Goal: Information Seeking & Learning: Compare options

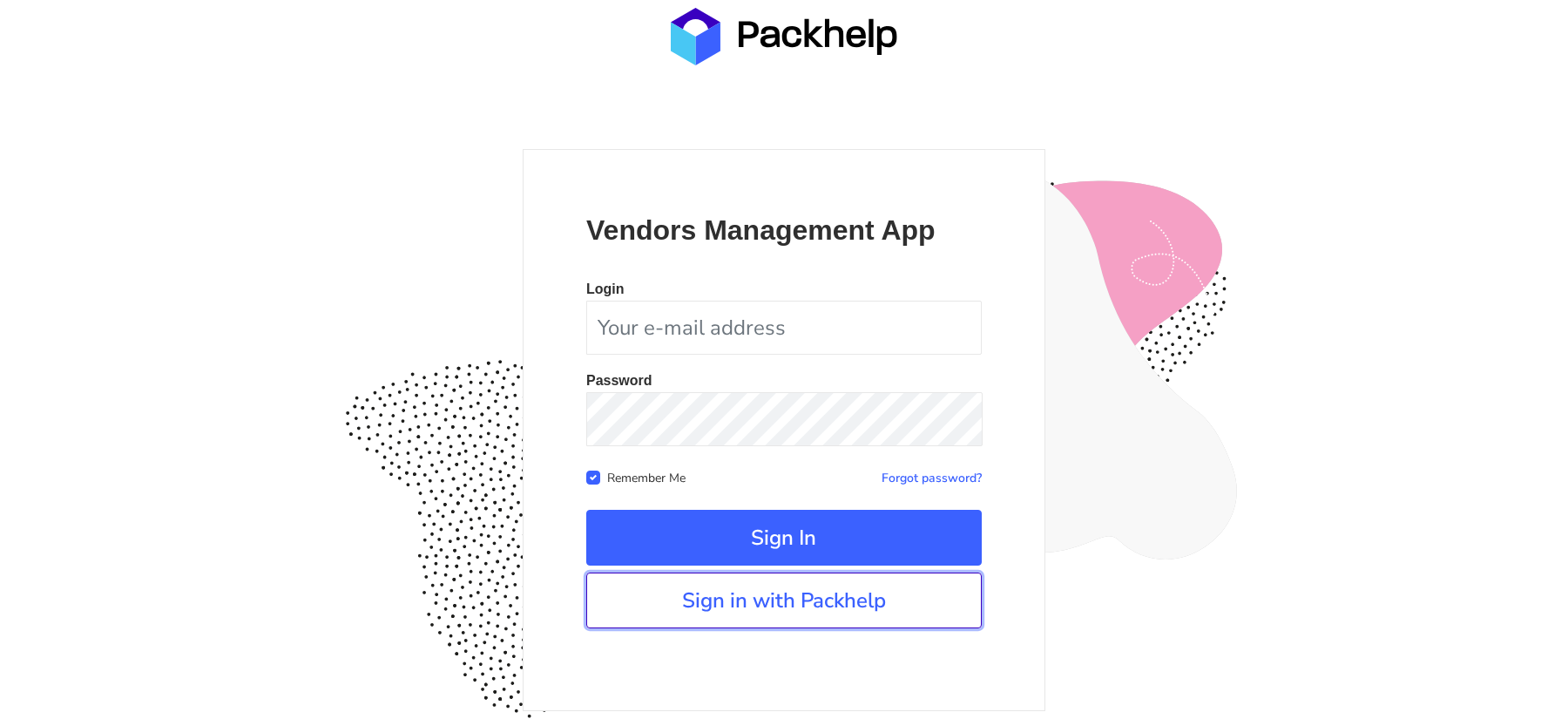
click at [750, 615] on link "Sign in with Packhelp" at bounding box center [784, 601] width 396 height 56
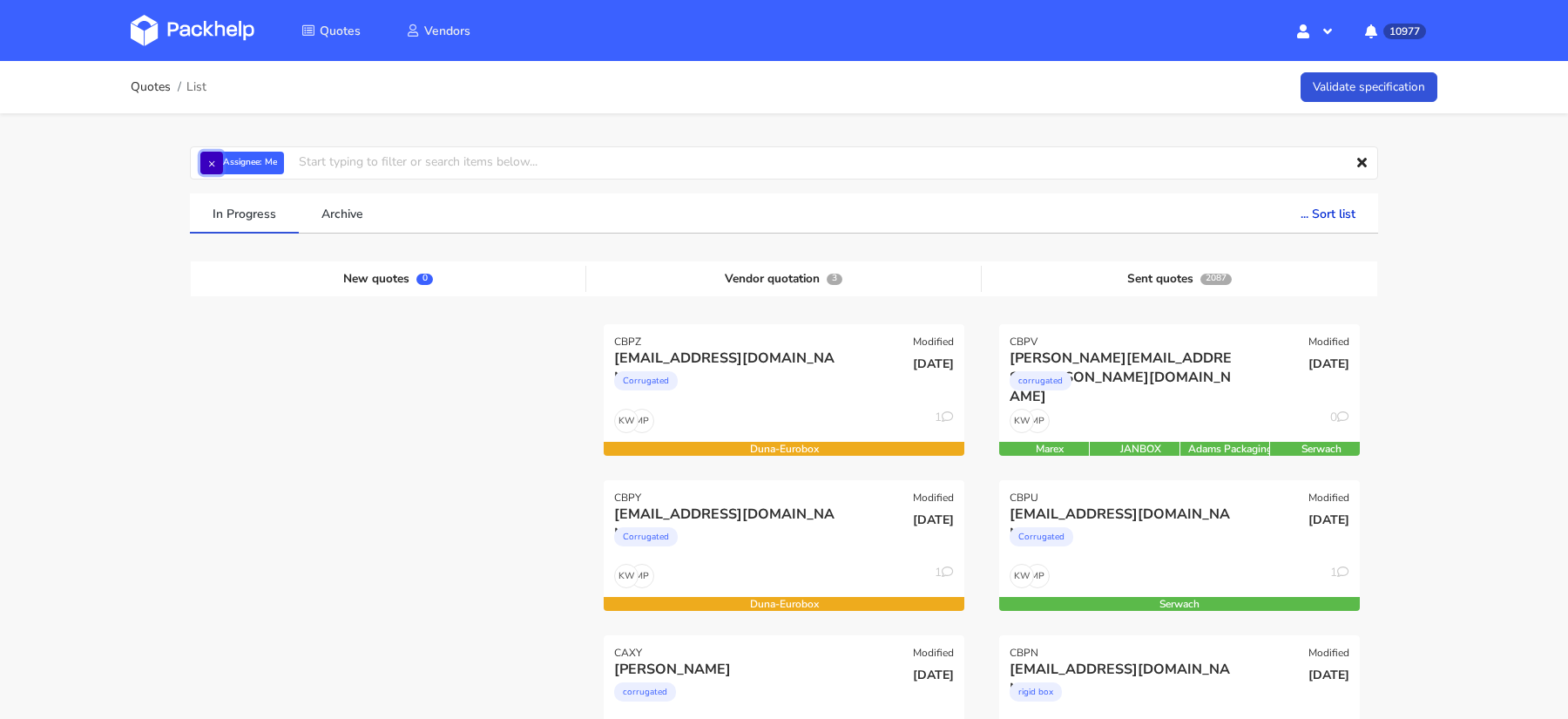
click at [215, 167] on button "×" at bounding box center [212, 163] width 23 height 23
click at [225, 167] on input "text" at bounding box center [784, 163] width 1188 height 33
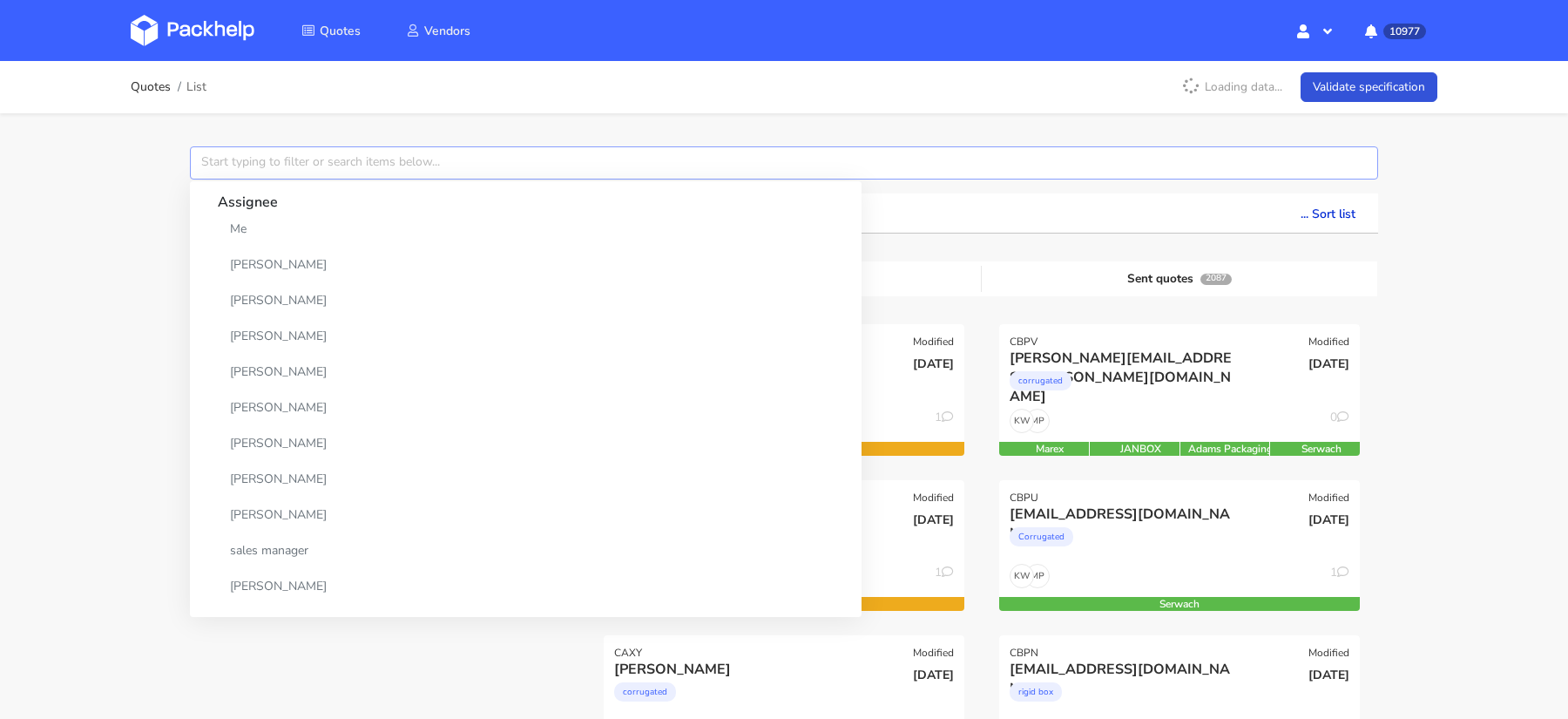
paste input "CBMZ"
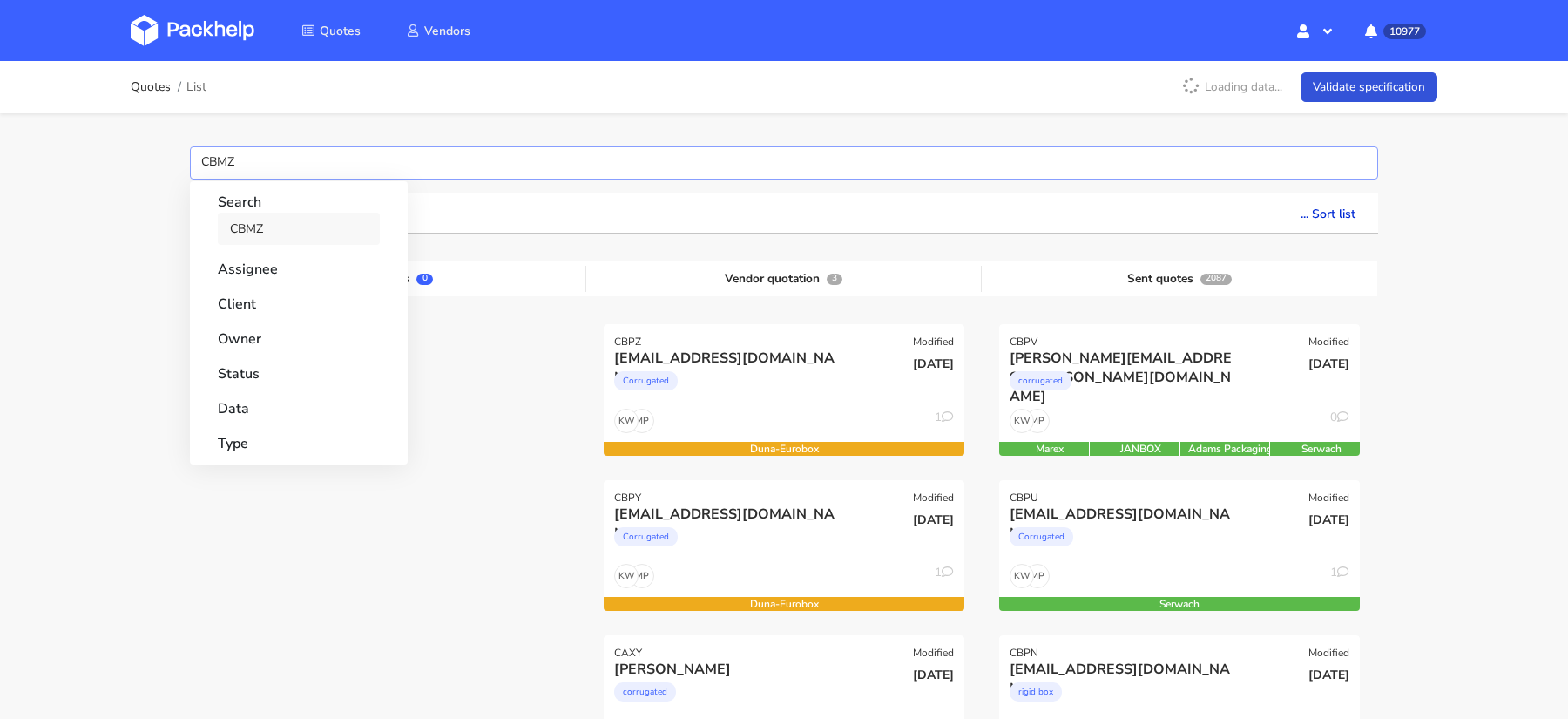
type input "CBMZ"
click at [233, 229] on link "CBMZ" at bounding box center [298, 228] width 162 height 32
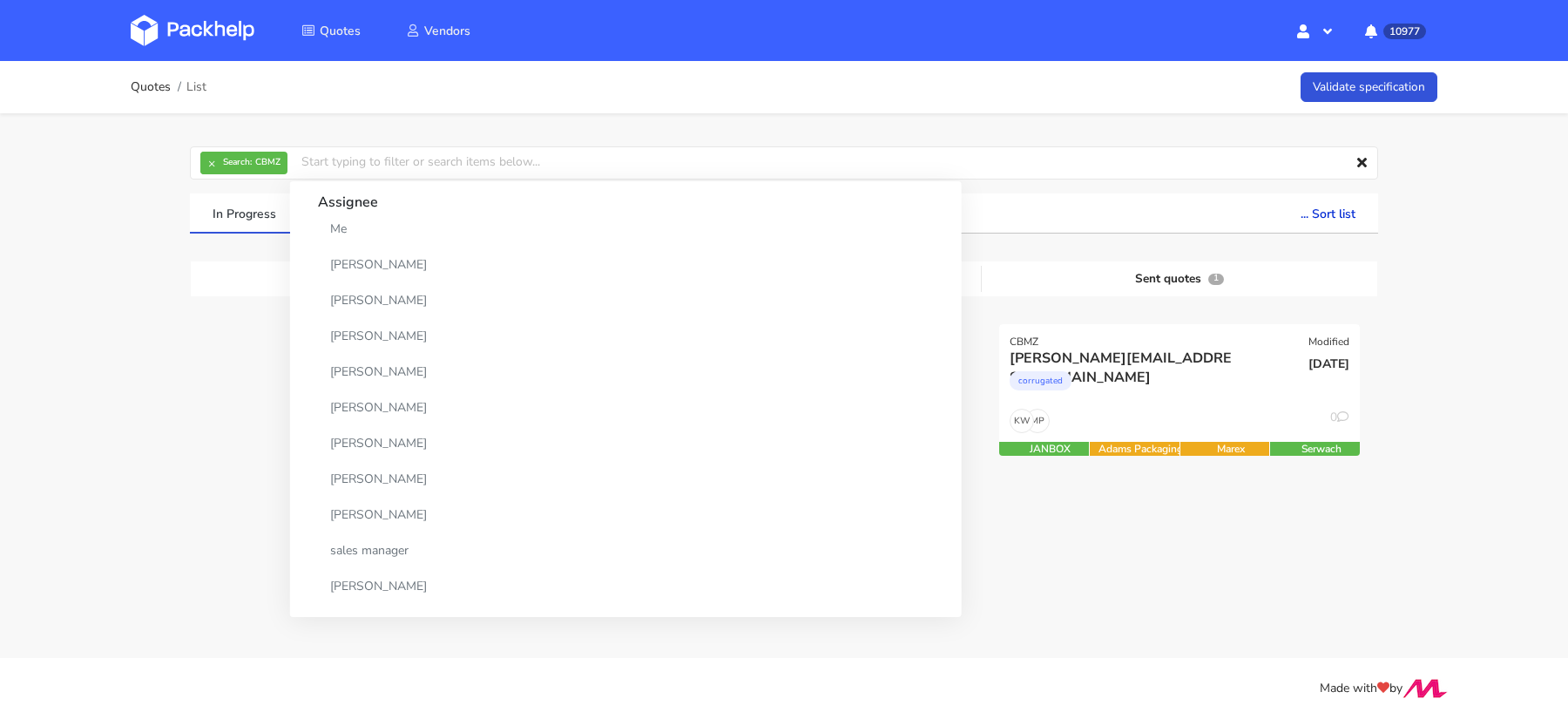
click at [43, 254] on div "Quotes List Validate specification × Search: CBMZ Assignee Me Dylan Dewit Natal…" at bounding box center [784, 334] width 1568 height 545
click at [1112, 367] on div "corrugated" at bounding box center [1124, 385] width 231 height 35
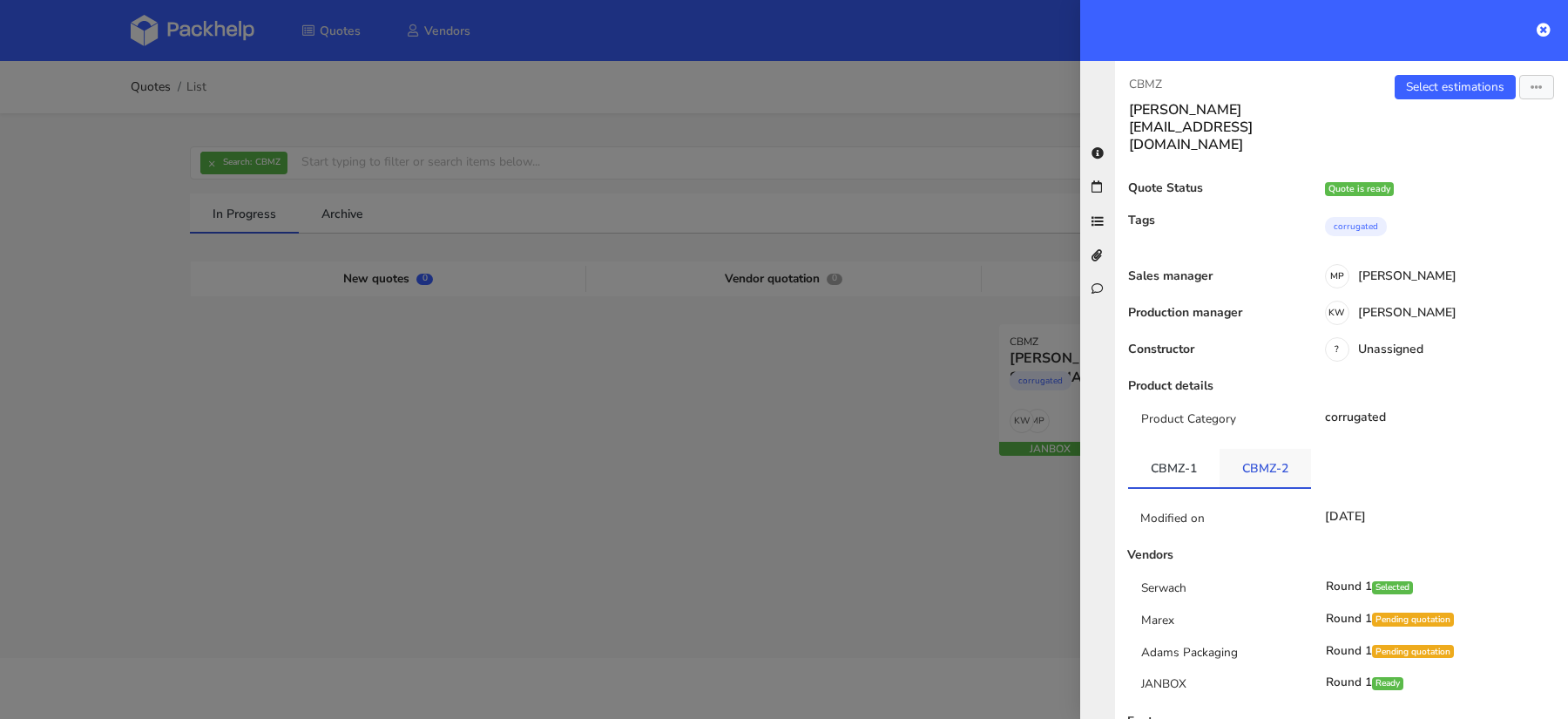
scroll to position [126, 0]
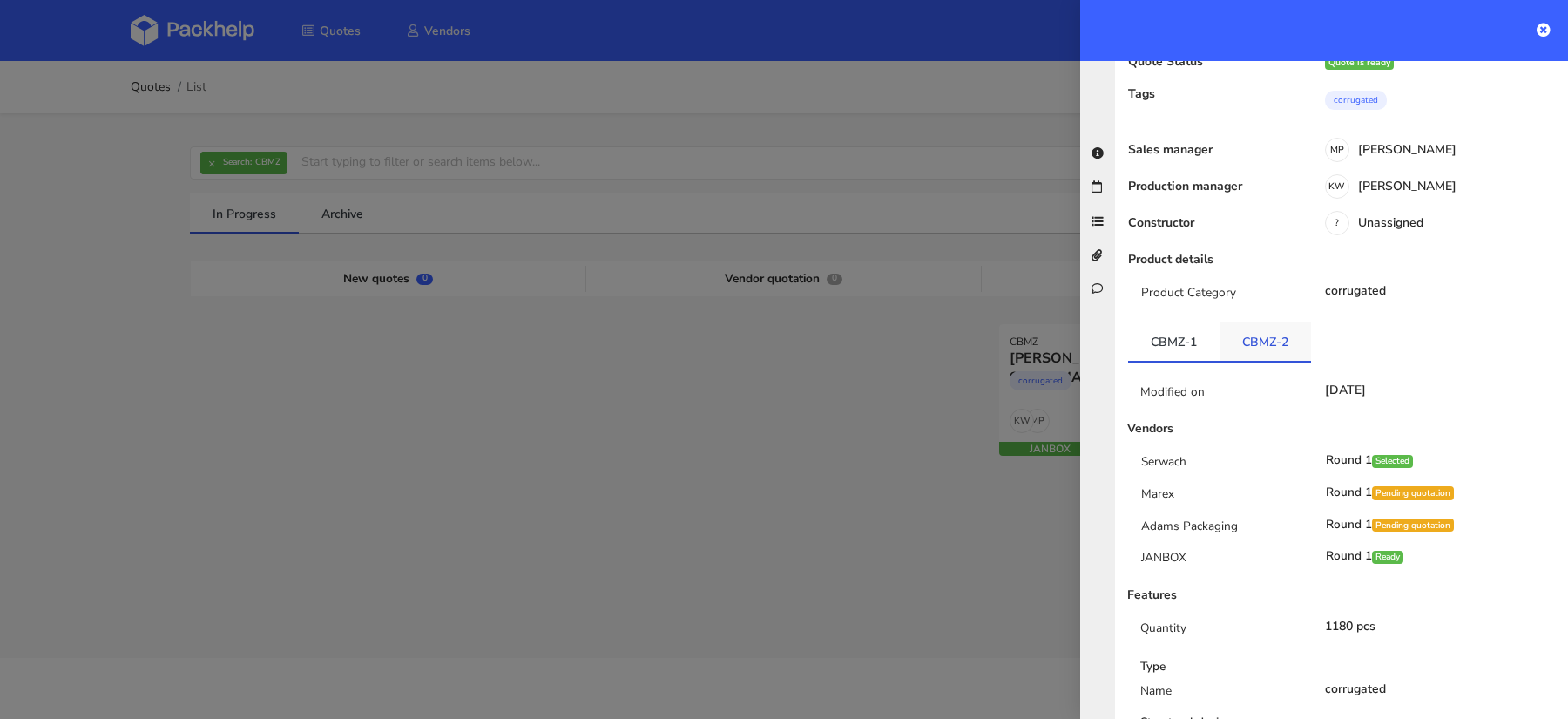
click at [1262, 323] on link "CBMZ-2" at bounding box center [1265, 342] width 91 height 39
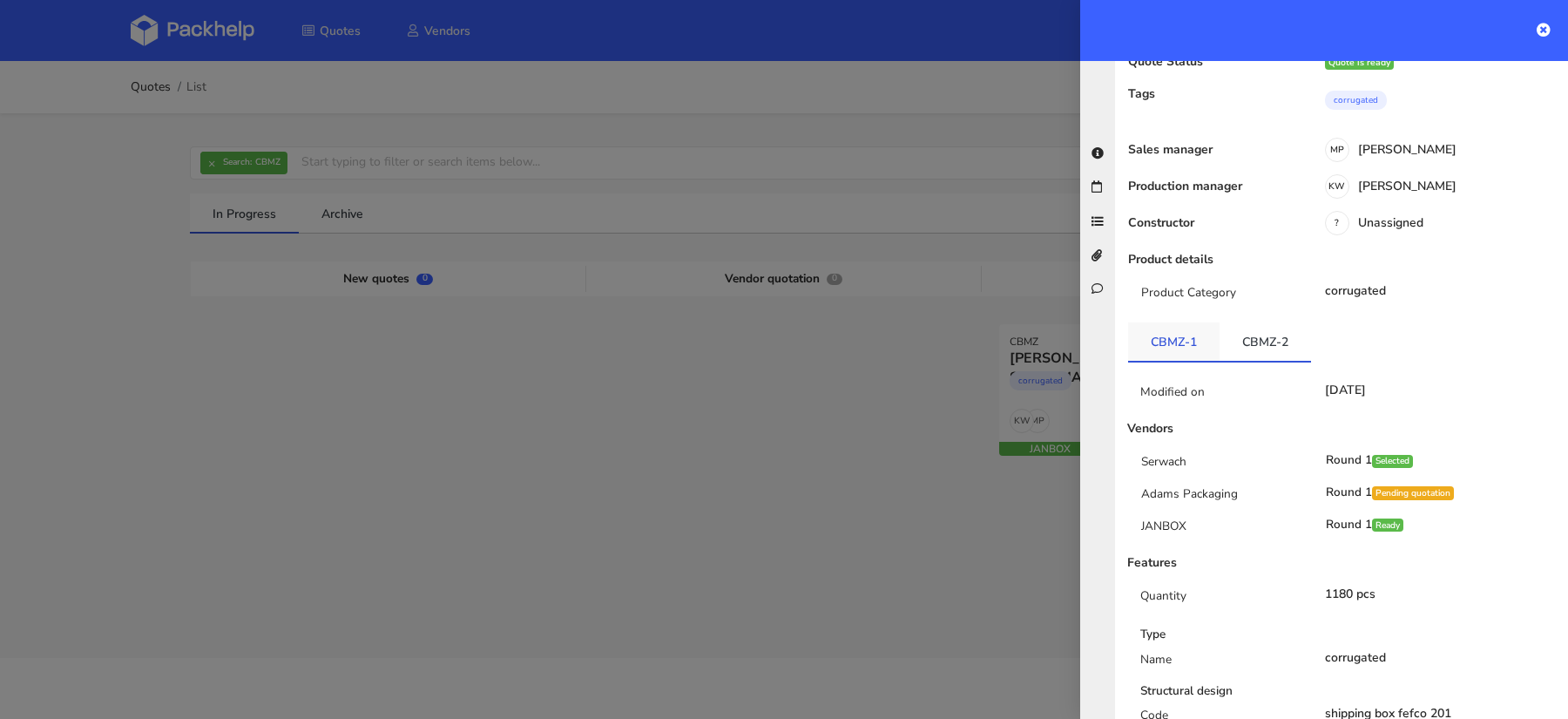
click at [1180, 323] on link "CBMZ-1" at bounding box center [1174, 342] width 91 height 39
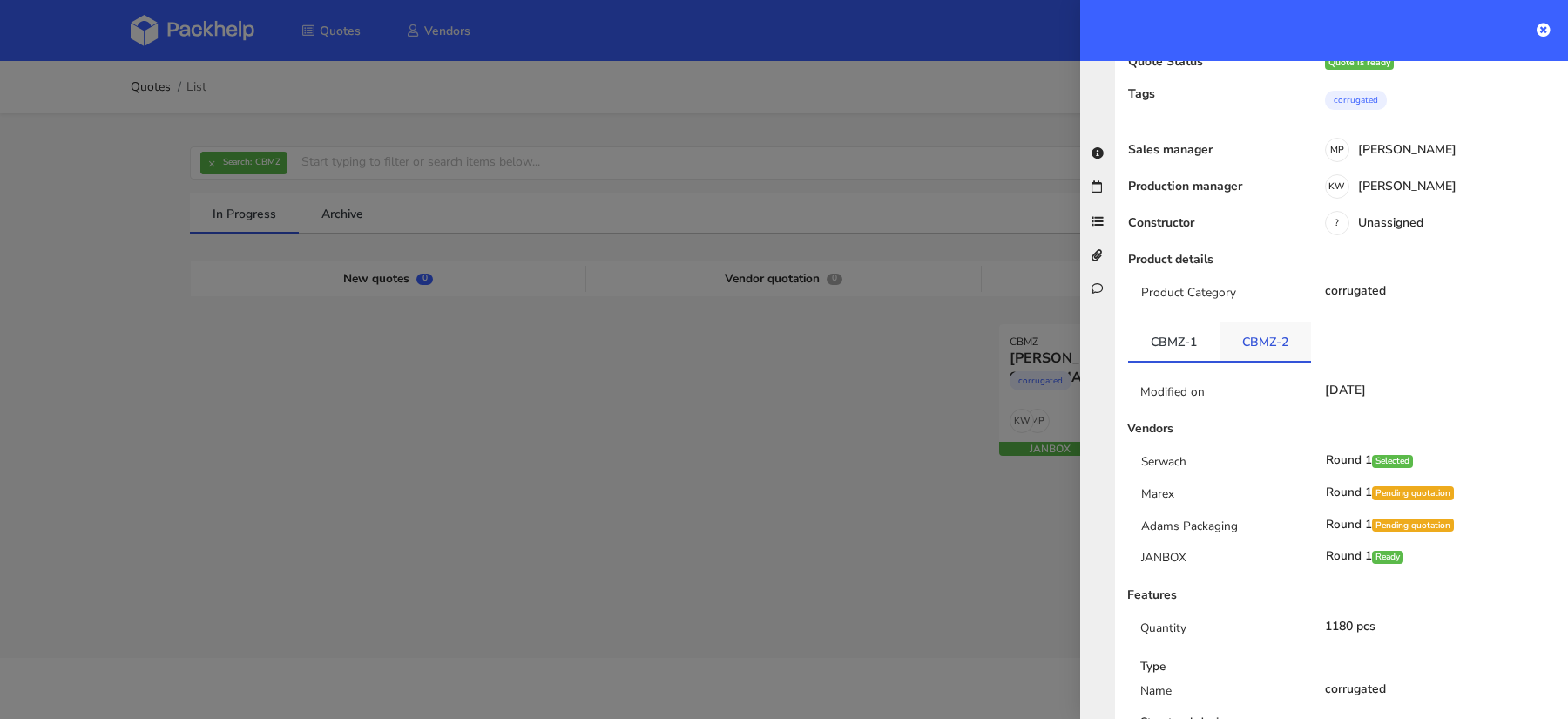
click at [1226, 323] on link "CBMZ-2" at bounding box center [1265, 342] width 91 height 39
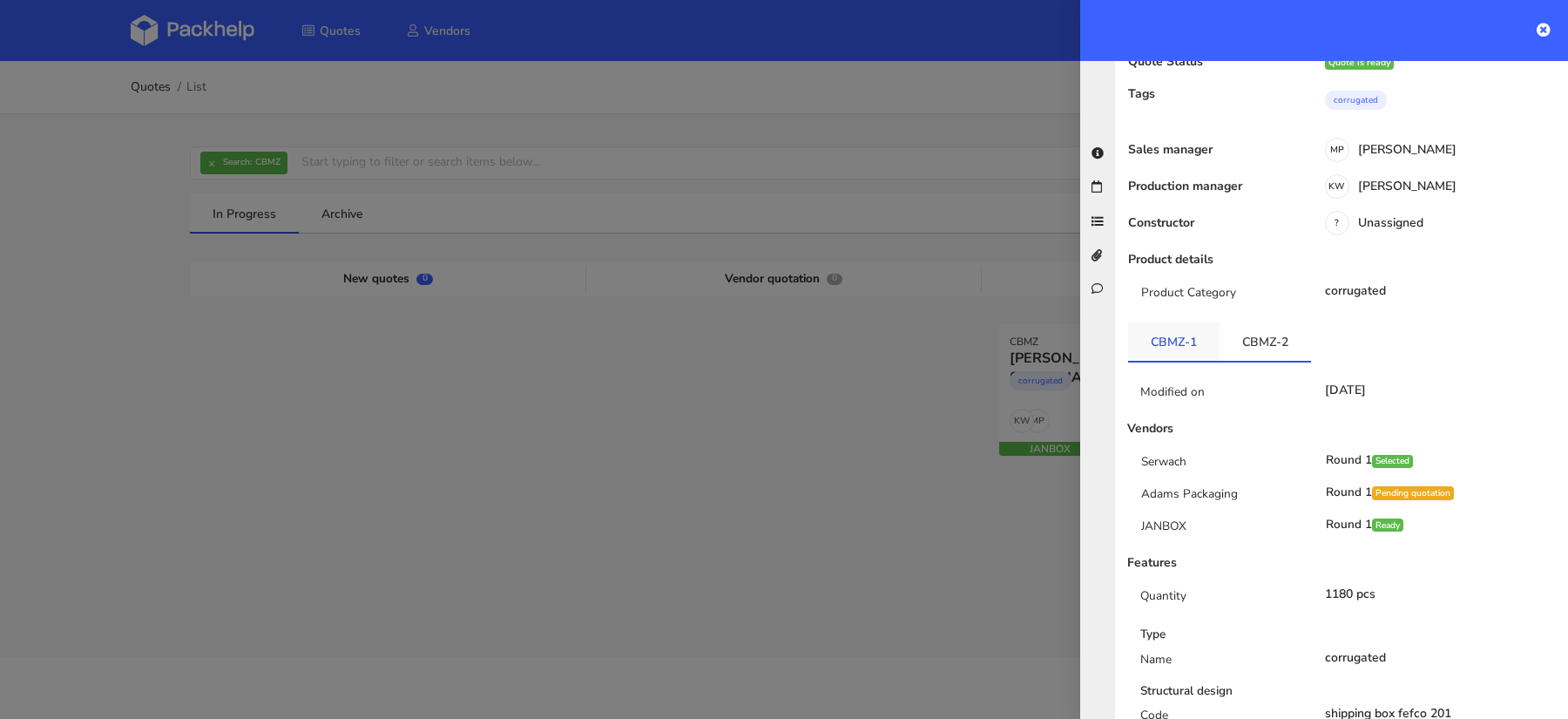
click at [1154, 323] on link "CBMZ-1" at bounding box center [1174, 342] width 91 height 39
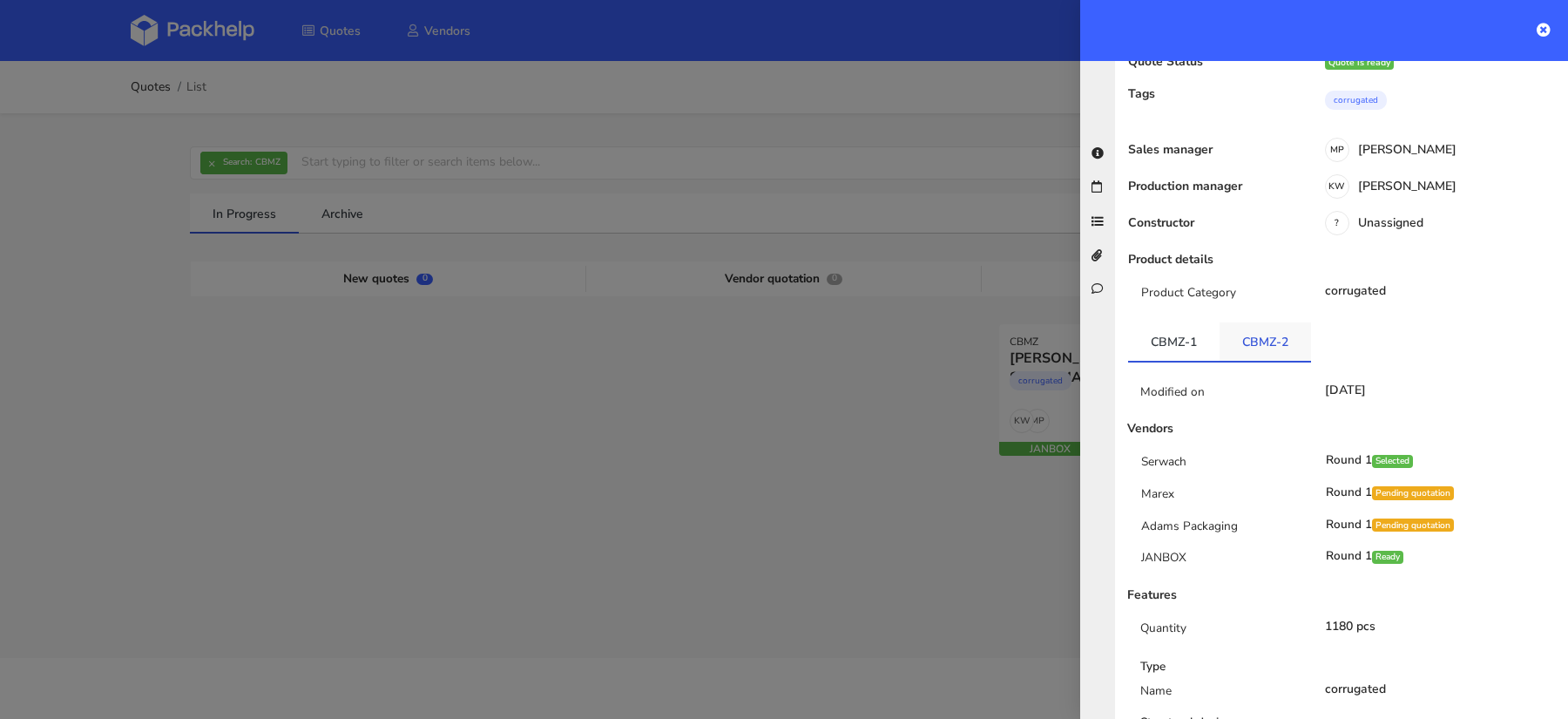
click at [1263, 323] on link "CBMZ-2" at bounding box center [1265, 342] width 91 height 39
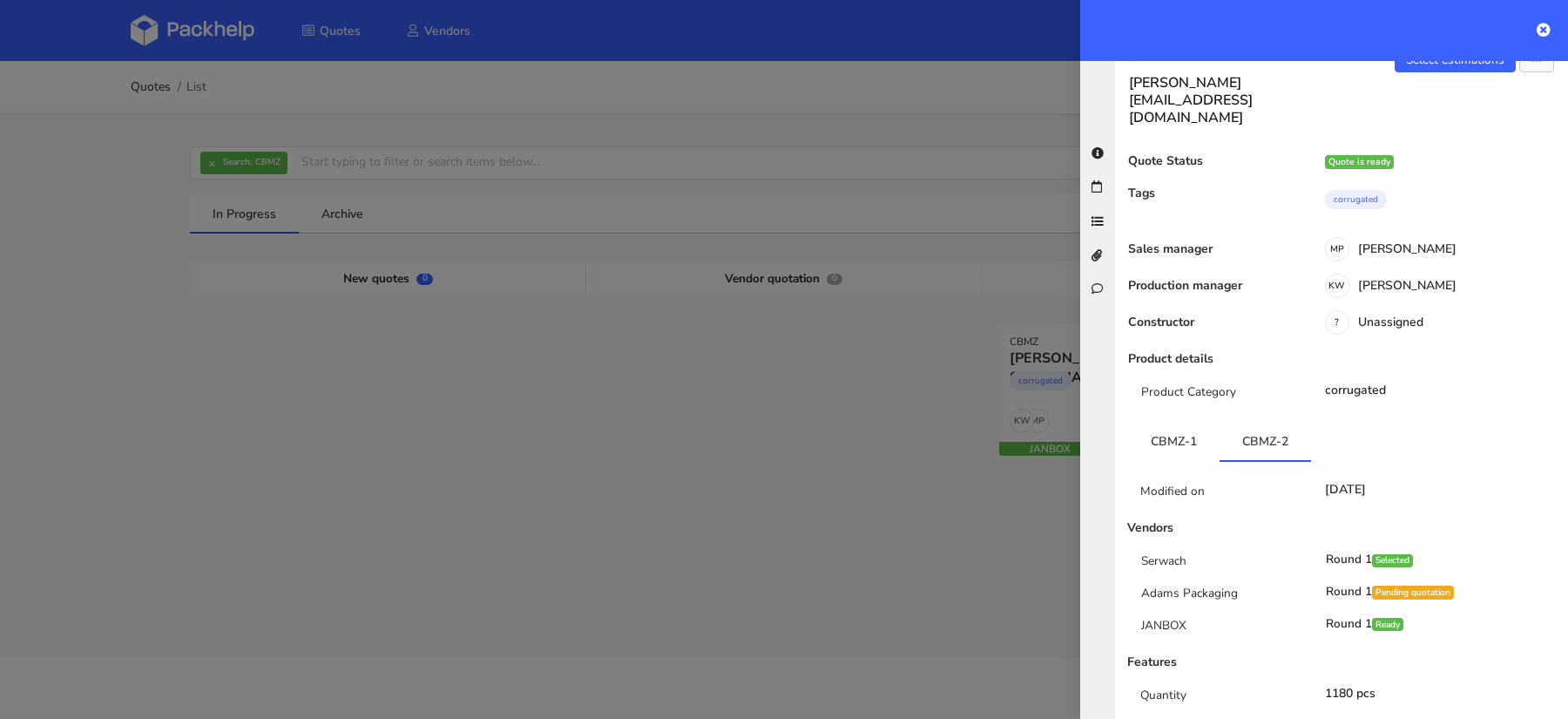
scroll to position [0, 0]
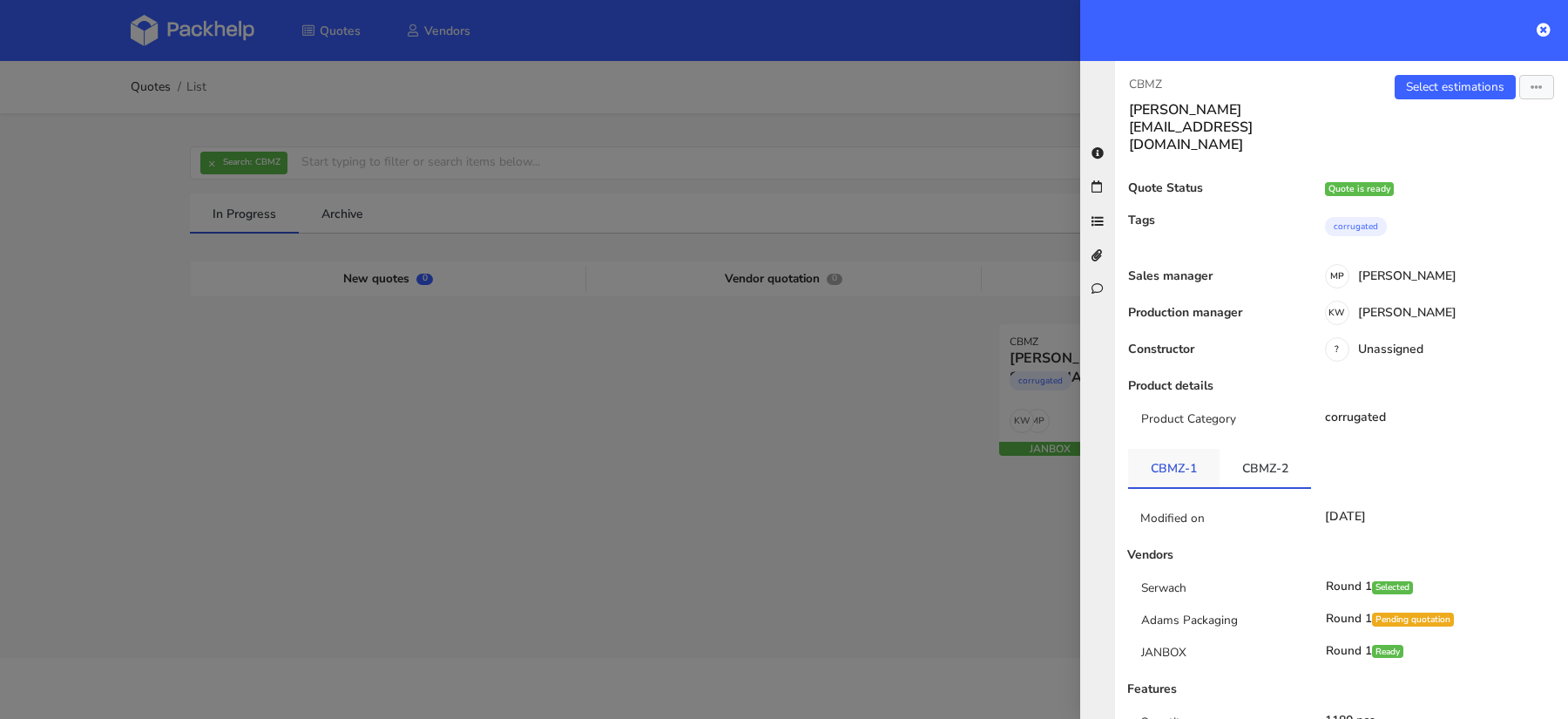
click at [1201, 449] on link "CBMZ-1" at bounding box center [1174, 468] width 91 height 39
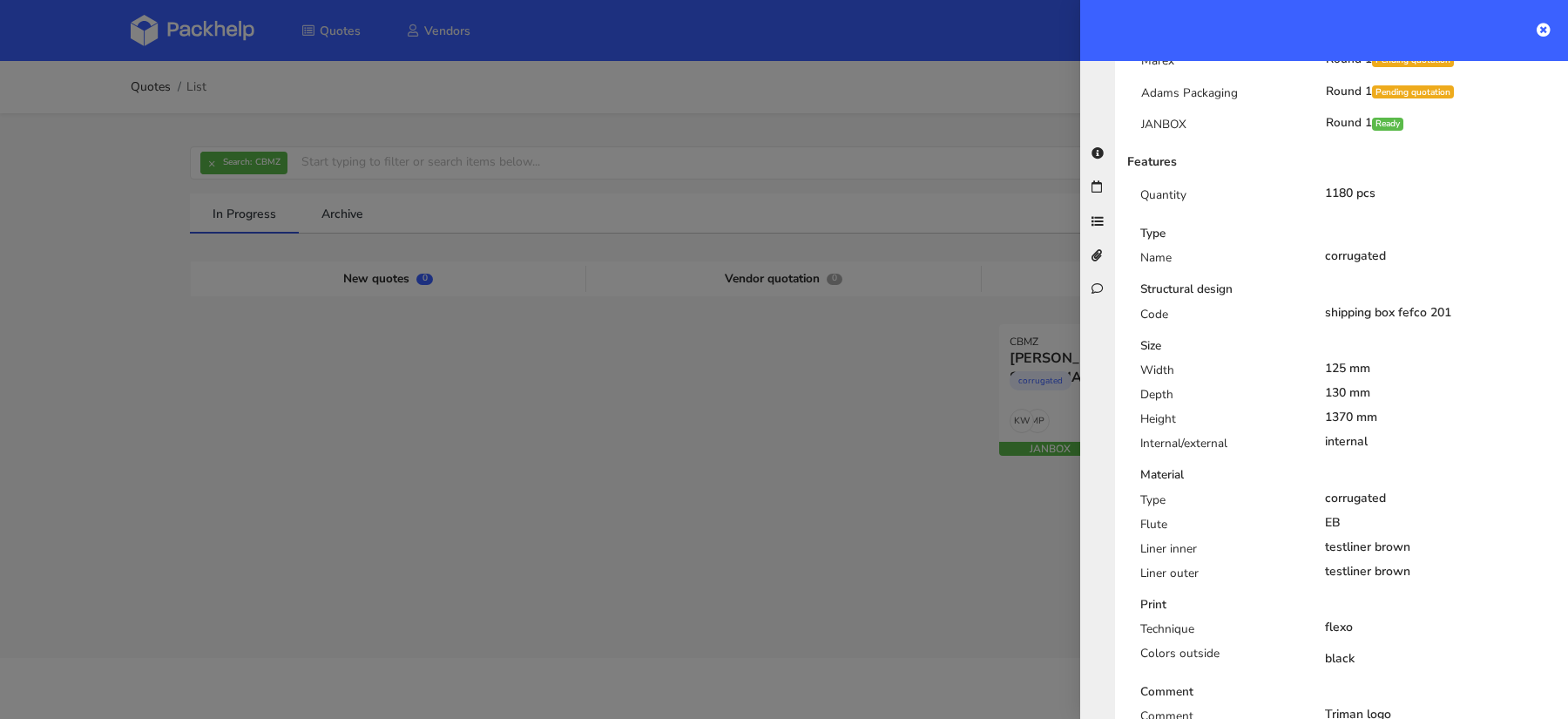
scroll to position [571, 0]
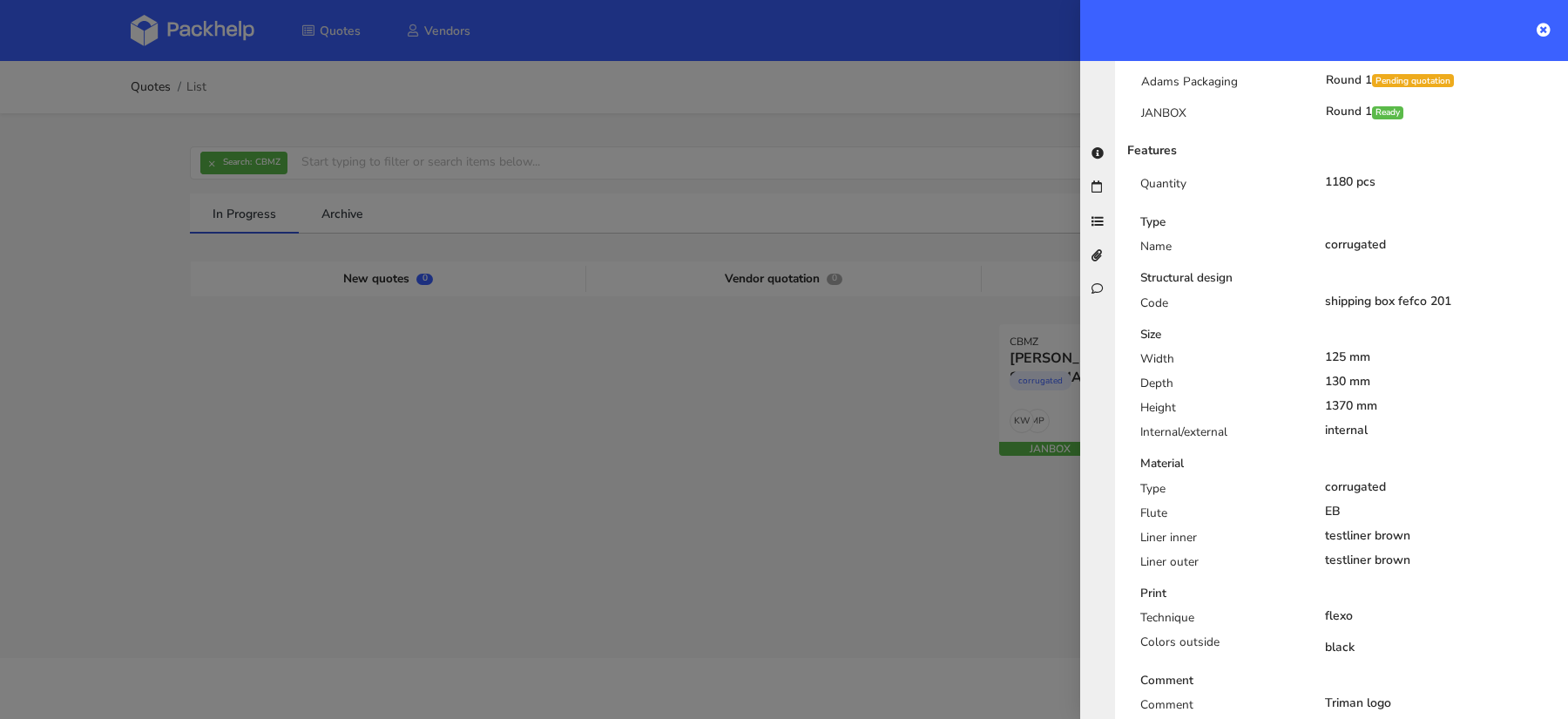
click at [916, 553] on div at bounding box center [784, 360] width 1568 height 719
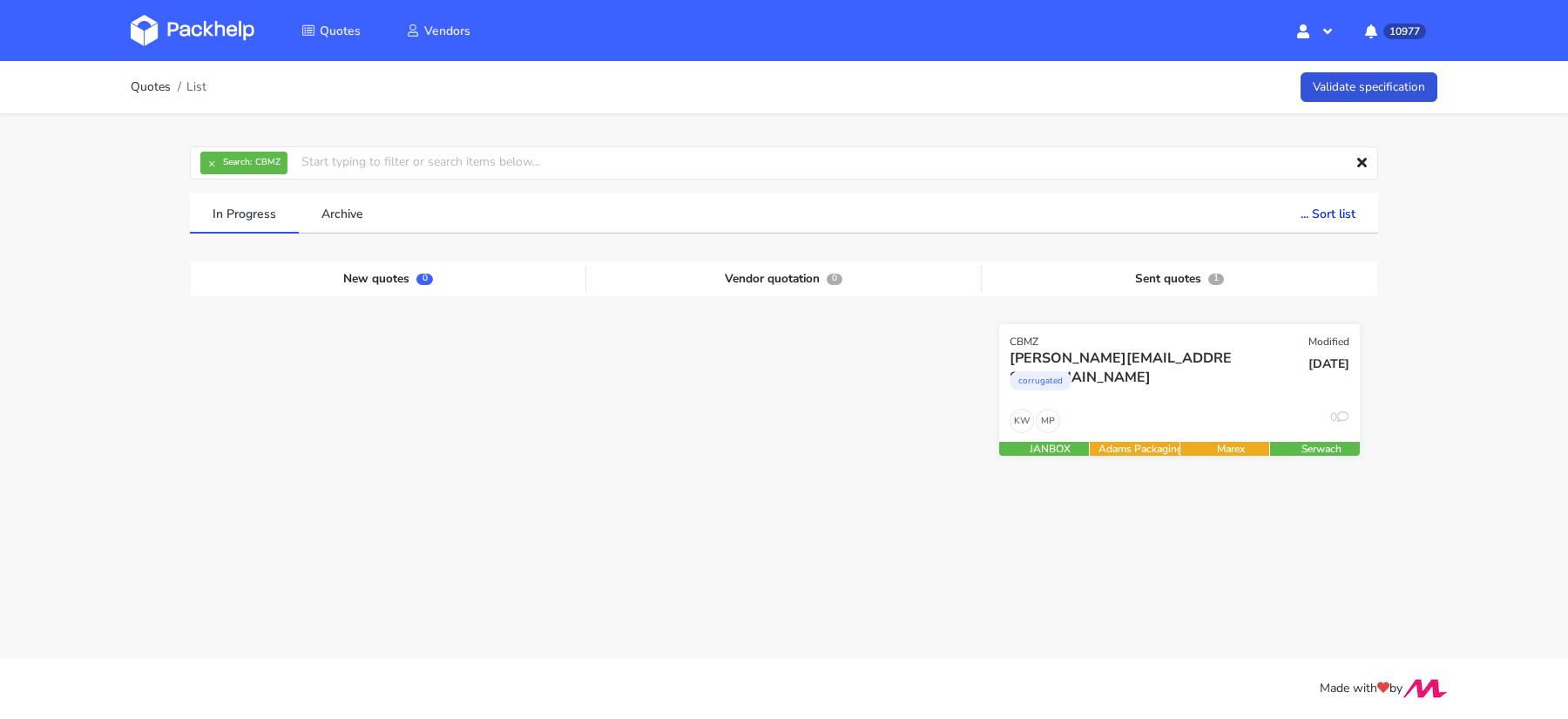
click at [1166, 334] on div "CBMZ Modified" at bounding box center [1180, 337] width 360 height 25
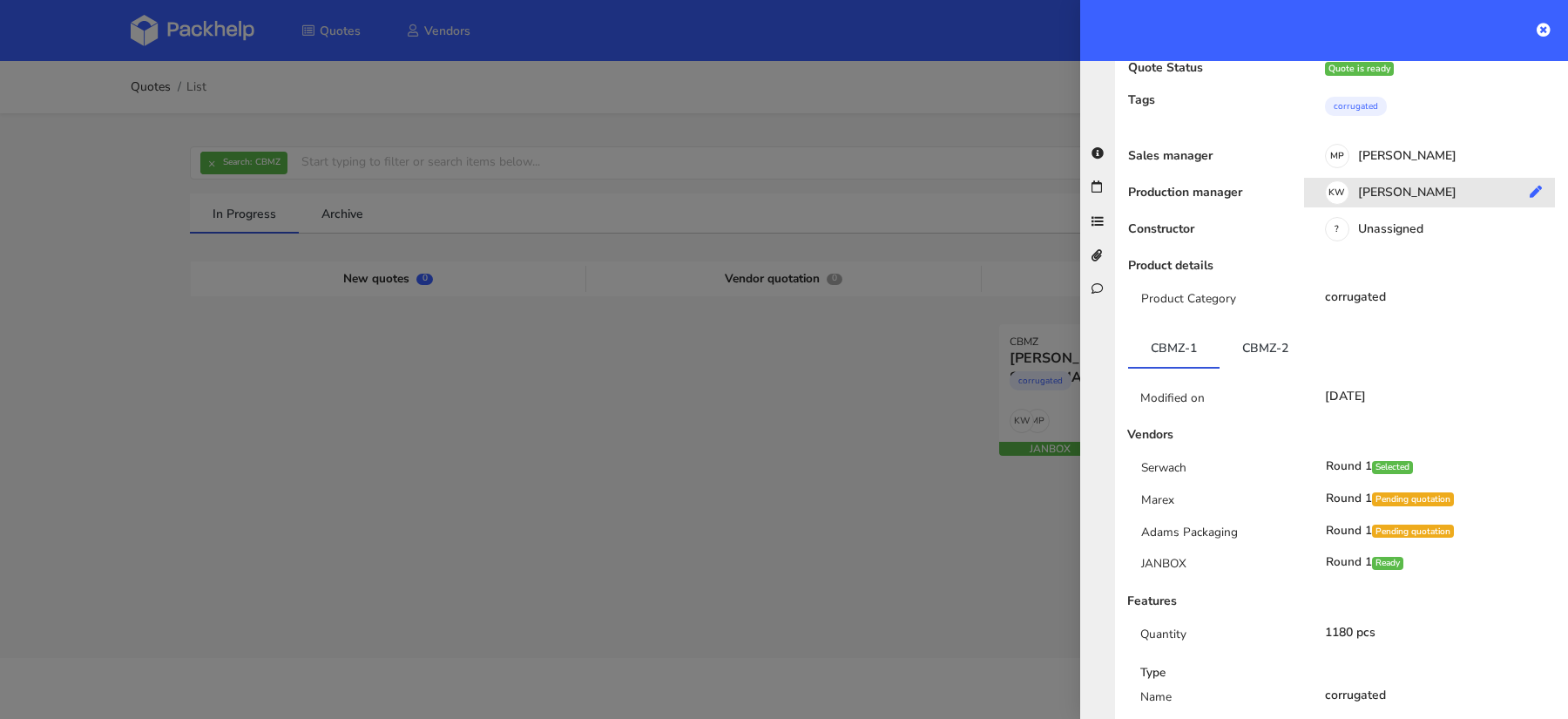
scroll to position [0, 0]
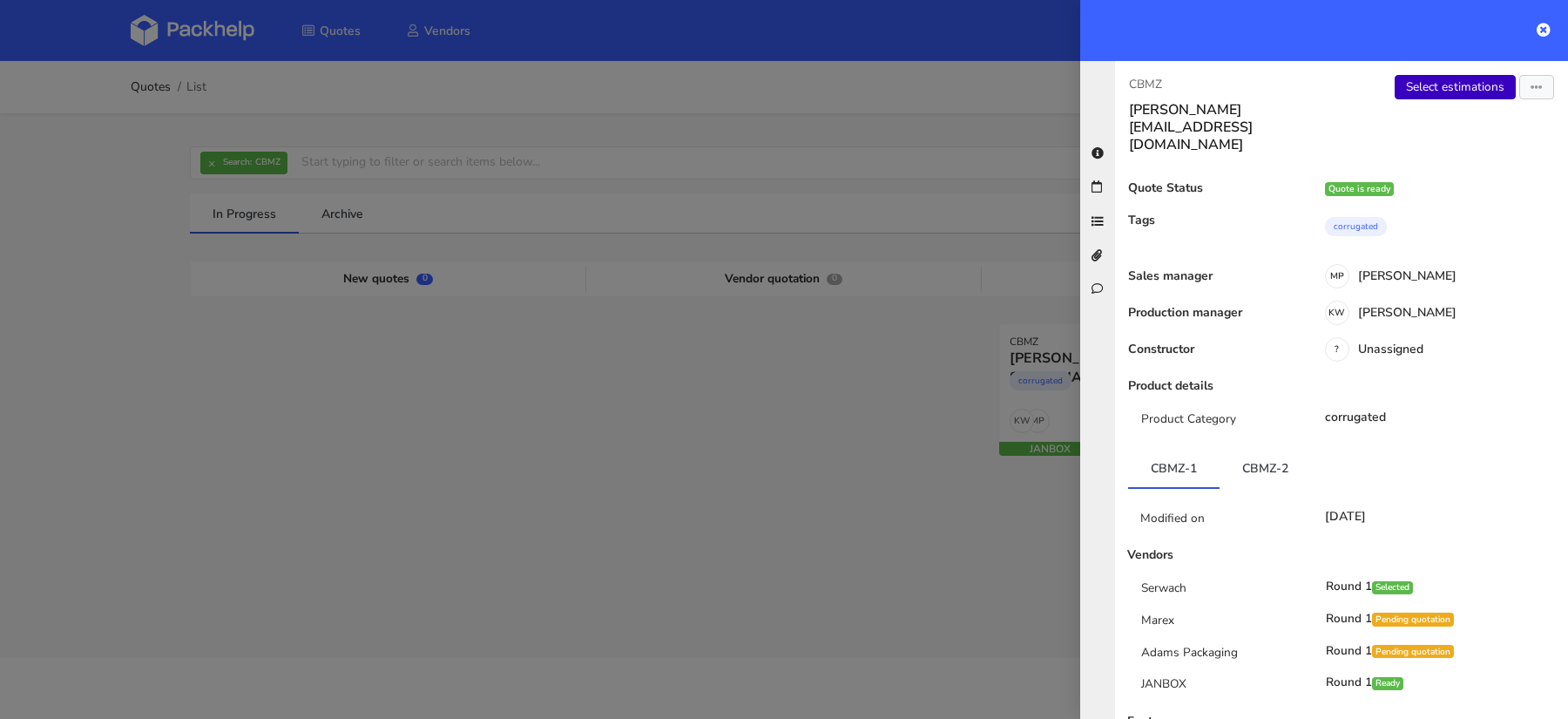
click at [1457, 96] on link "Select estimations" at bounding box center [1456, 87] width 121 height 25
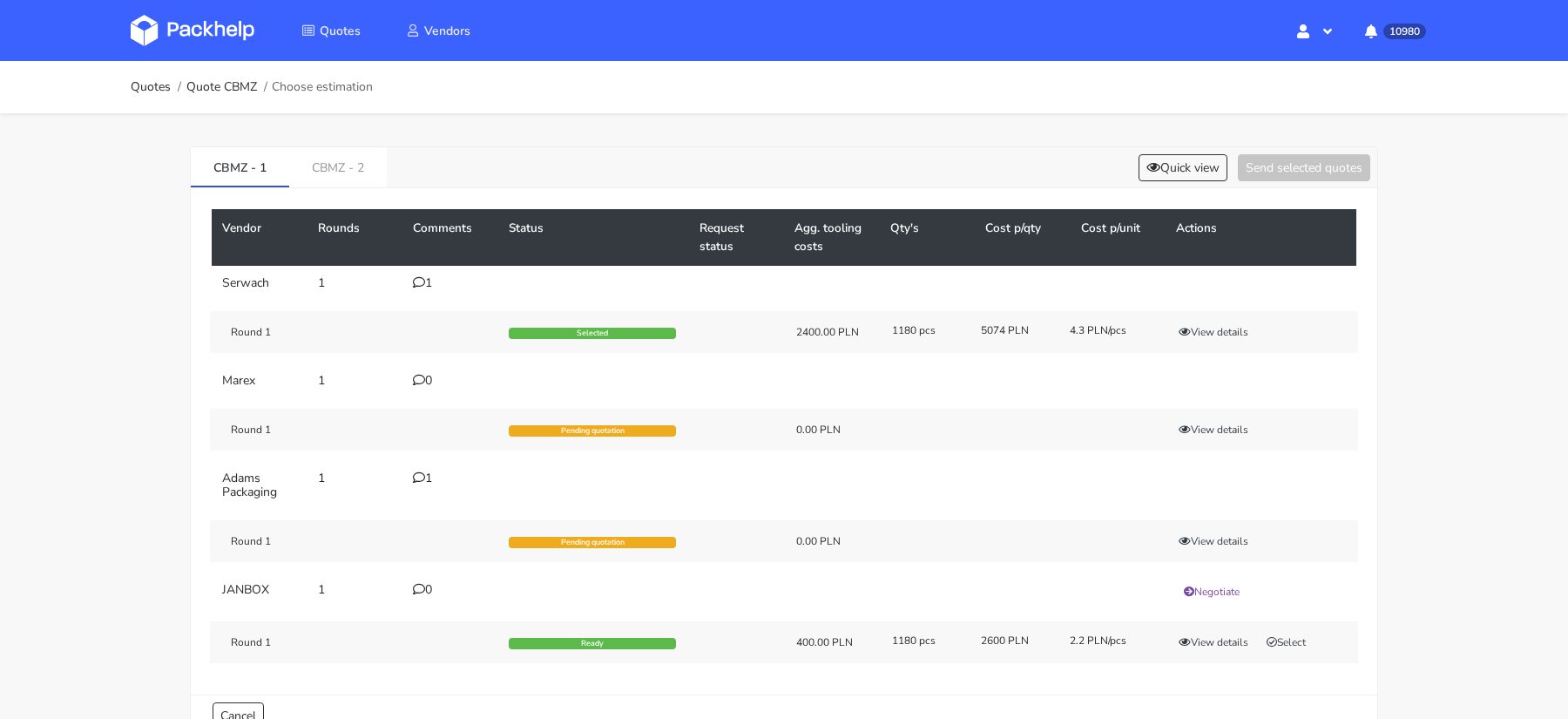
click at [420, 474] on icon at bounding box center [419, 477] width 12 height 12
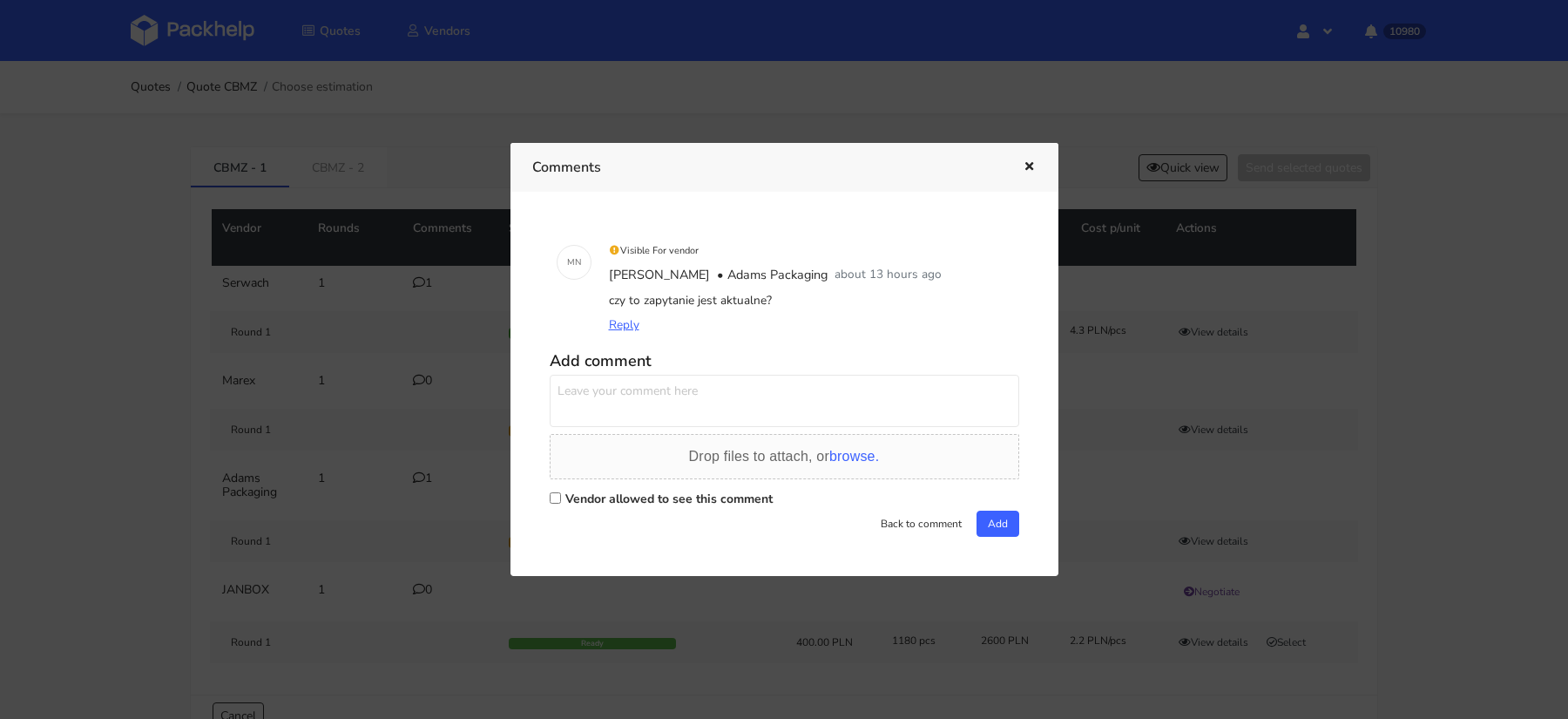
click at [624, 325] on span "Reply" at bounding box center [624, 324] width 31 height 17
click at [555, 496] on input "Vendor allowed to see this comment" at bounding box center [555, 497] width 11 height 11
checkbox input "true"
click at [595, 434] on div "Drop files to attach, or browse." at bounding box center [784, 457] width 469 height 46
click at [685, 409] on textarea at bounding box center [784, 401] width 469 height 53
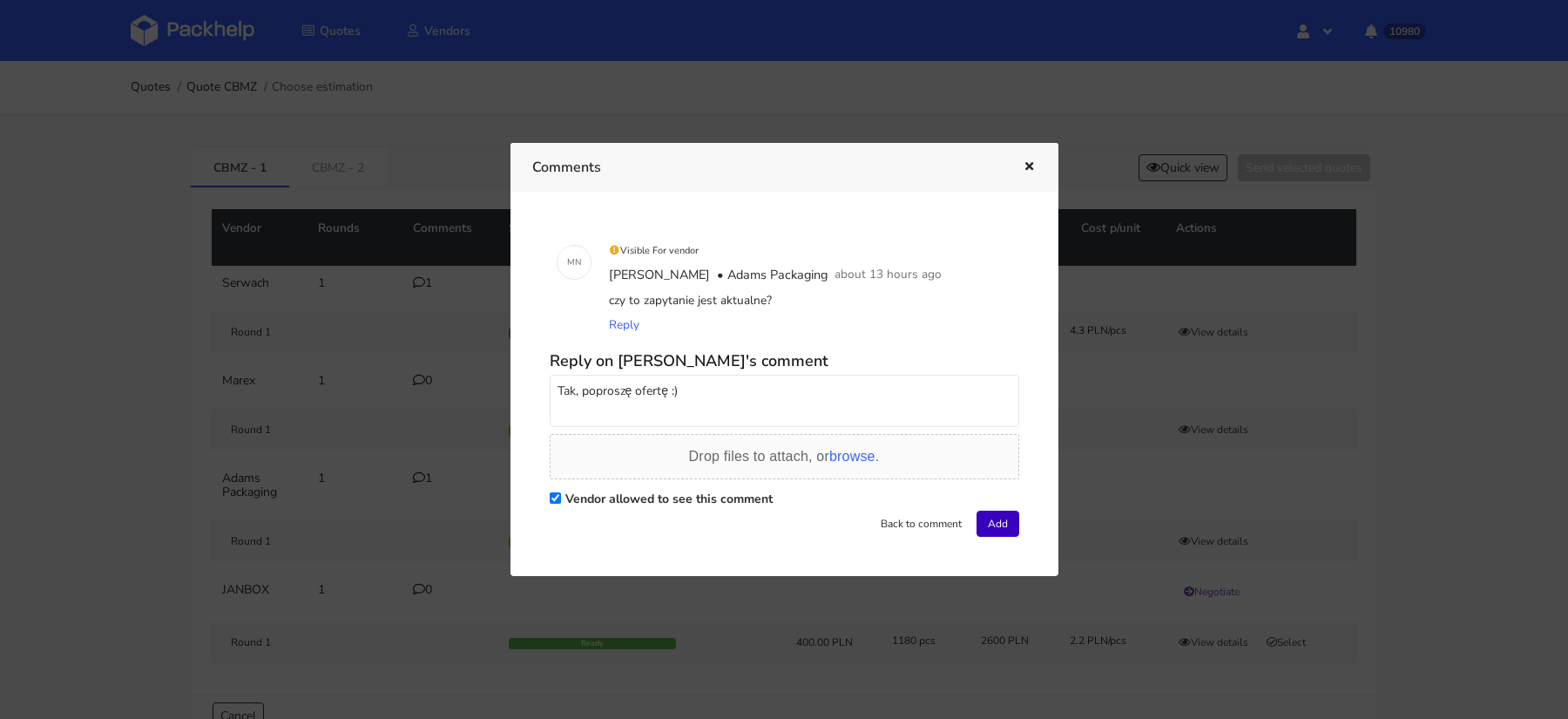
type textarea "Tak, poproszę ofertę :)"
click at [993, 518] on button "Add" at bounding box center [998, 523] width 43 height 26
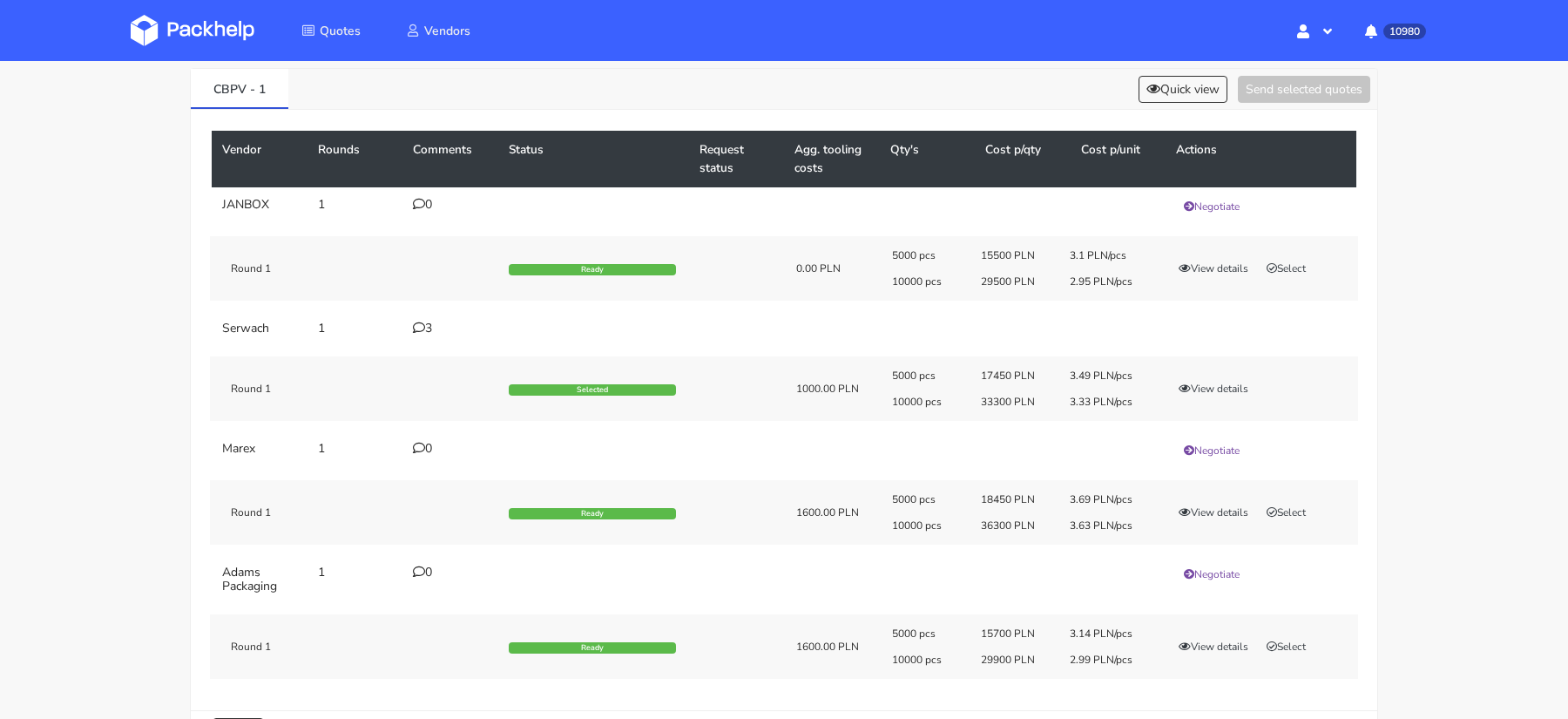
scroll to position [63, 0]
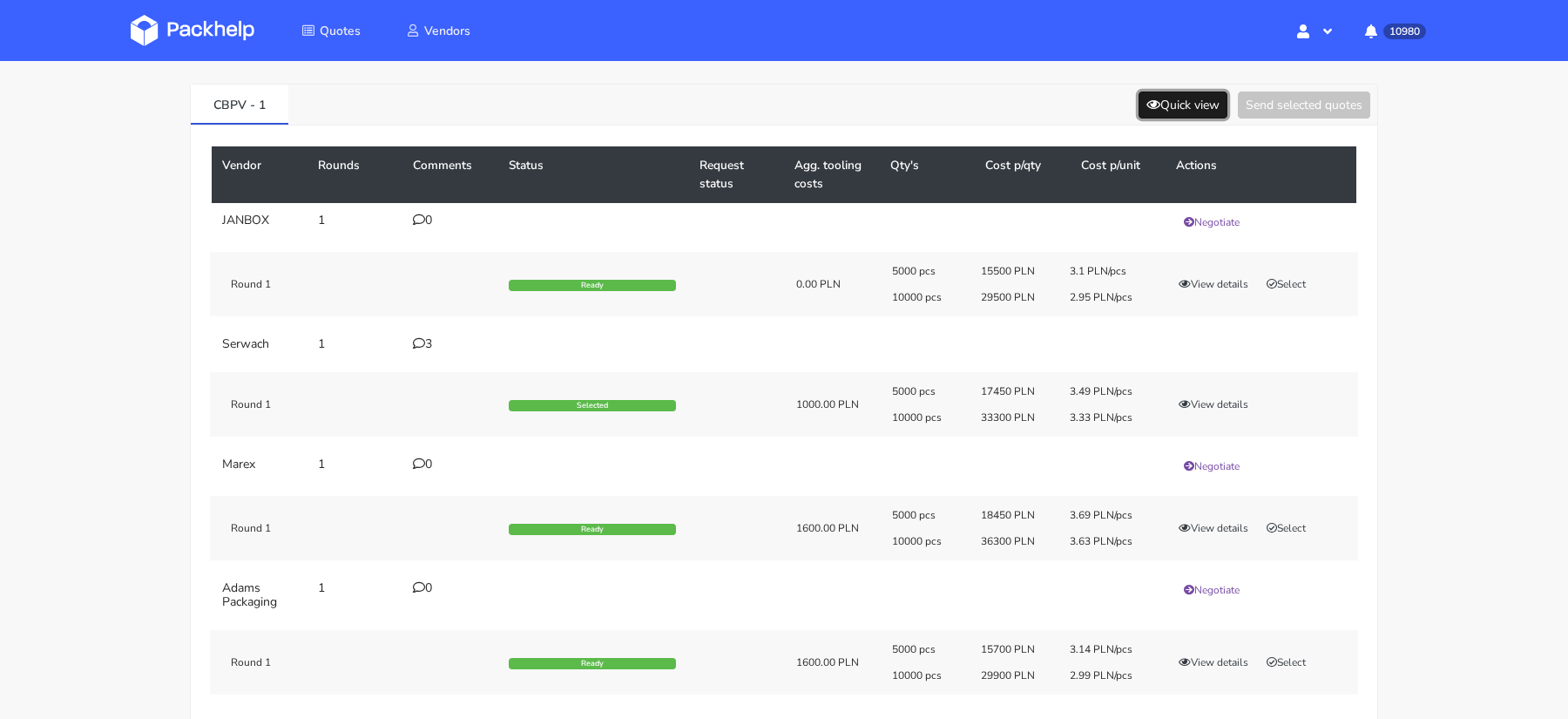
click at [1180, 108] on button "Quick view" at bounding box center [1182, 104] width 89 height 27
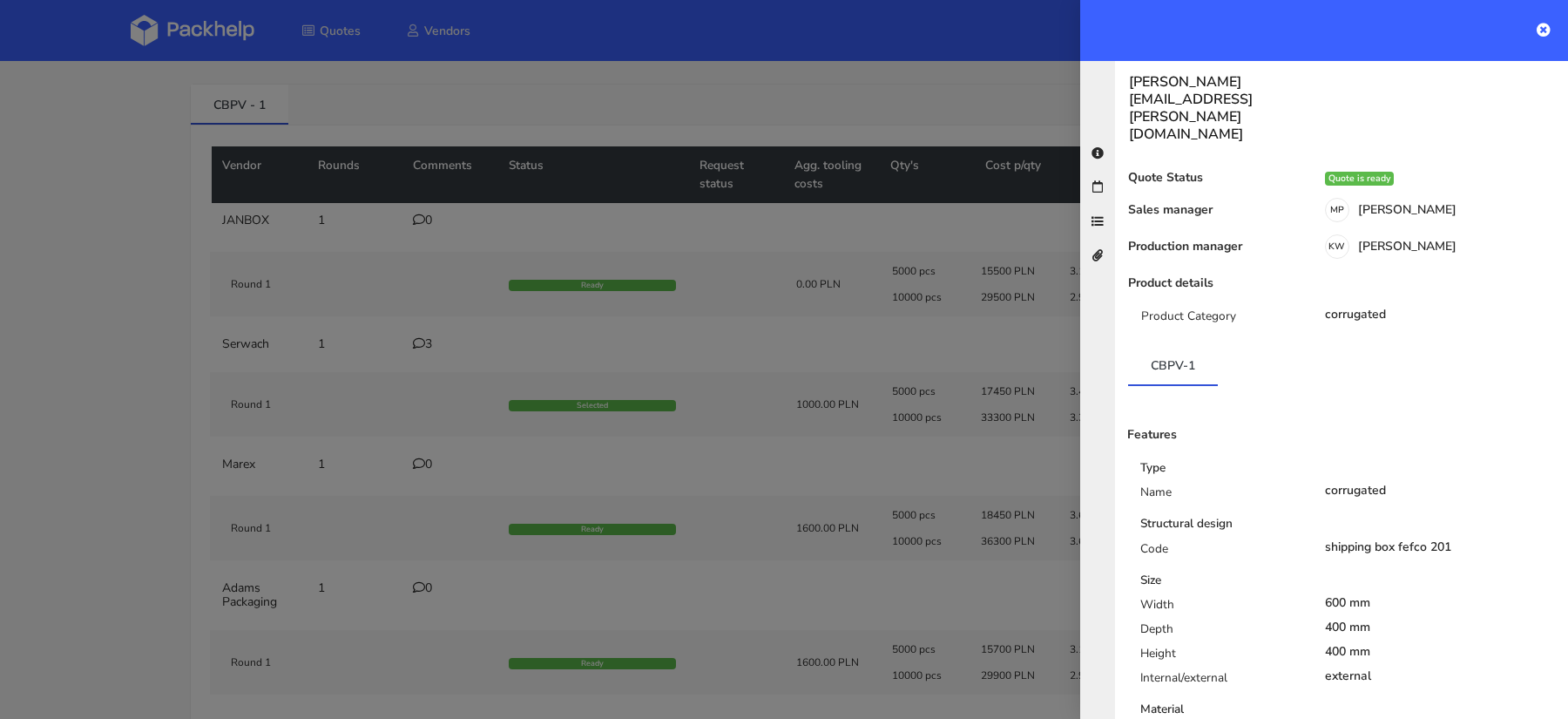
scroll to position [0, 0]
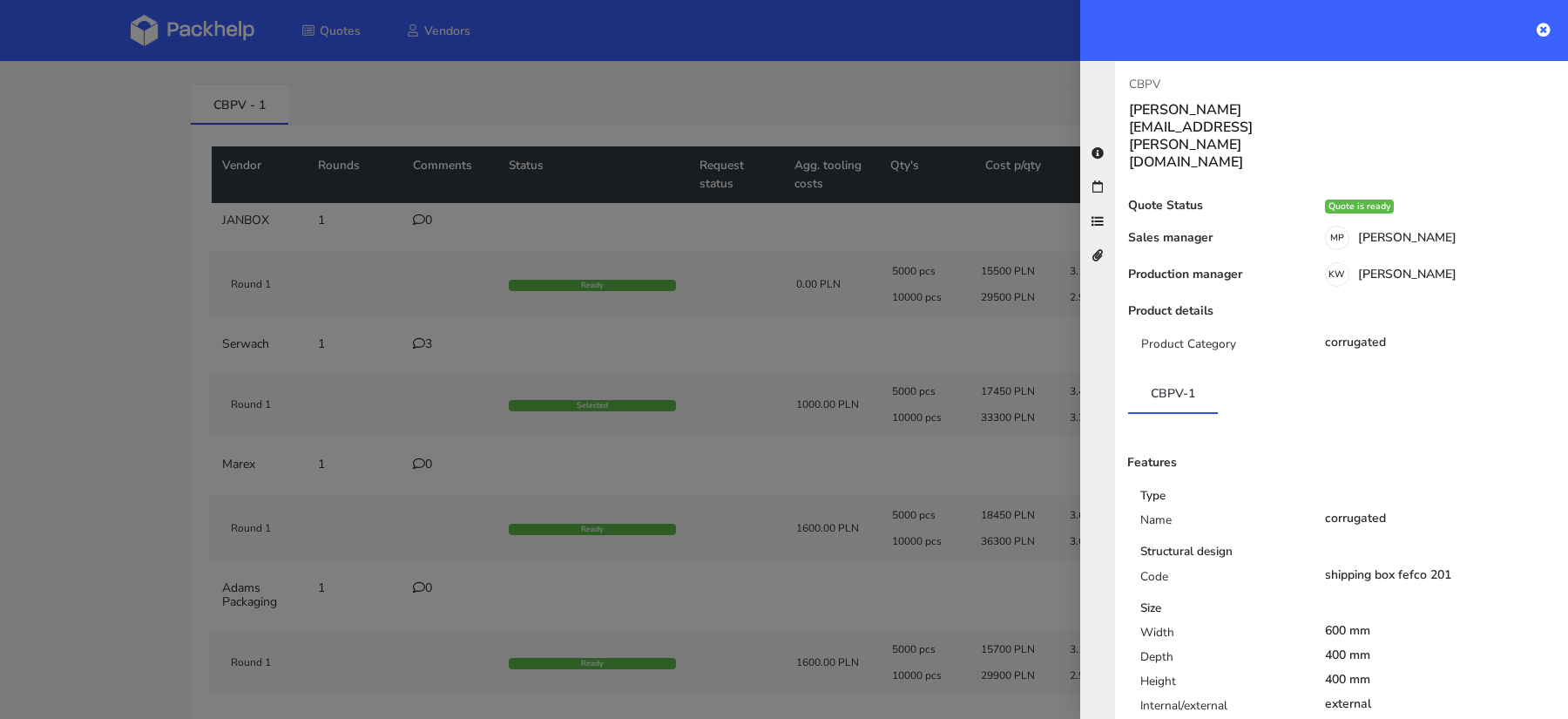
click at [768, 339] on div at bounding box center [784, 360] width 1568 height 719
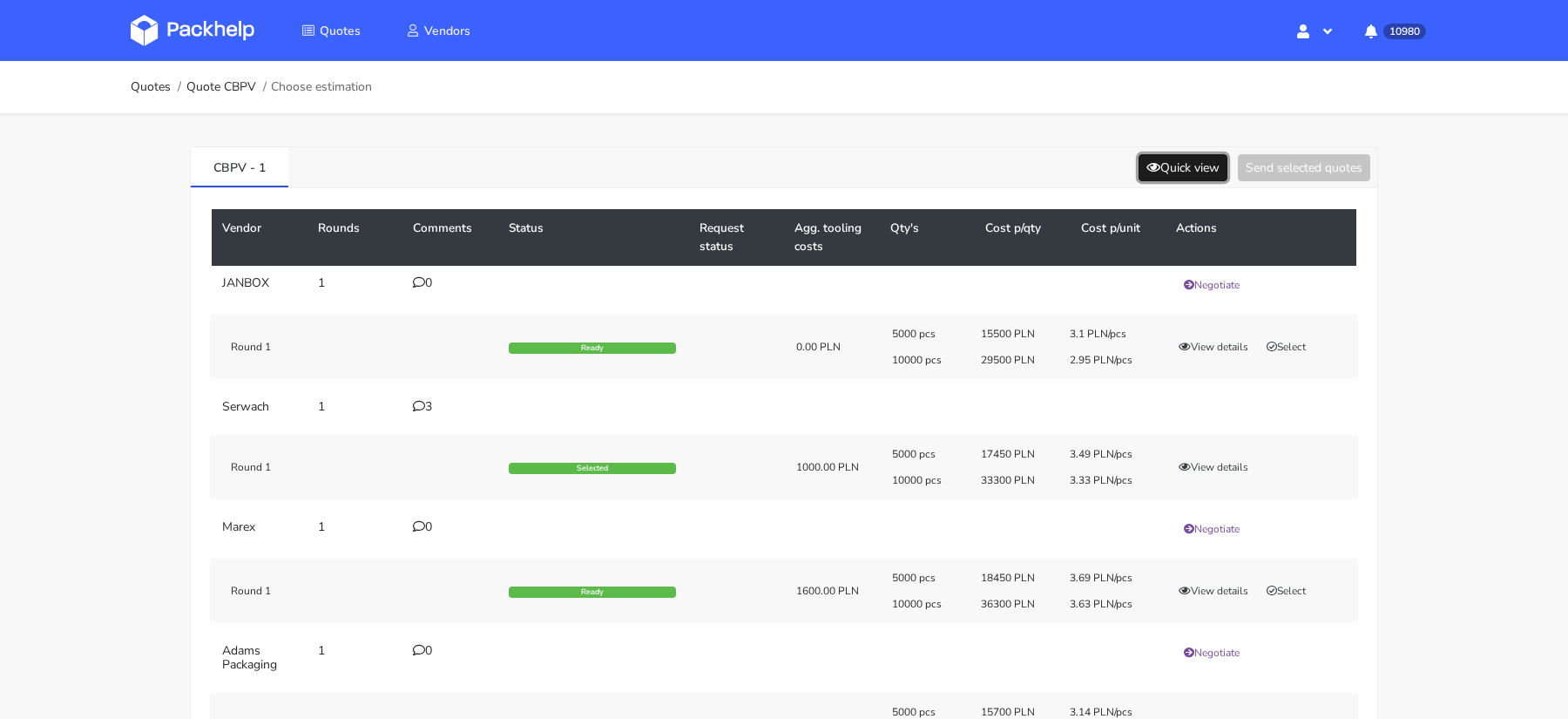
click at [1146, 164] on icon at bounding box center [1153, 167] width 14 height 12
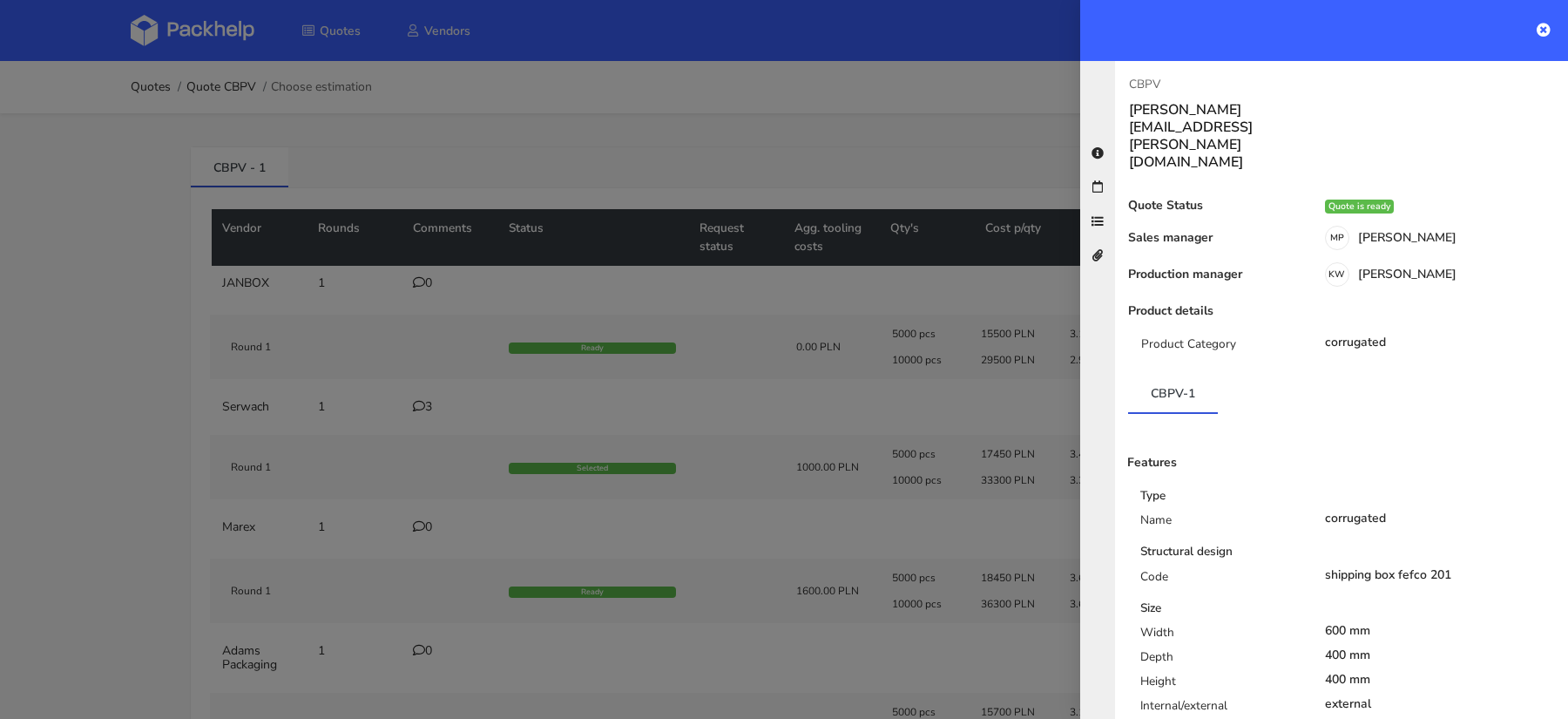
click at [750, 145] on div at bounding box center [784, 360] width 1568 height 719
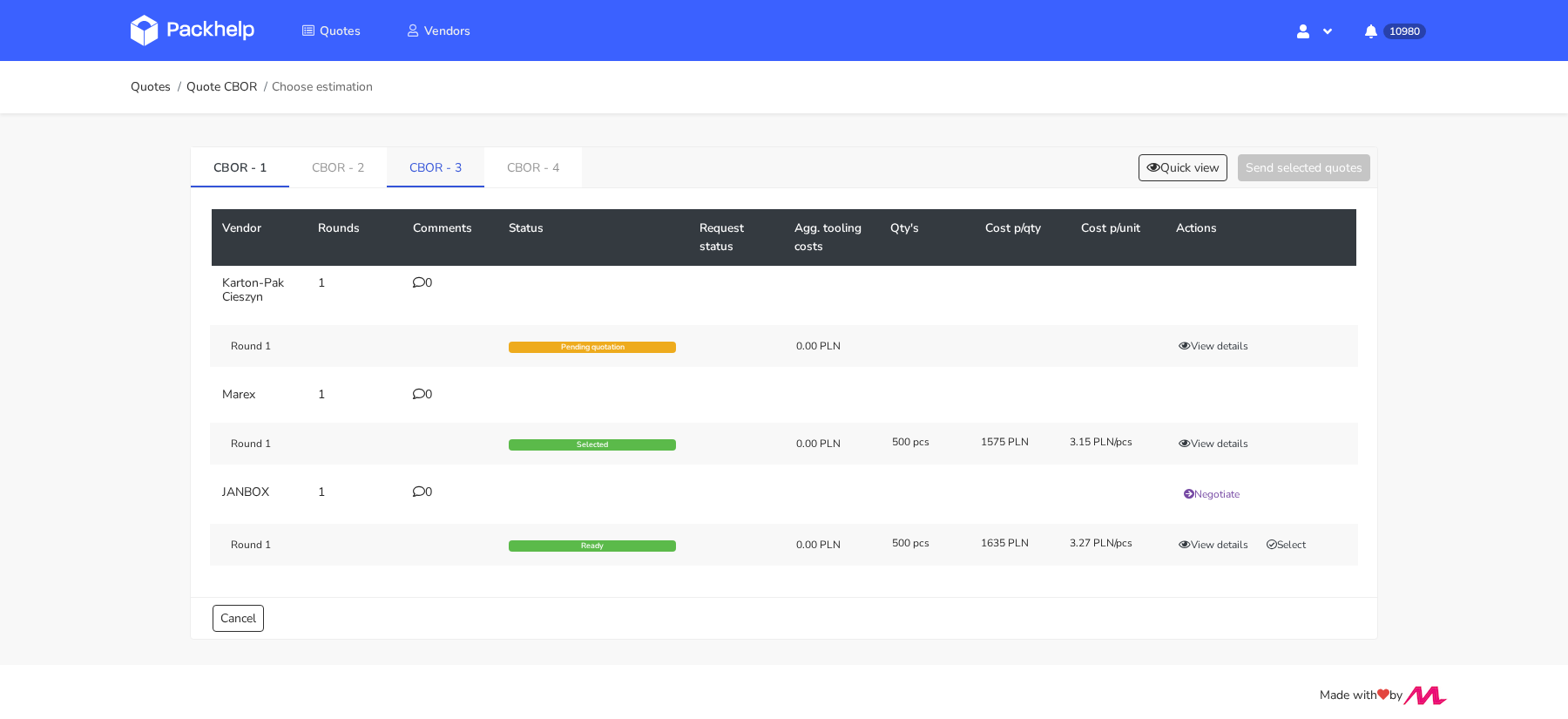
click at [434, 172] on link "CBOR - 3" at bounding box center [435, 167] width 97 height 39
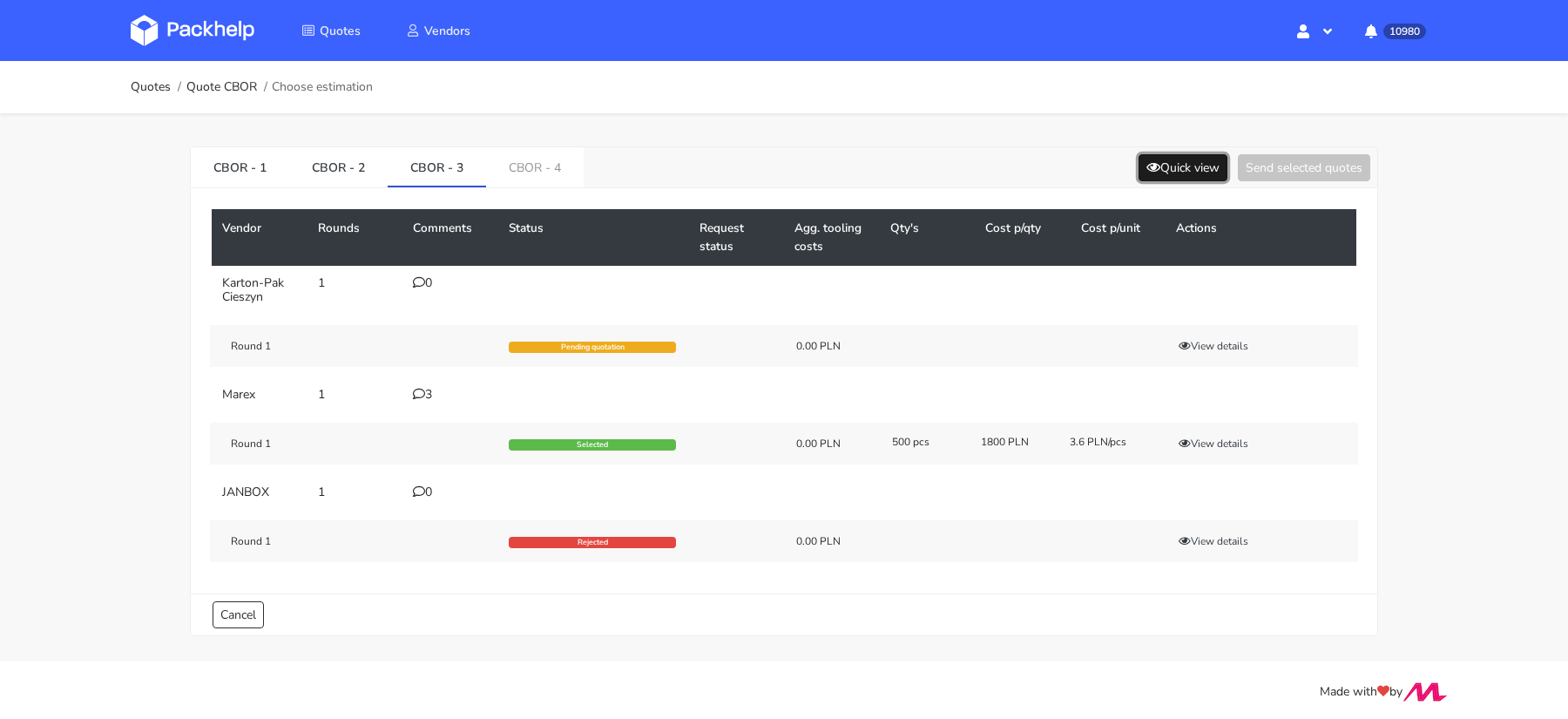
click at [1161, 167] on button "Quick view" at bounding box center [1182, 167] width 89 height 27
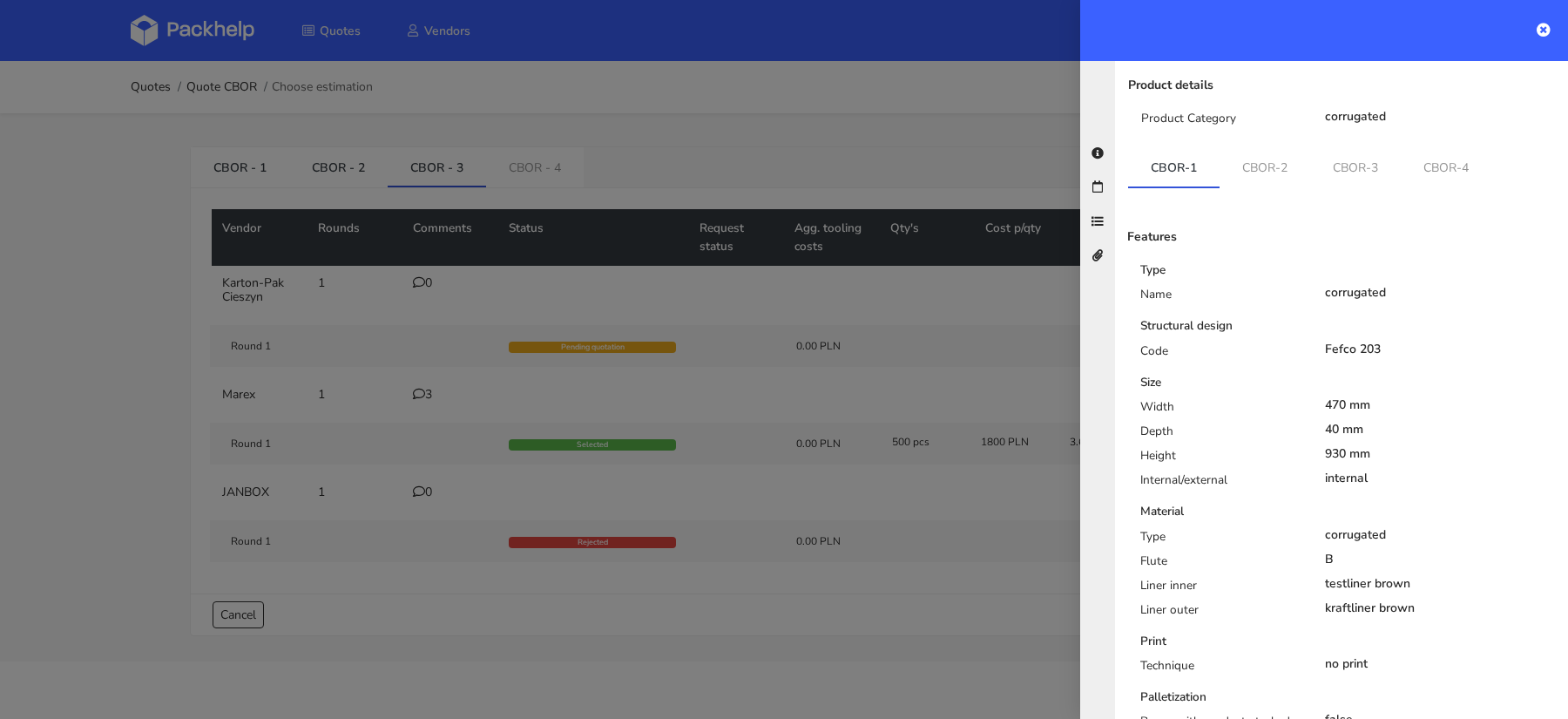
scroll to position [186, 0]
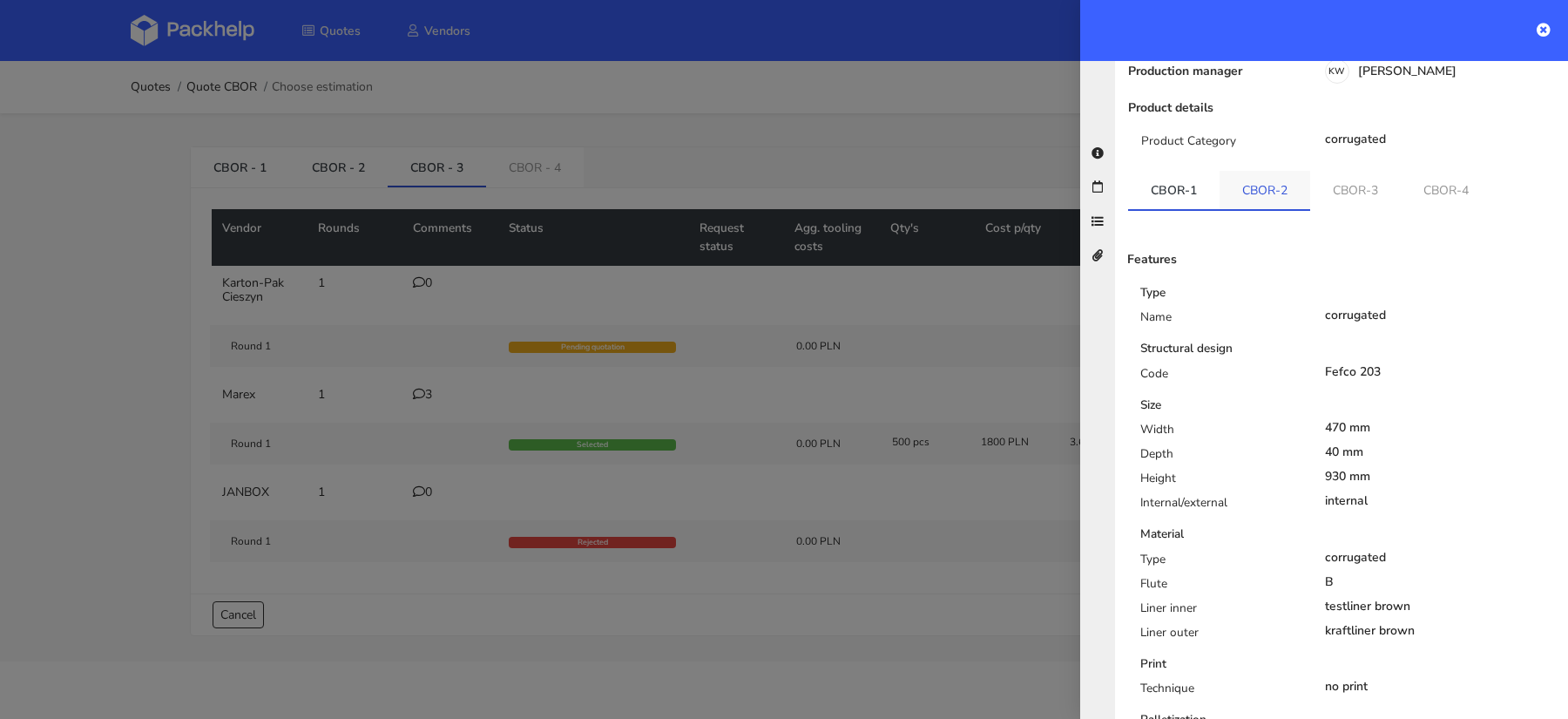
click at [1258, 171] on link "CBOR-2" at bounding box center [1265, 190] width 90 height 39
click at [1331, 171] on link "CBOR-3" at bounding box center [1356, 190] width 90 height 39
click at [1444, 171] on link "CBOR-4" at bounding box center [1448, 190] width 90 height 39
click at [424, 167] on div at bounding box center [784, 360] width 1568 height 719
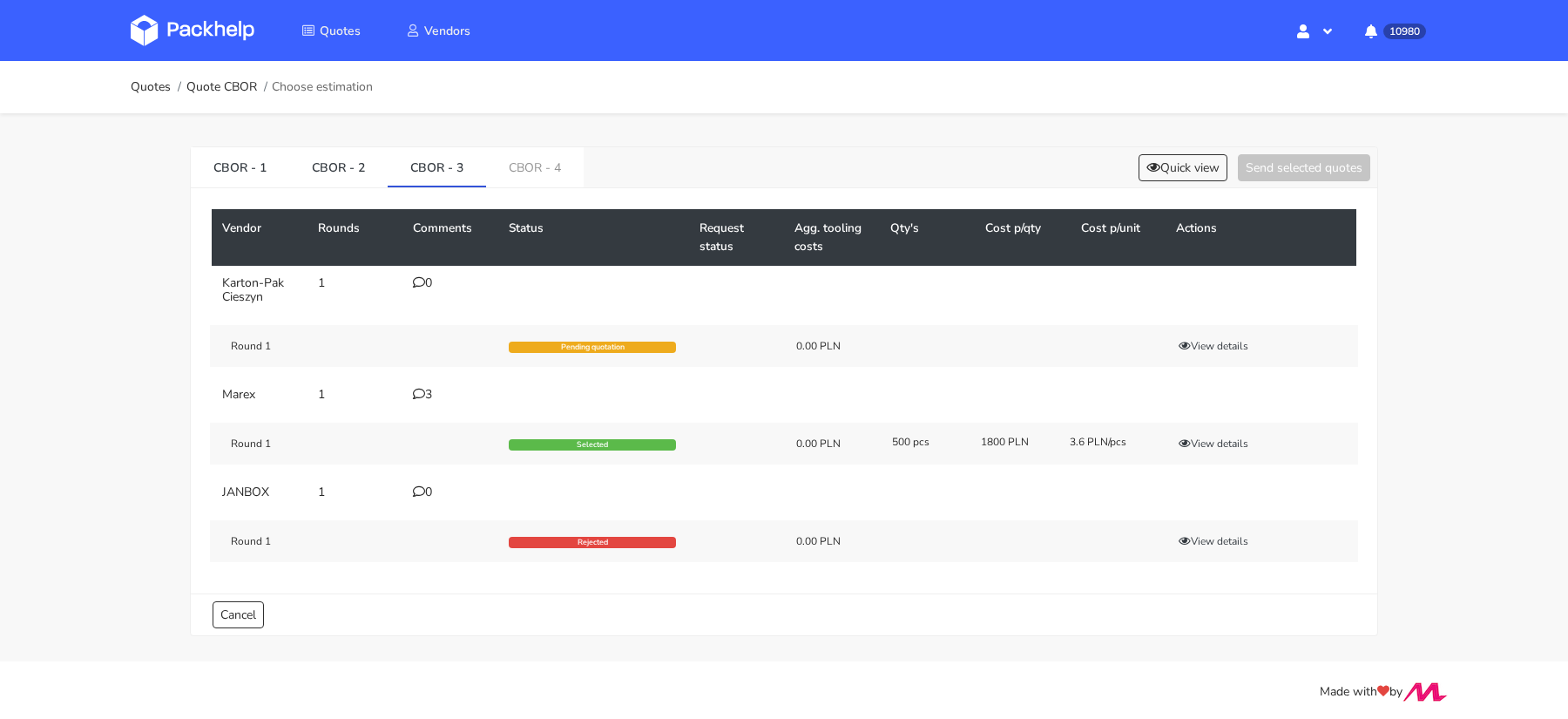
click at [210, 71] on ol "Quotes Quote CBOR Choose estimation" at bounding box center [252, 87] width 242 height 35
click at [210, 86] on link "Quote CBOR" at bounding box center [222, 87] width 70 height 14
click at [233, 158] on link "CBOR - 1" at bounding box center [240, 167] width 98 height 39
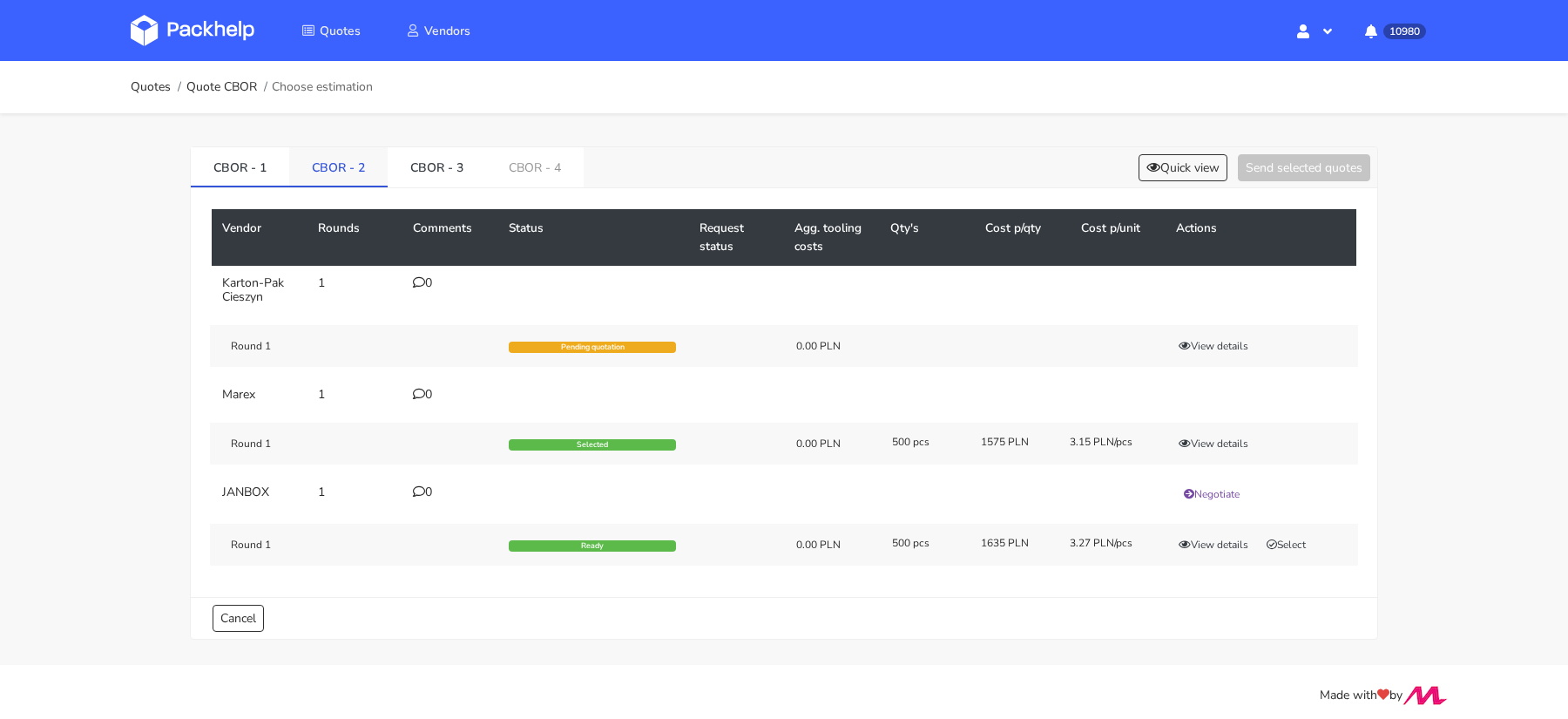
click at [325, 167] on link "CBOR - 2" at bounding box center [339, 167] width 98 height 39
click at [427, 167] on link "CBOR - 3" at bounding box center [437, 167] width 98 height 39
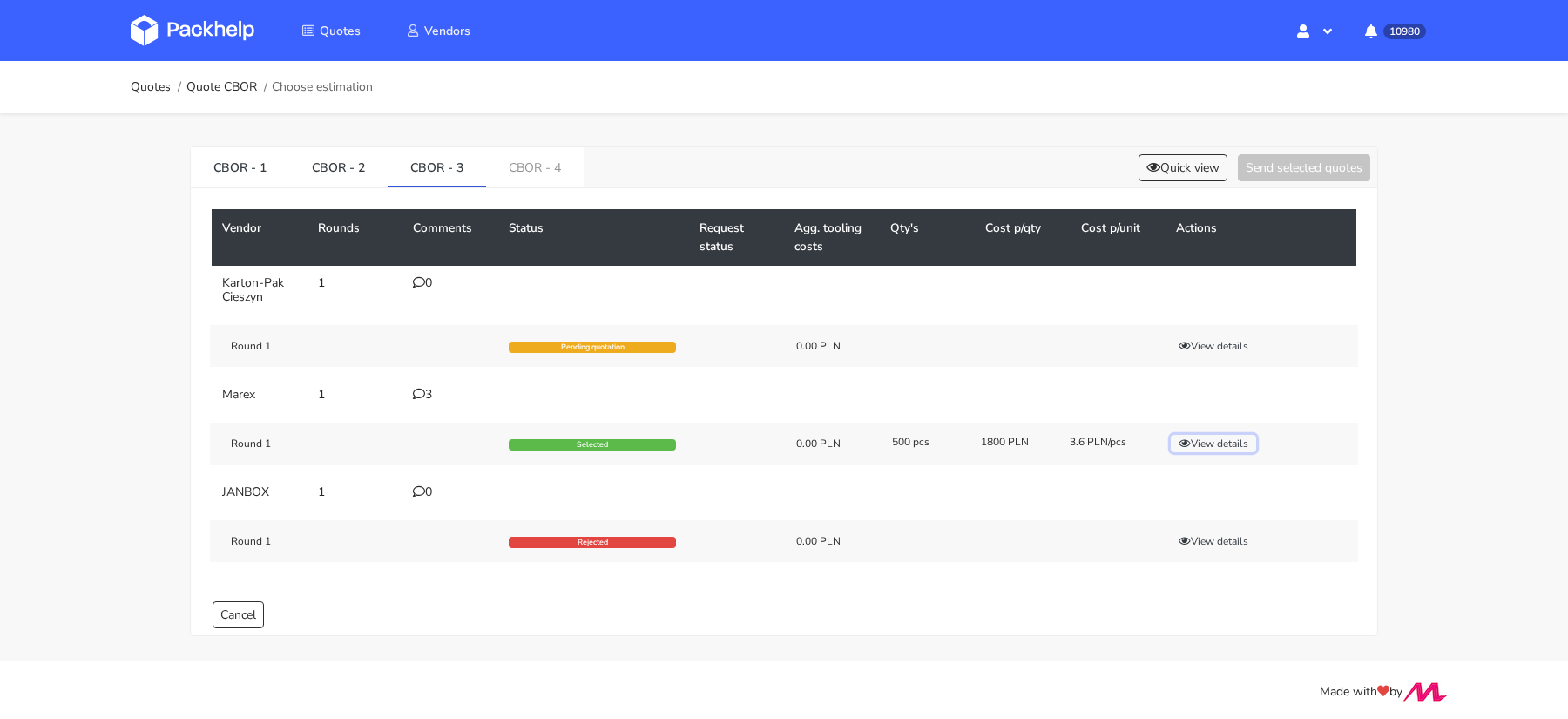
click at [1202, 436] on button "View details" at bounding box center [1213, 444] width 85 height 18
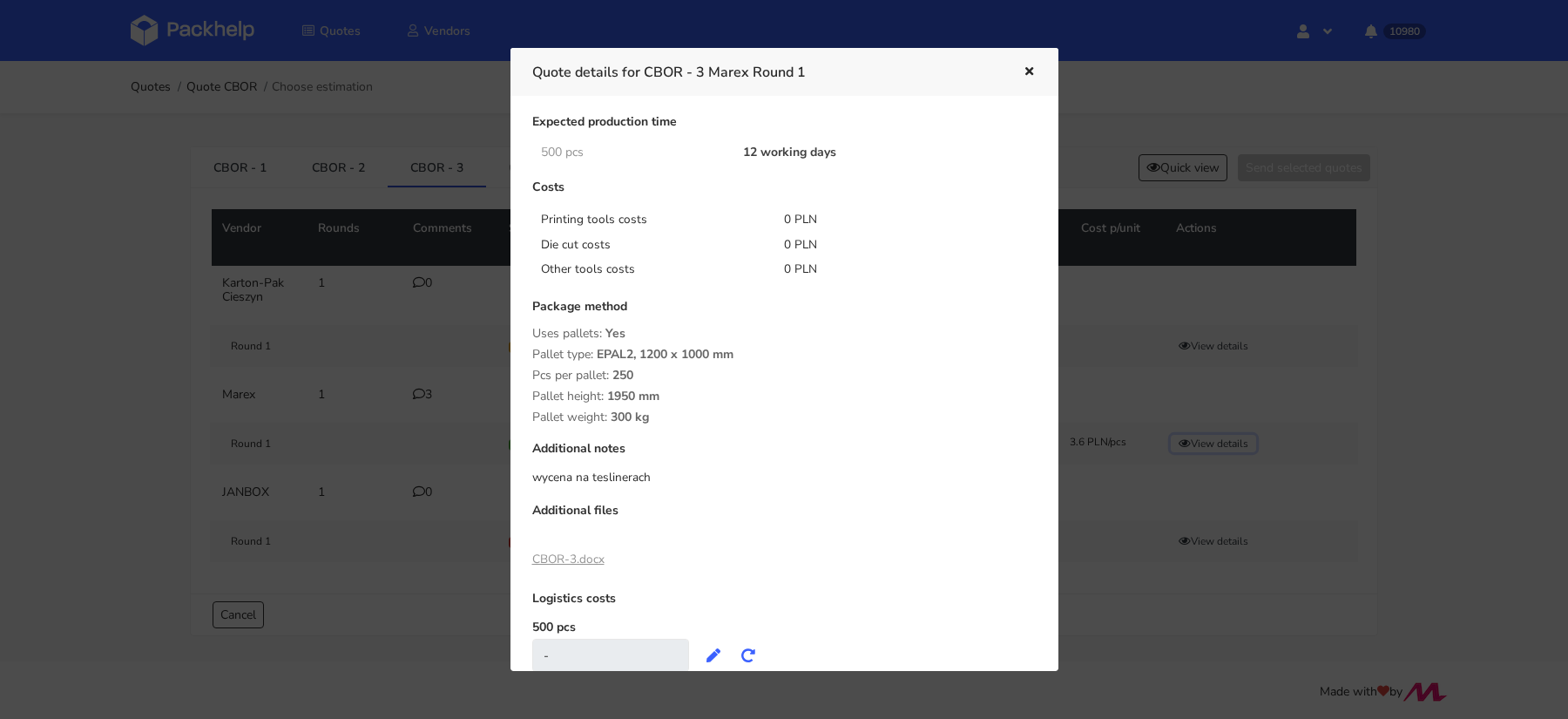
scroll to position [128, 0]
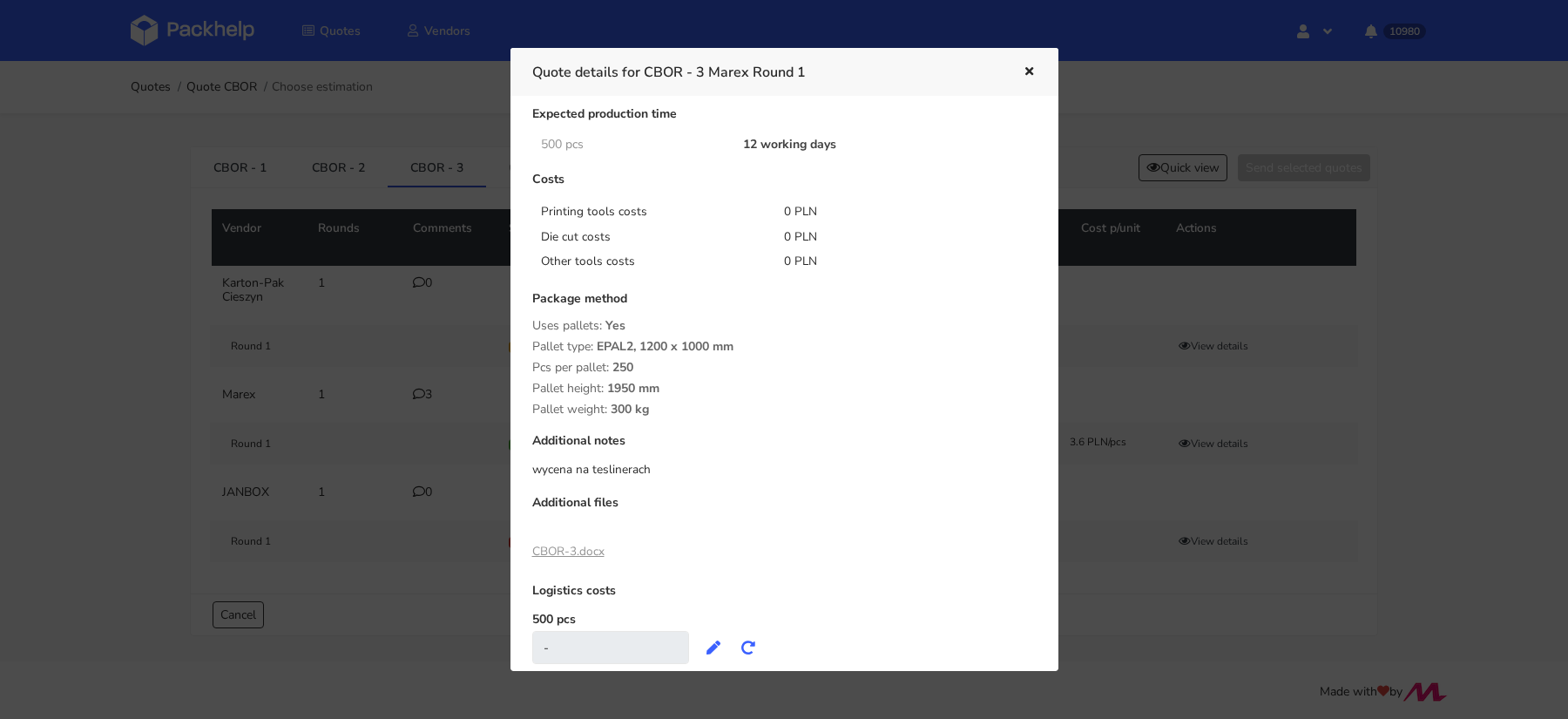
click at [1211, 160] on div at bounding box center [784, 360] width 1568 height 719
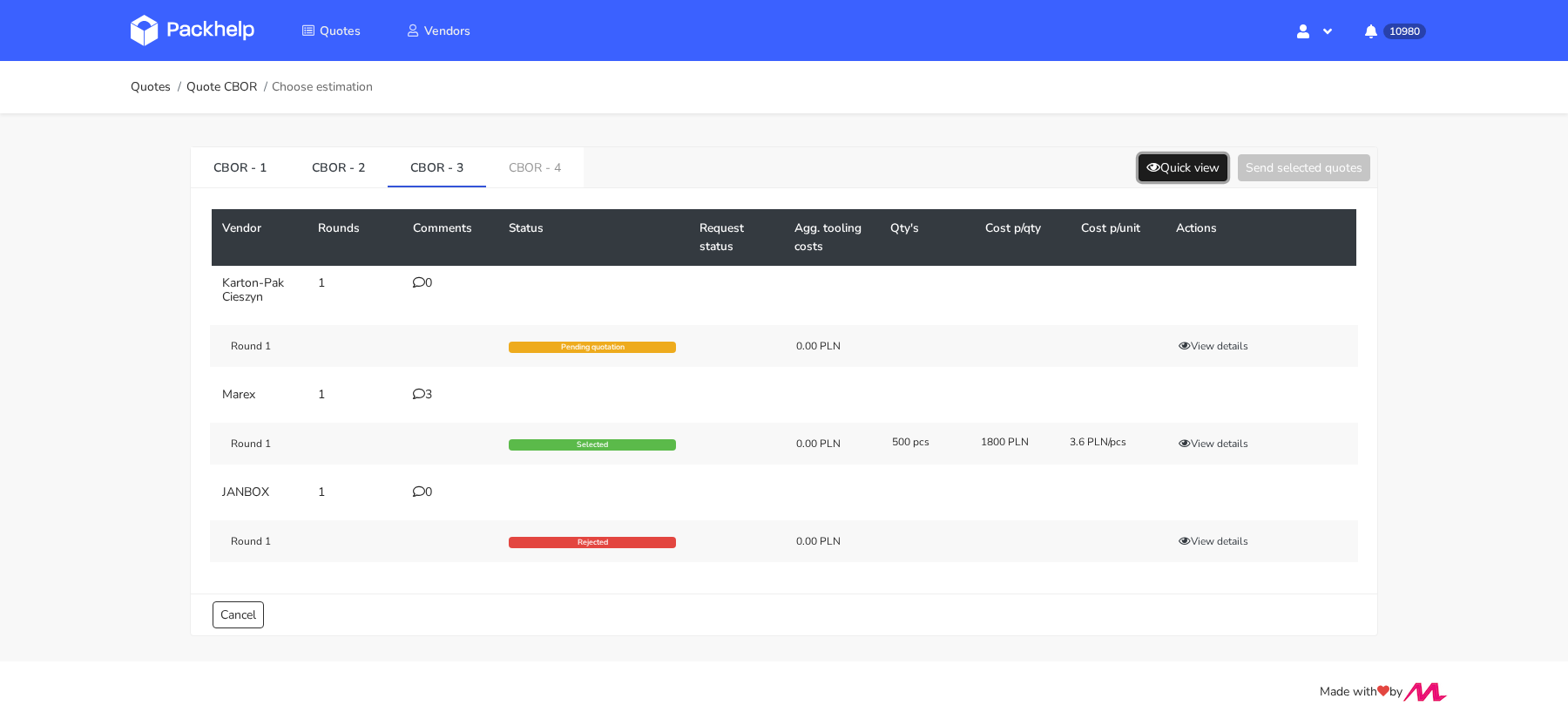
click at [1166, 160] on button "Quick view" at bounding box center [1182, 167] width 89 height 27
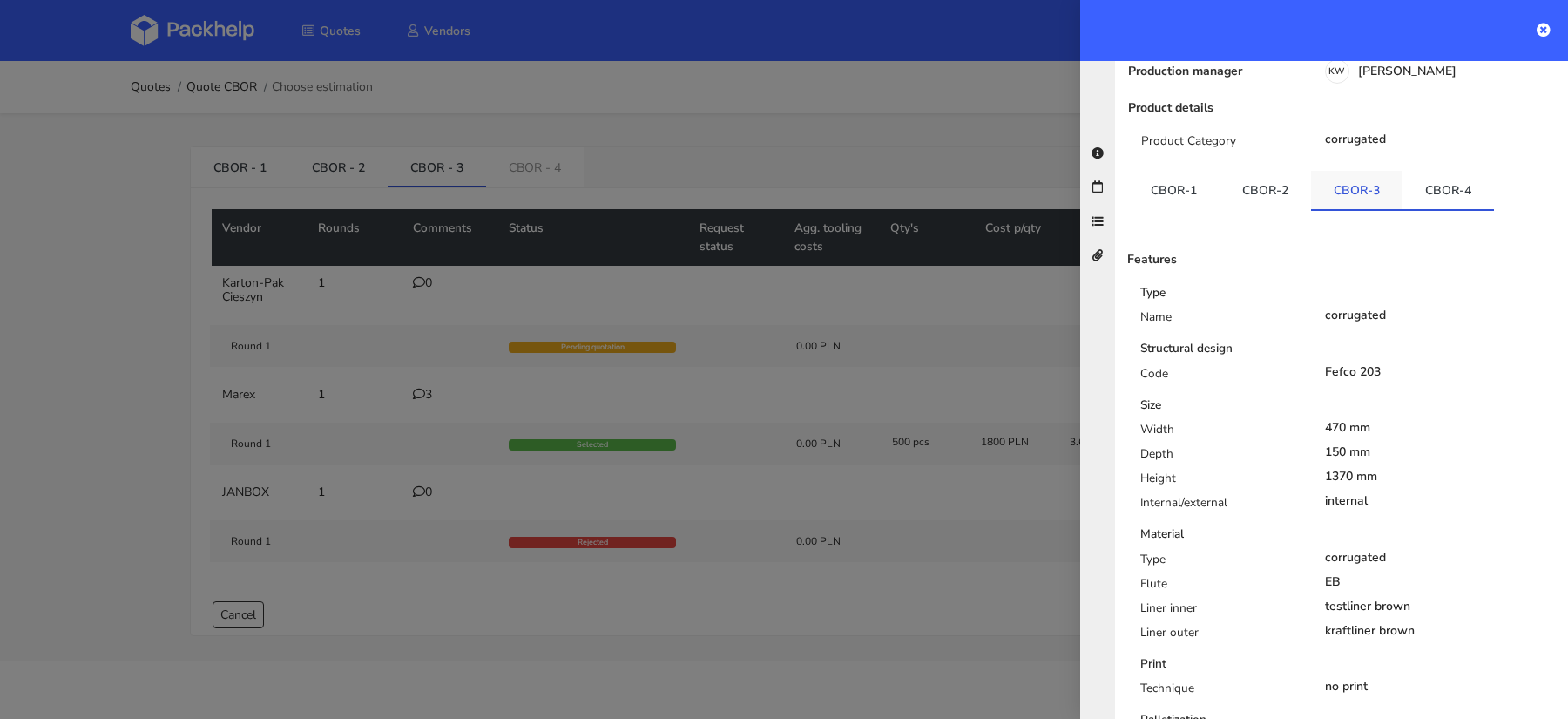
click at [1343, 171] on link "CBOR-3" at bounding box center [1357, 190] width 91 height 39
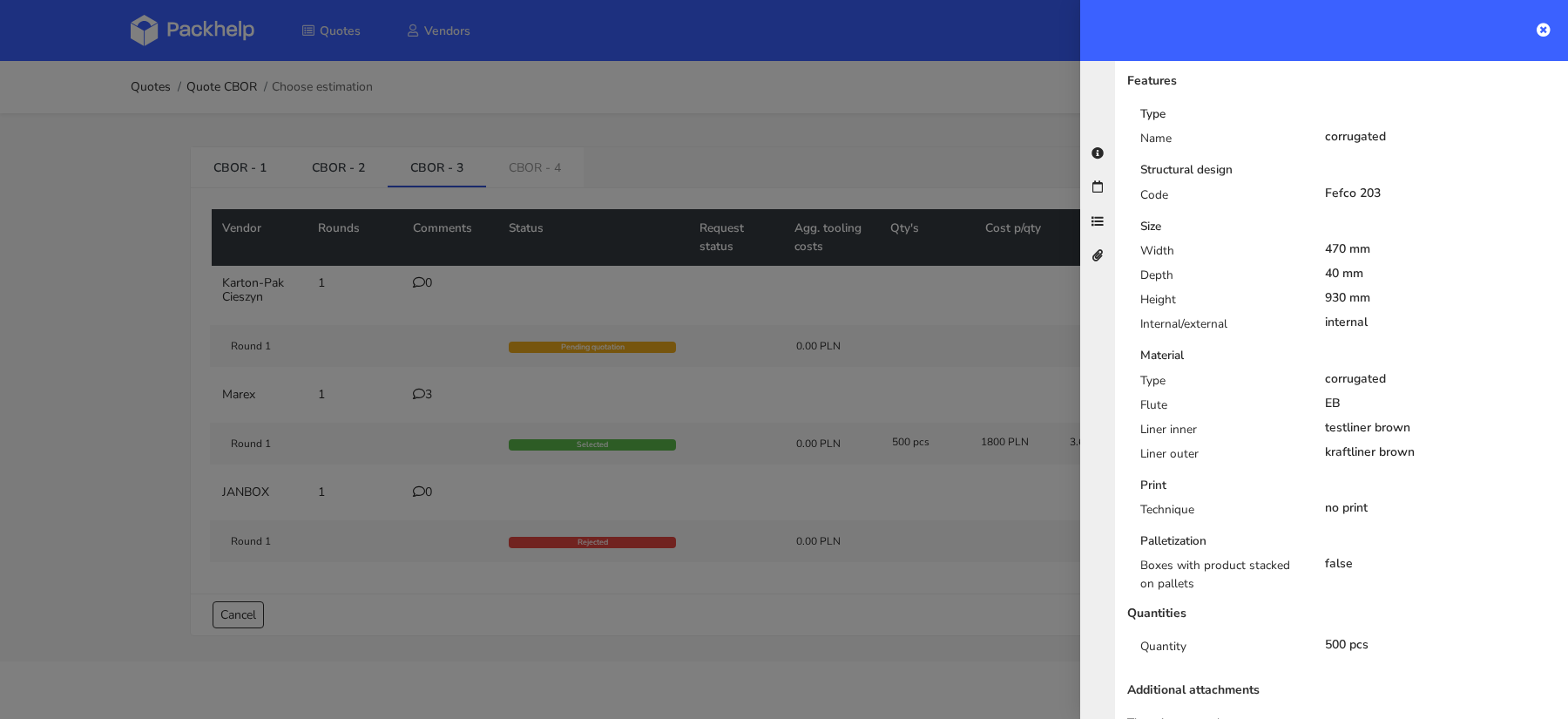
scroll to position [369, 0]
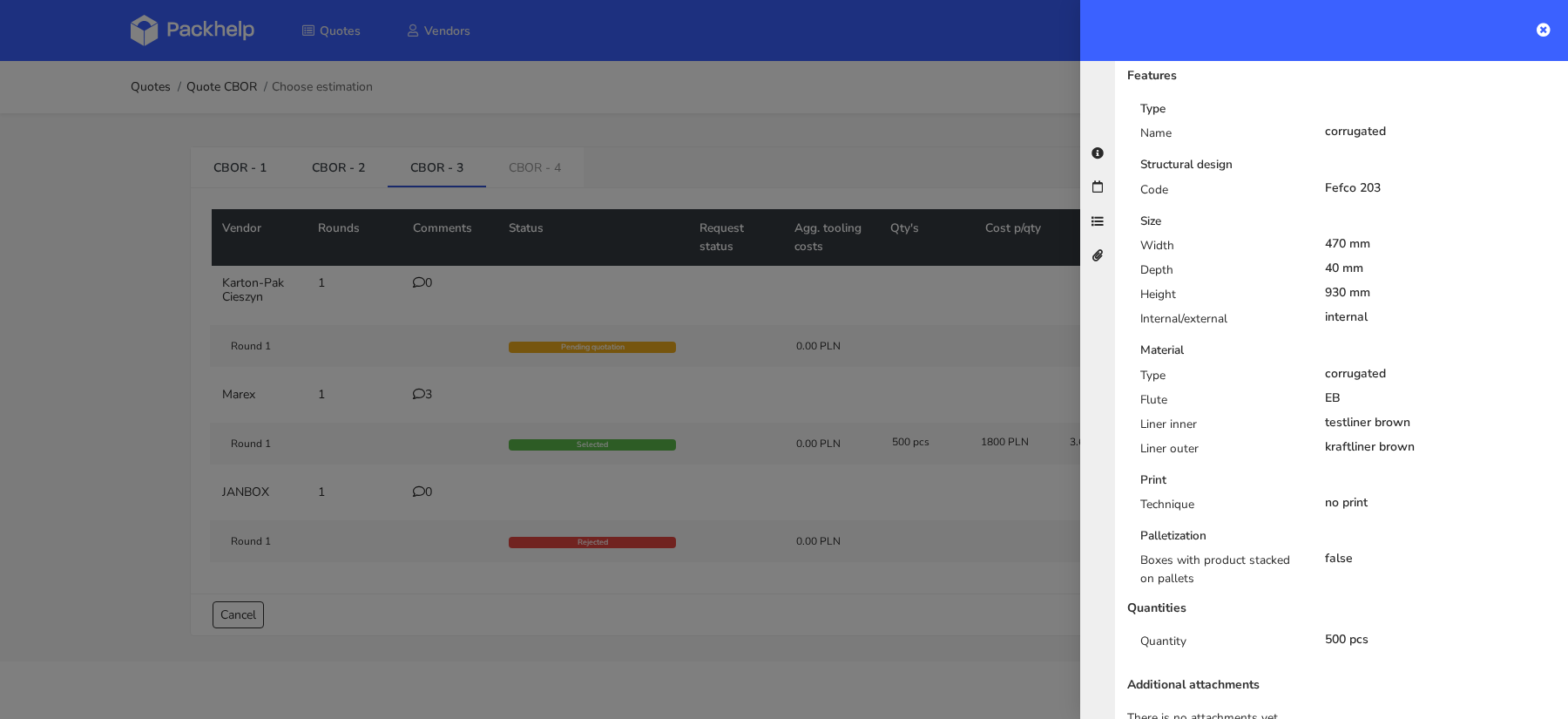
click at [873, 386] on div at bounding box center [784, 360] width 1568 height 719
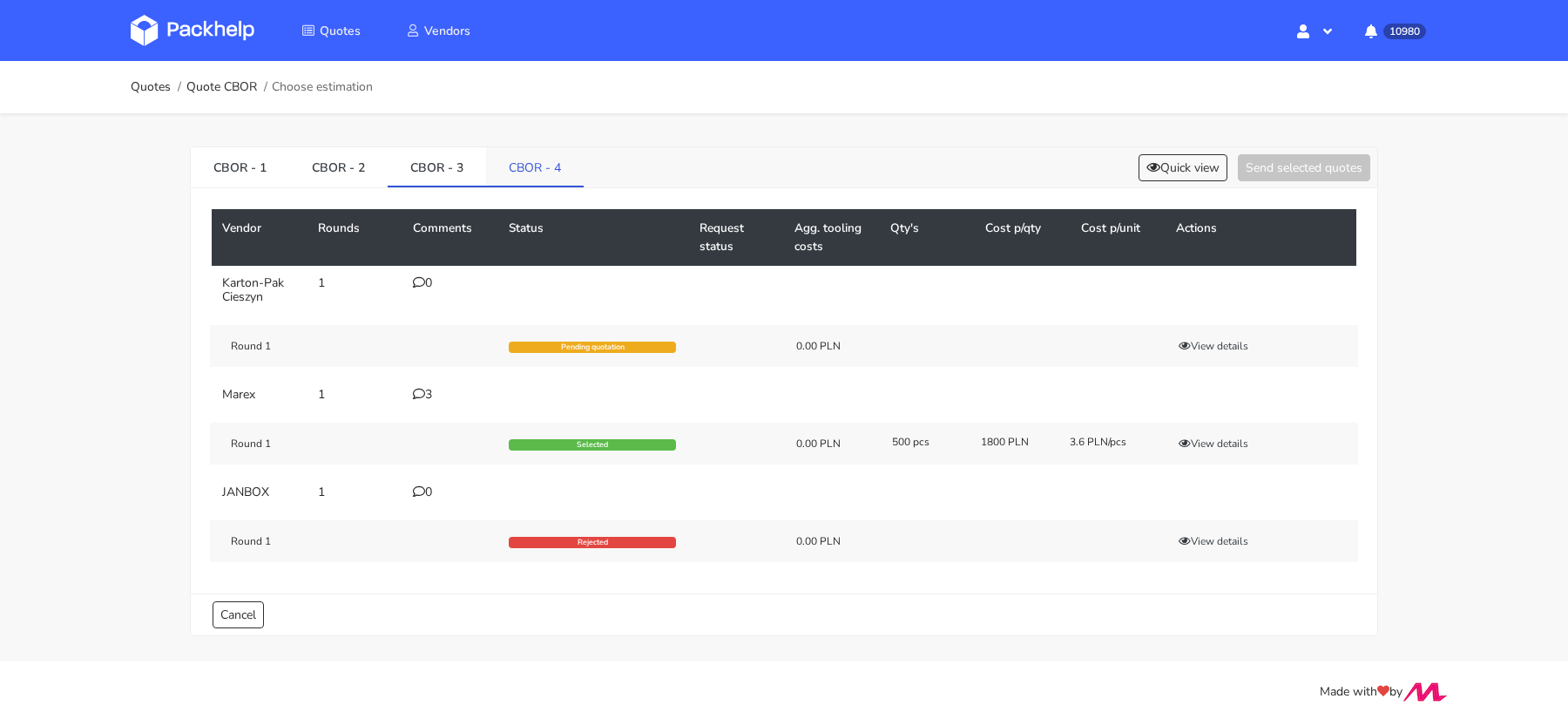
click at [524, 165] on link "CBOR - 4" at bounding box center [534, 167] width 97 height 39
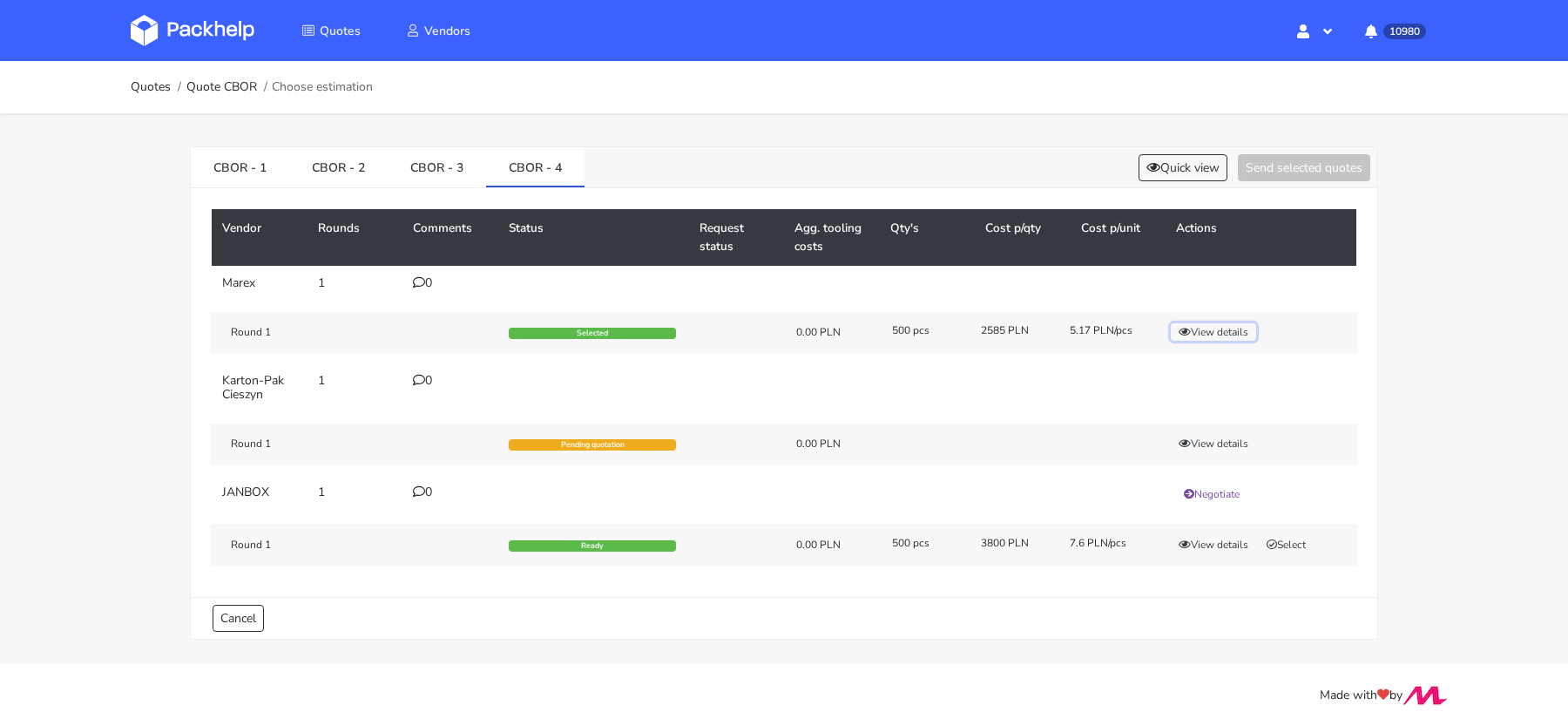
click at [1214, 334] on button "View details" at bounding box center [1213, 332] width 85 height 18
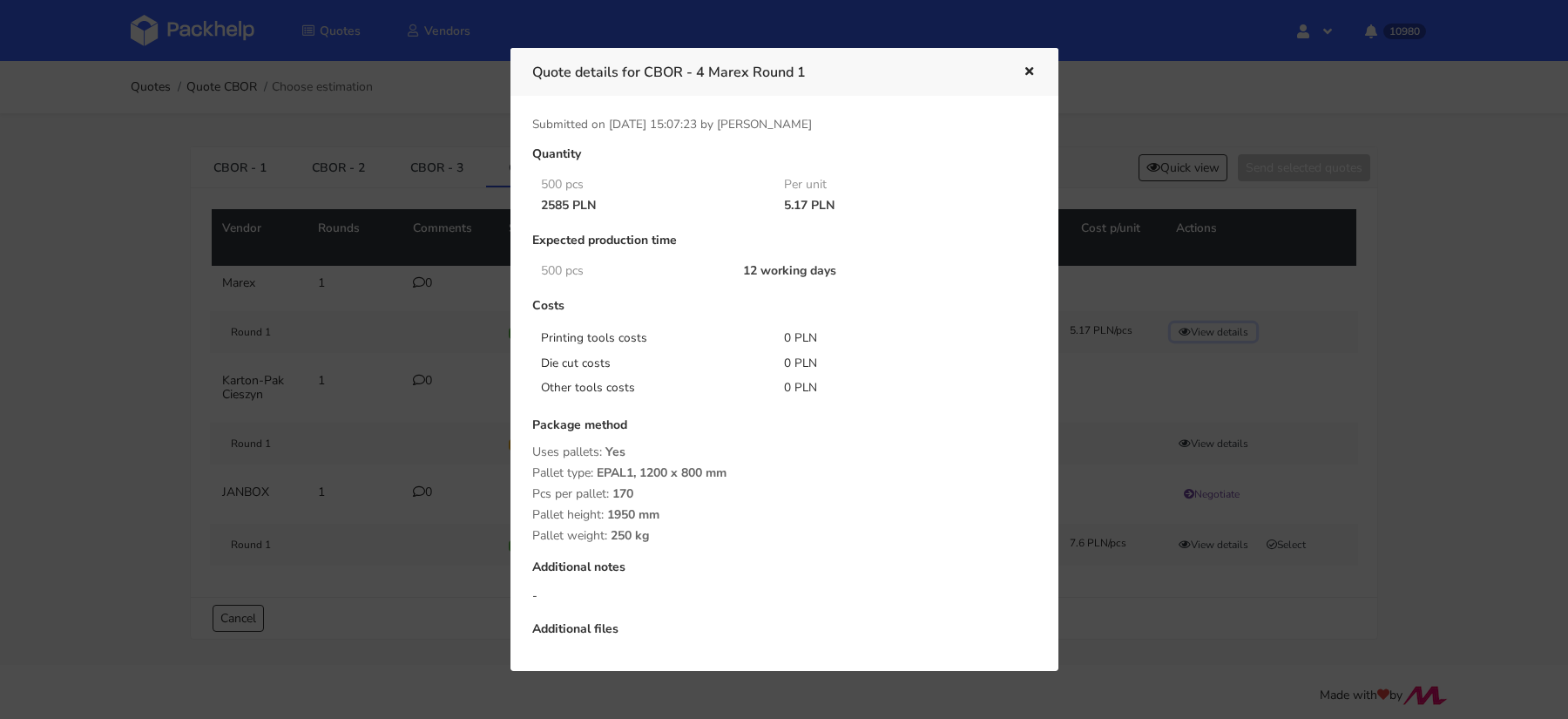
scroll to position [0, 0]
click at [1085, 146] on div at bounding box center [784, 360] width 1568 height 719
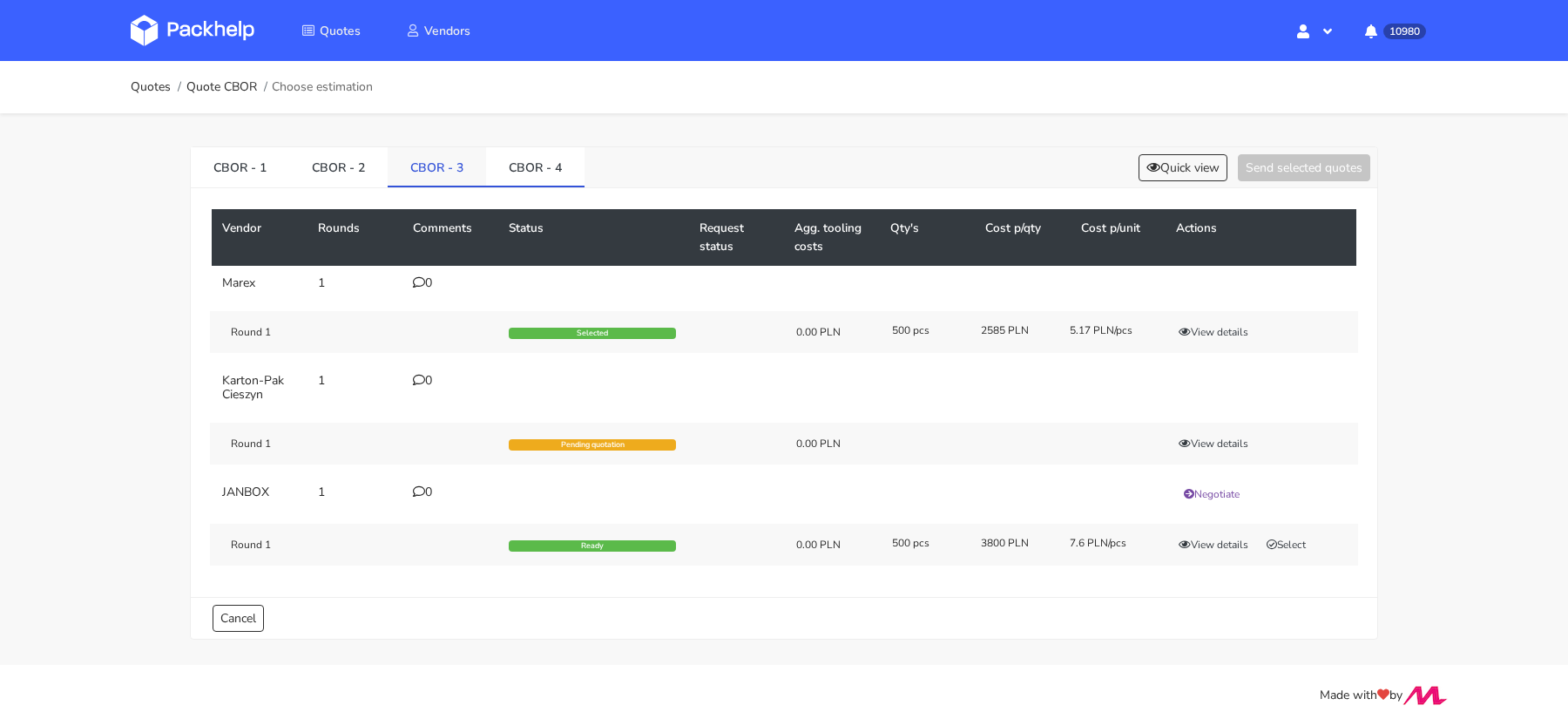
click at [443, 168] on link "CBOR - 3" at bounding box center [437, 167] width 98 height 39
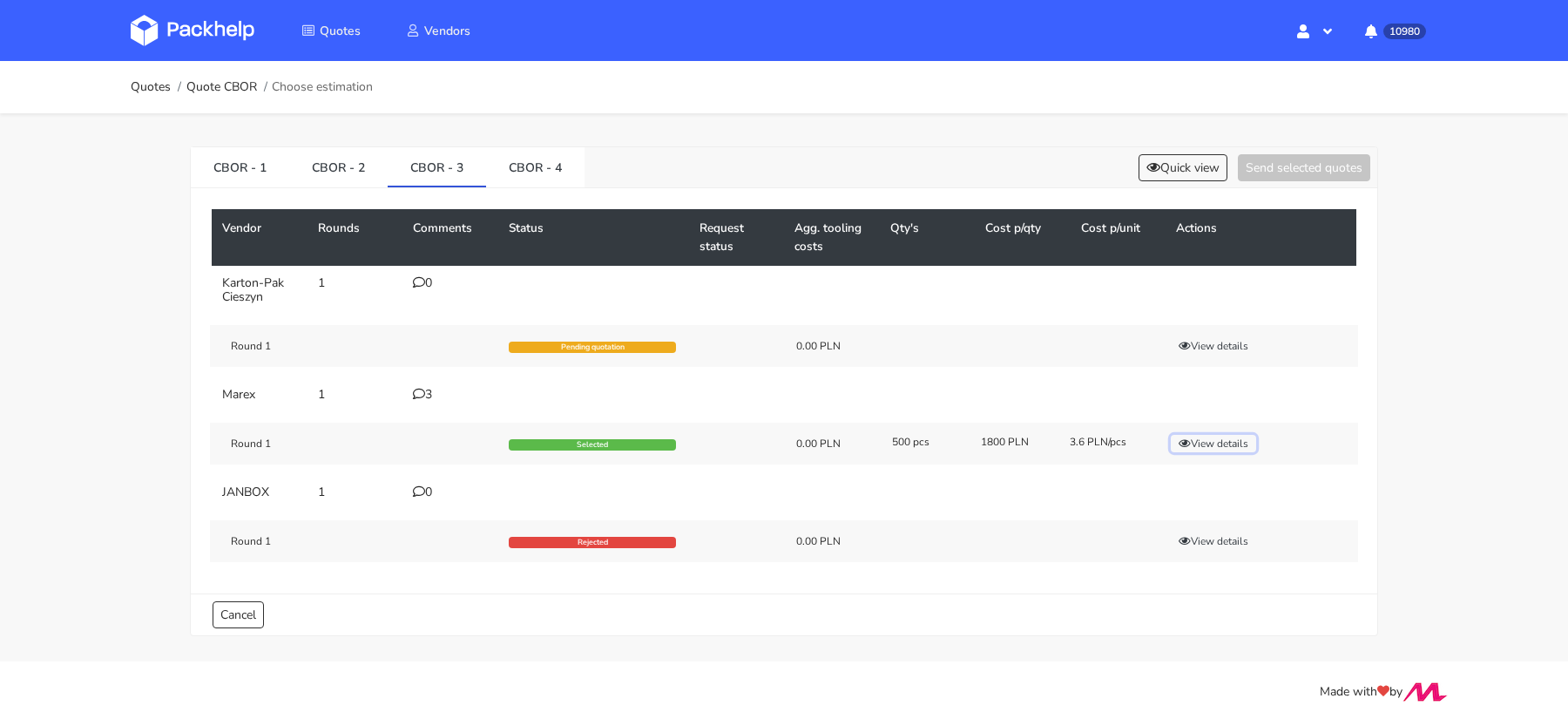
click at [1211, 445] on button "View details" at bounding box center [1213, 444] width 85 height 18
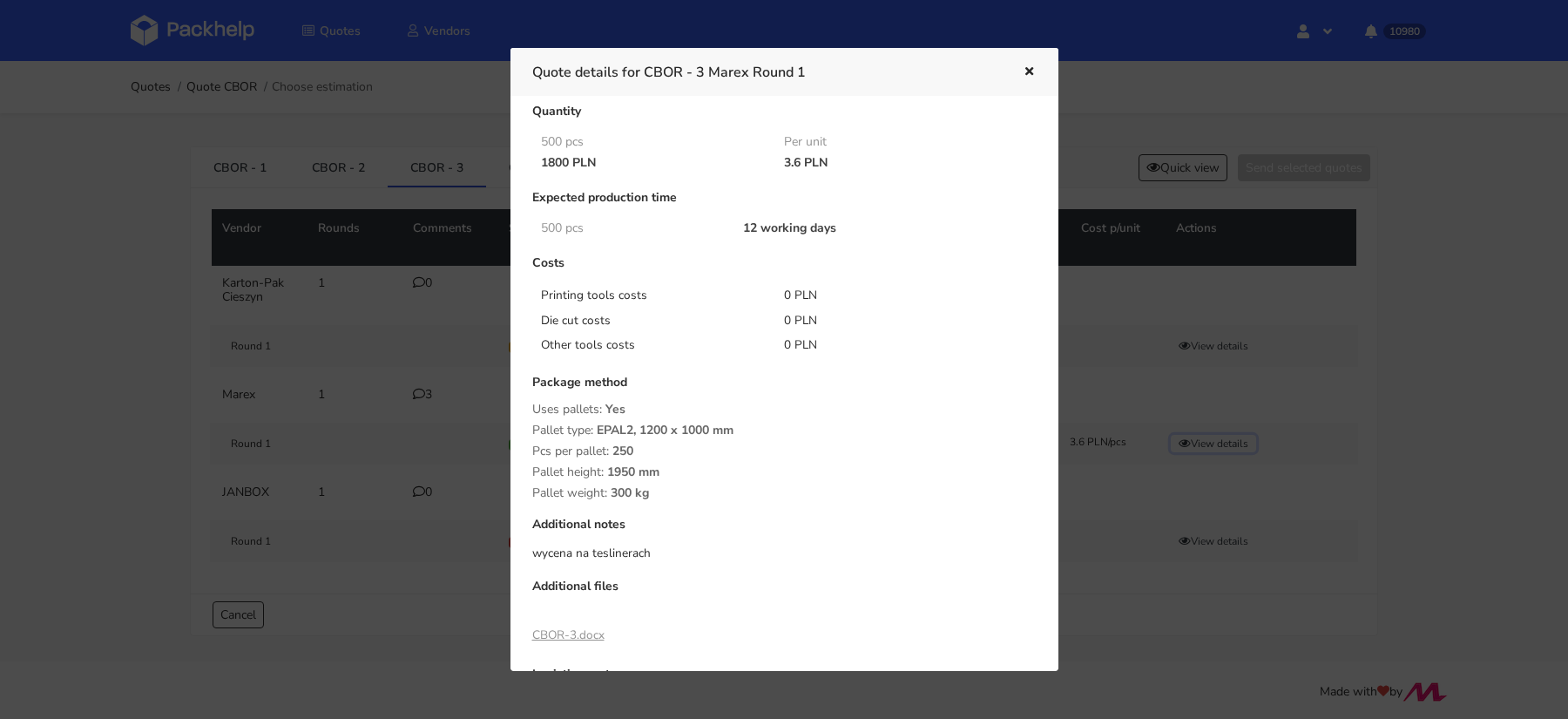
scroll to position [48, 0]
click at [326, 369] on div at bounding box center [784, 360] width 1568 height 719
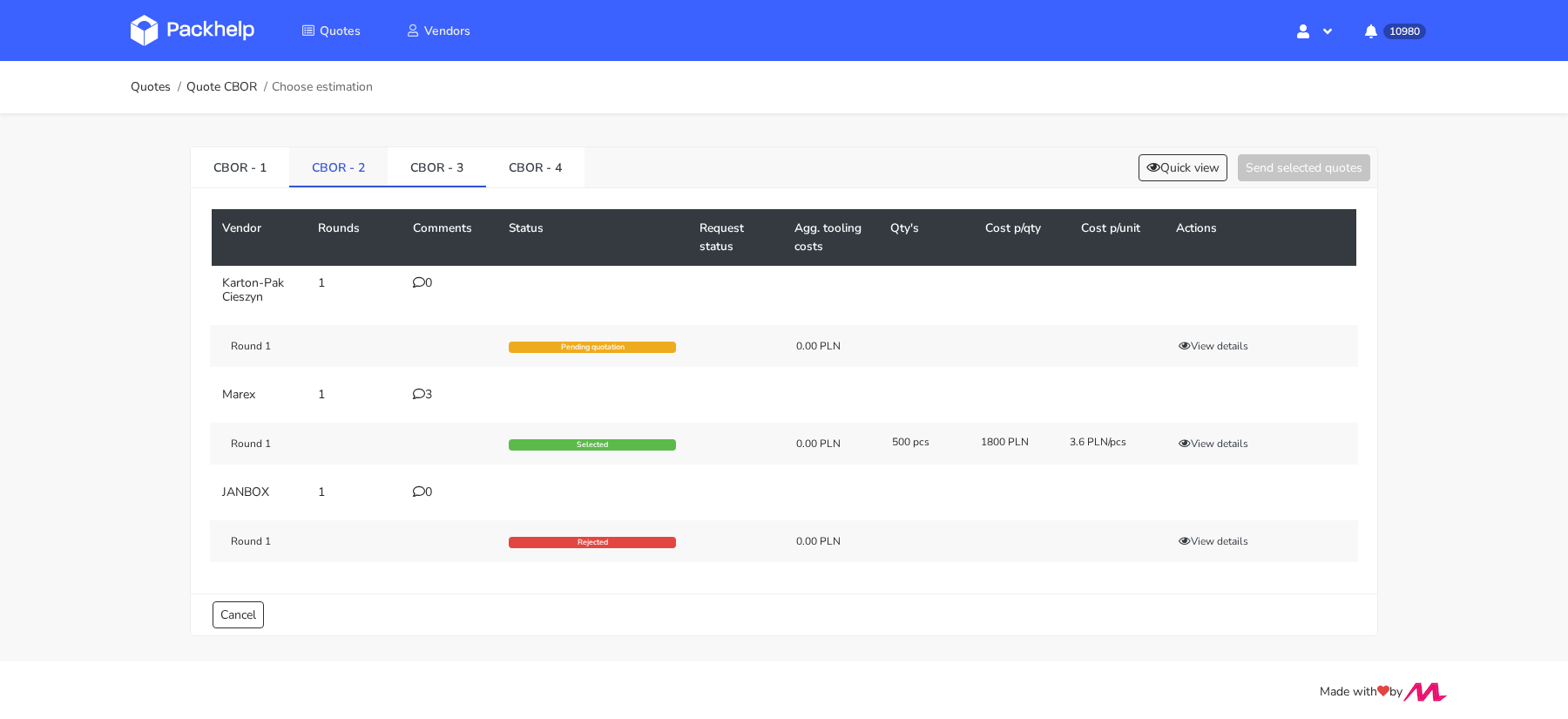
click at [331, 164] on link "CBOR - 2" at bounding box center [339, 167] width 98 height 39
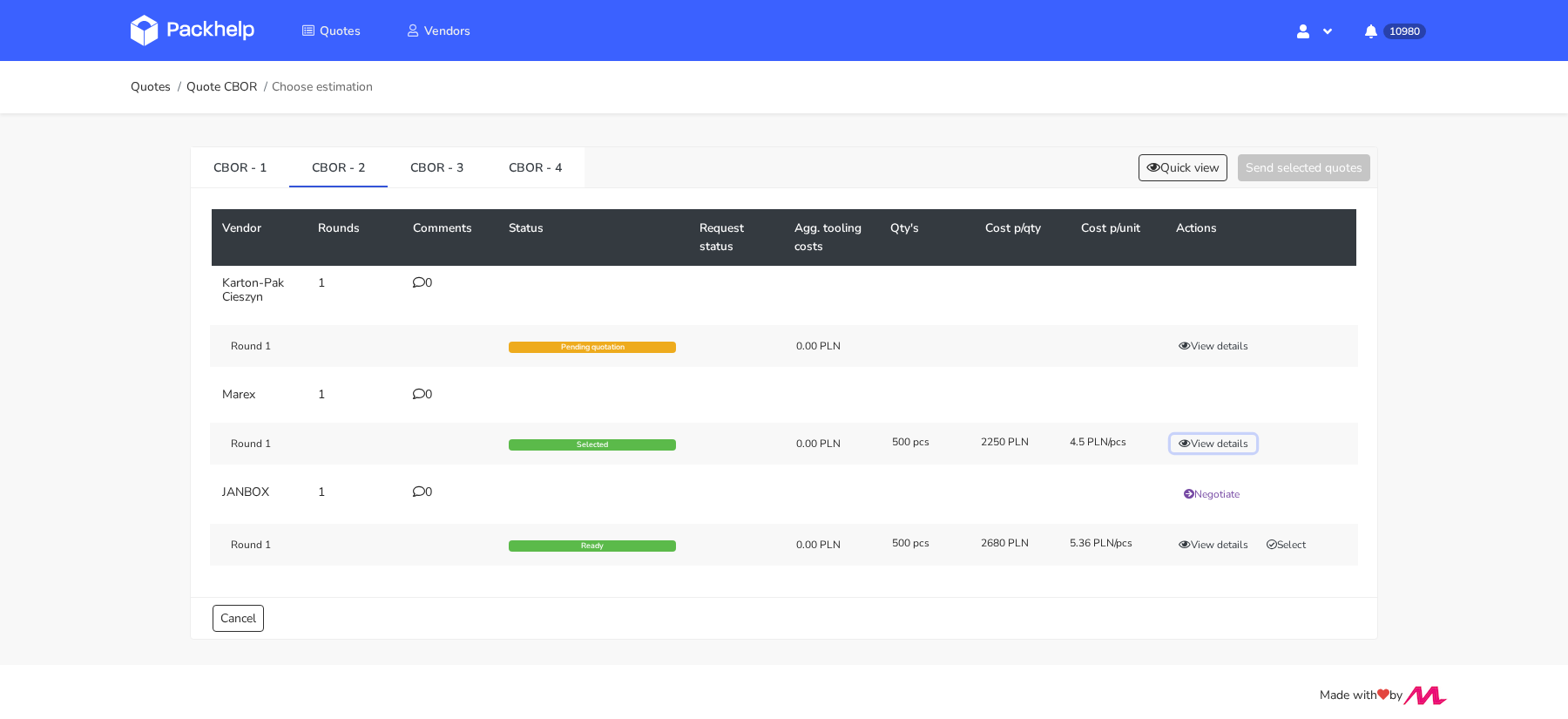
click at [1199, 435] on button "View details" at bounding box center [1213, 444] width 85 height 18
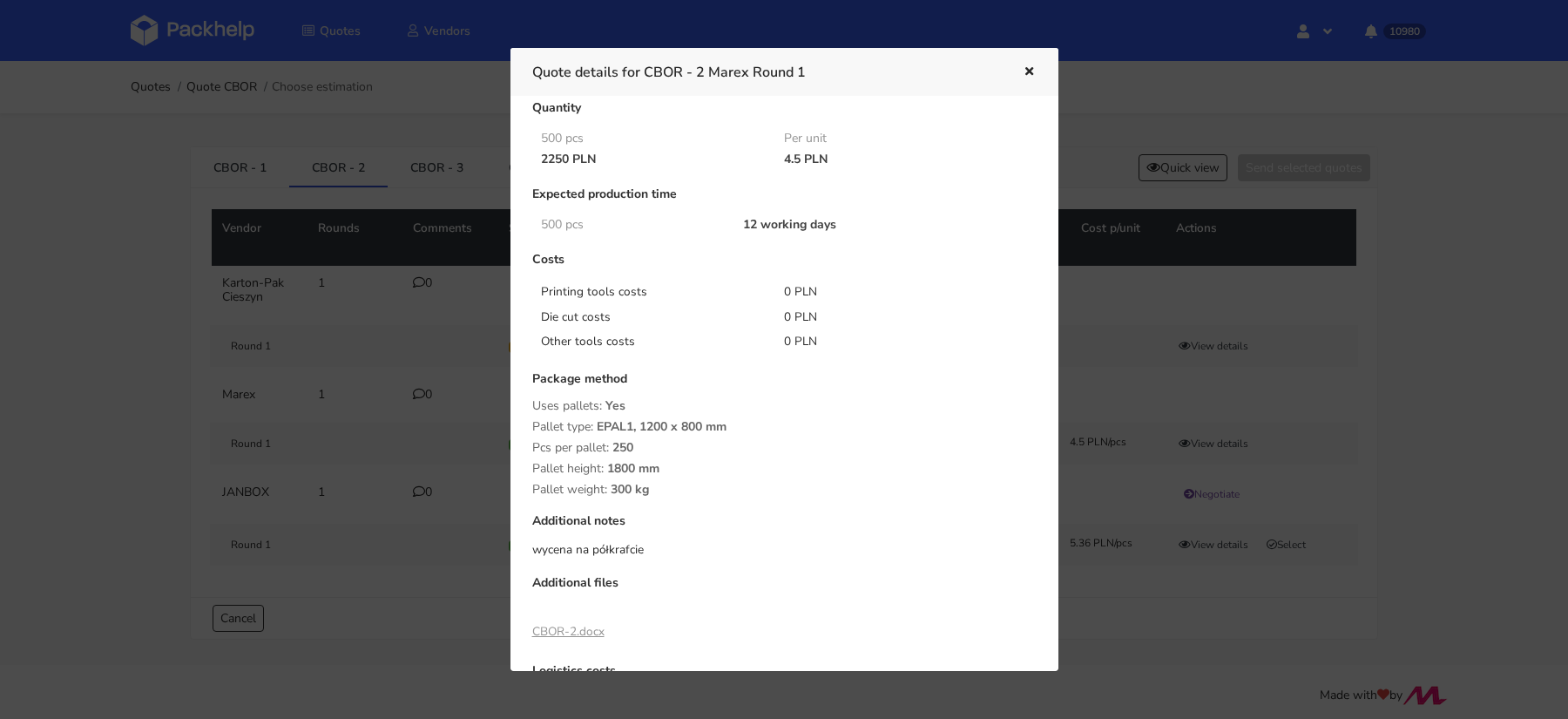
click at [182, 334] on div at bounding box center [784, 360] width 1568 height 719
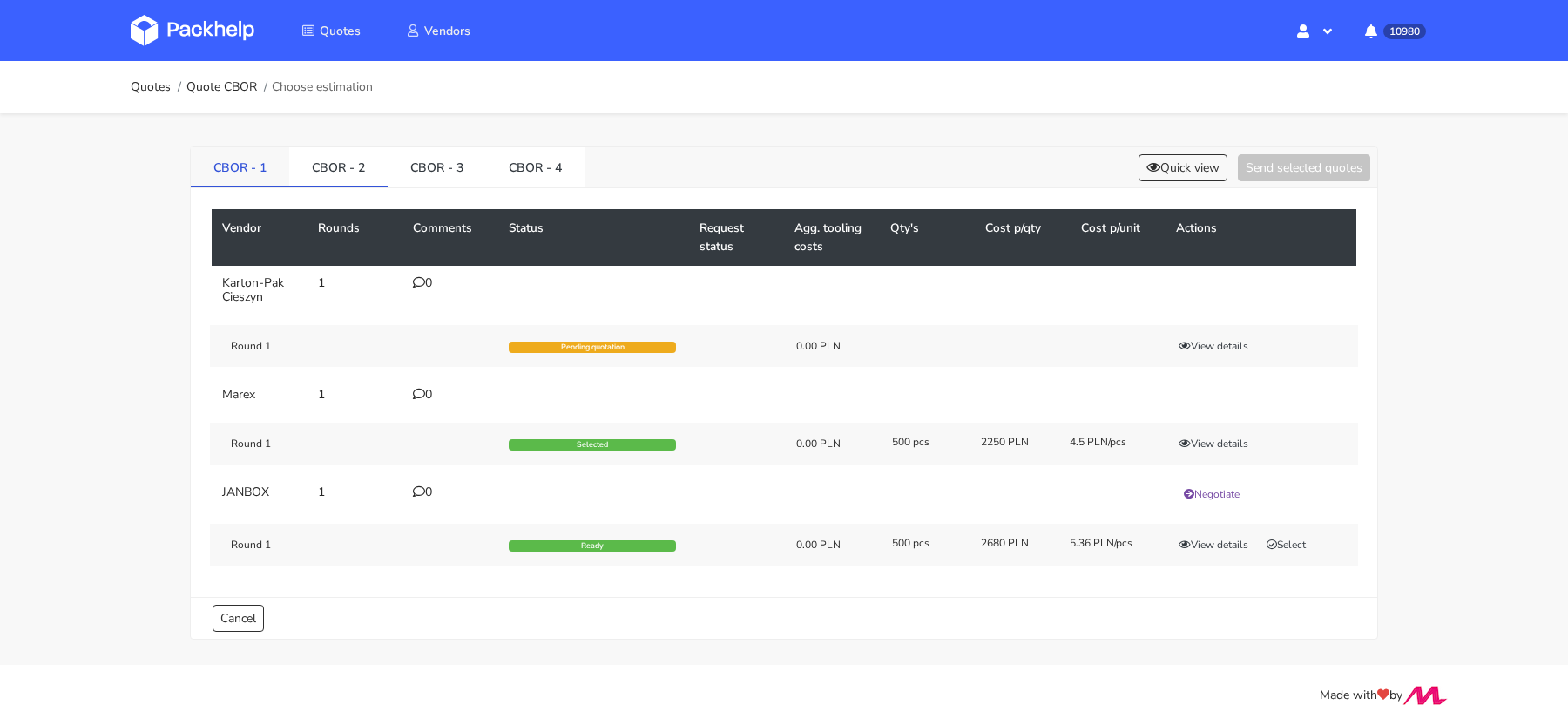
click at [236, 162] on link "CBOR - 1" at bounding box center [240, 167] width 98 height 39
click at [1213, 437] on button "View details" at bounding box center [1213, 444] width 85 height 18
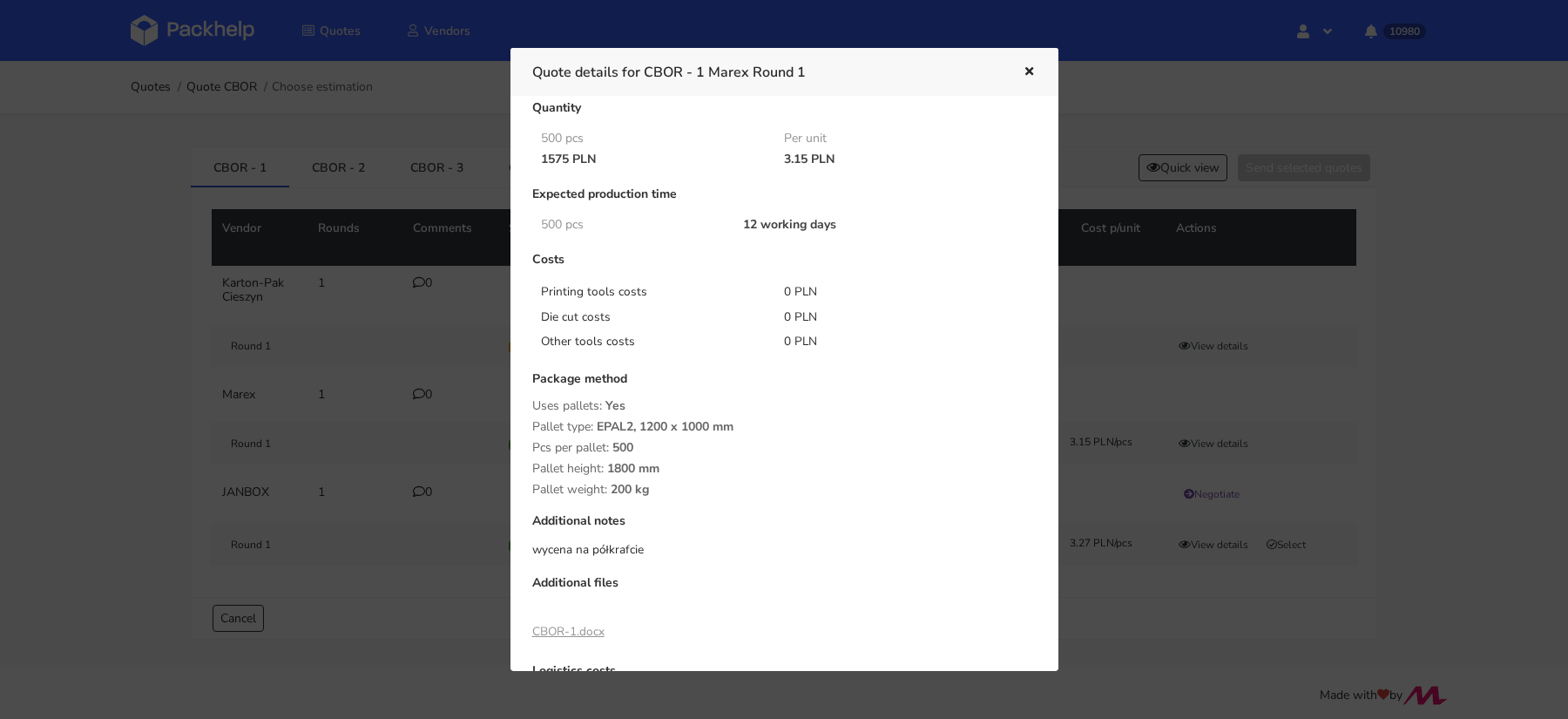
click at [562, 637] on link "CBOR-1.docx" at bounding box center [568, 630] width 72 height 17
click at [430, 180] on div at bounding box center [784, 360] width 1568 height 719
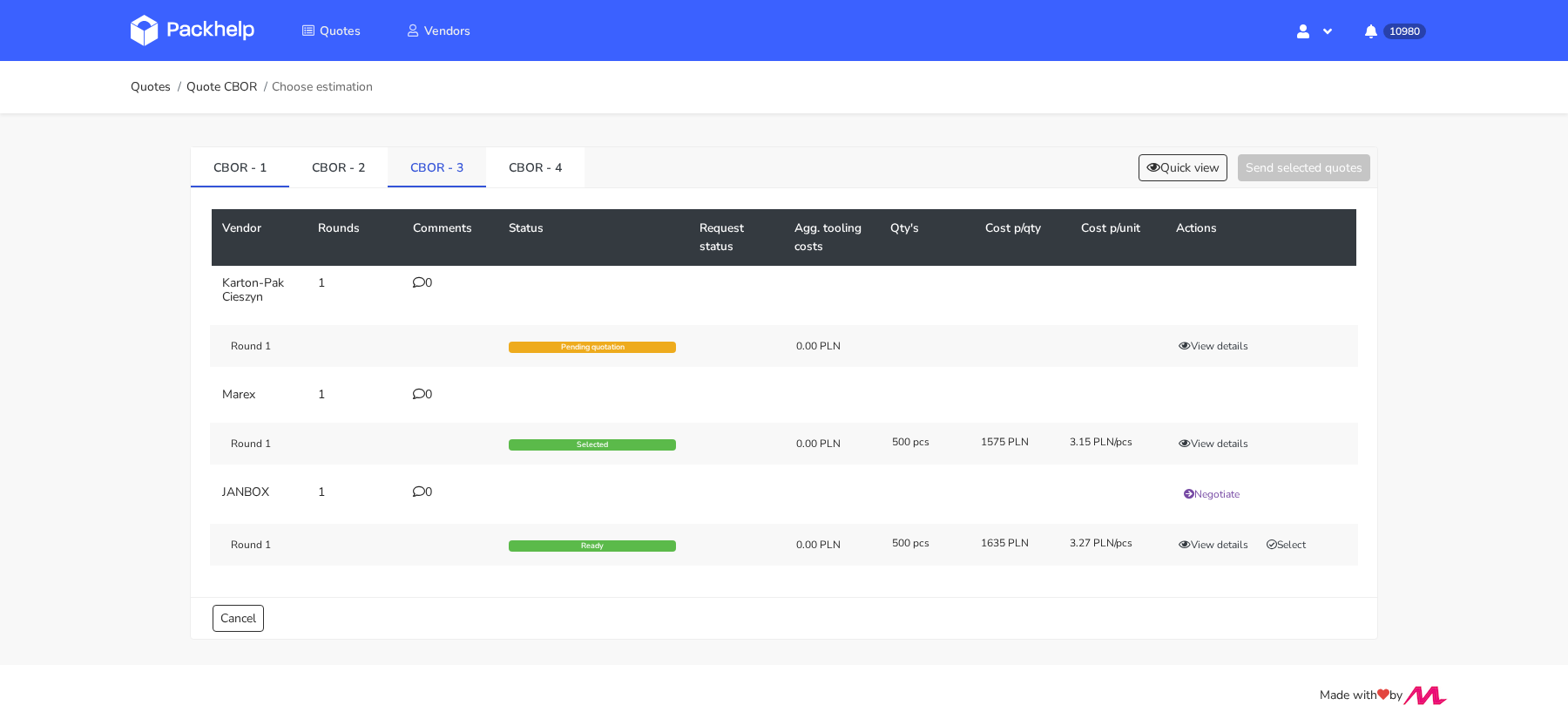
click at [435, 168] on link "CBOR - 3" at bounding box center [437, 167] width 98 height 39
click at [424, 393] on div "3" at bounding box center [450, 395] width 75 height 14
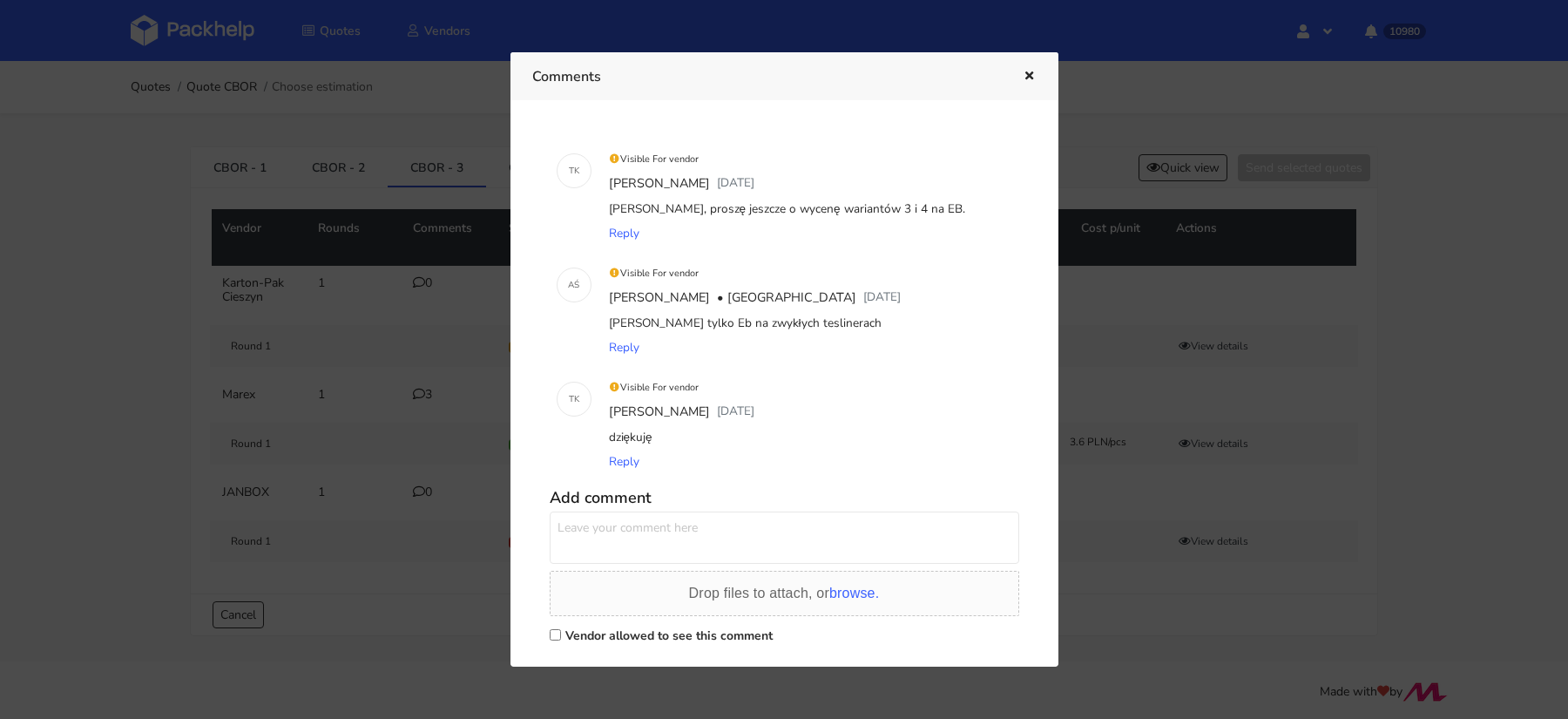
click at [1329, 415] on div at bounding box center [784, 360] width 1568 height 719
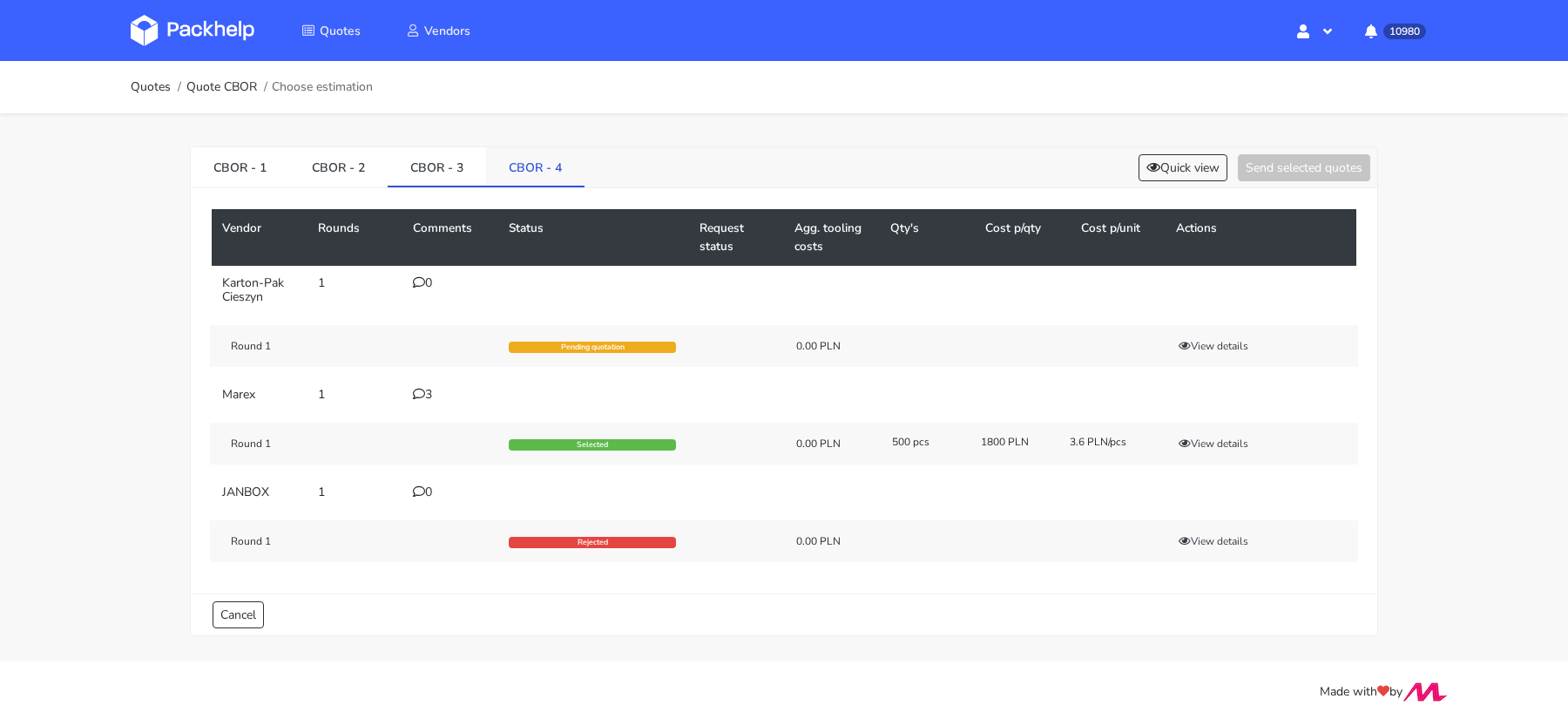
click at [533, 159] on link "CBOR - 4" at bounding box center [535, 167] width 98 height 39
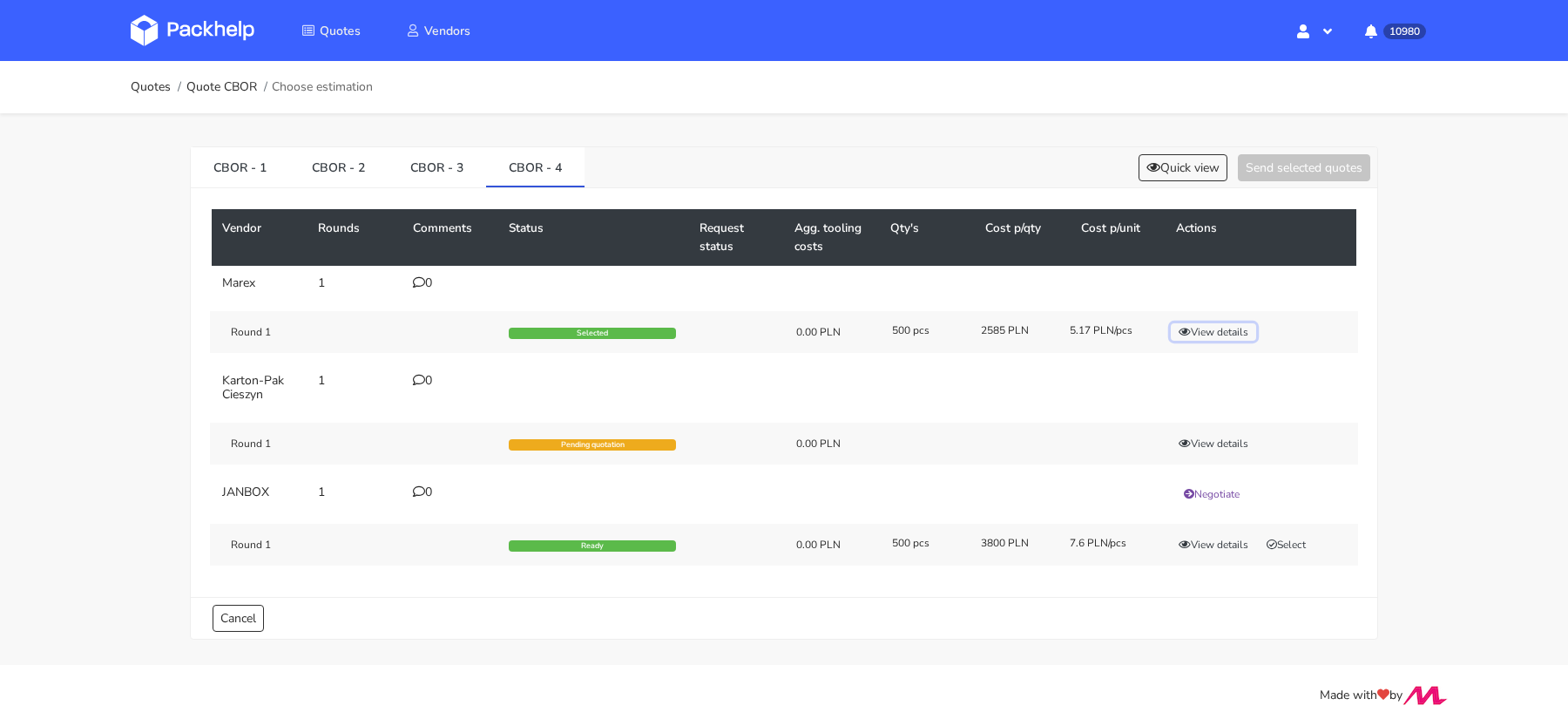
click at [1203, 324] on button "View details" at bounding box center [1213, 332] width 85 height 18
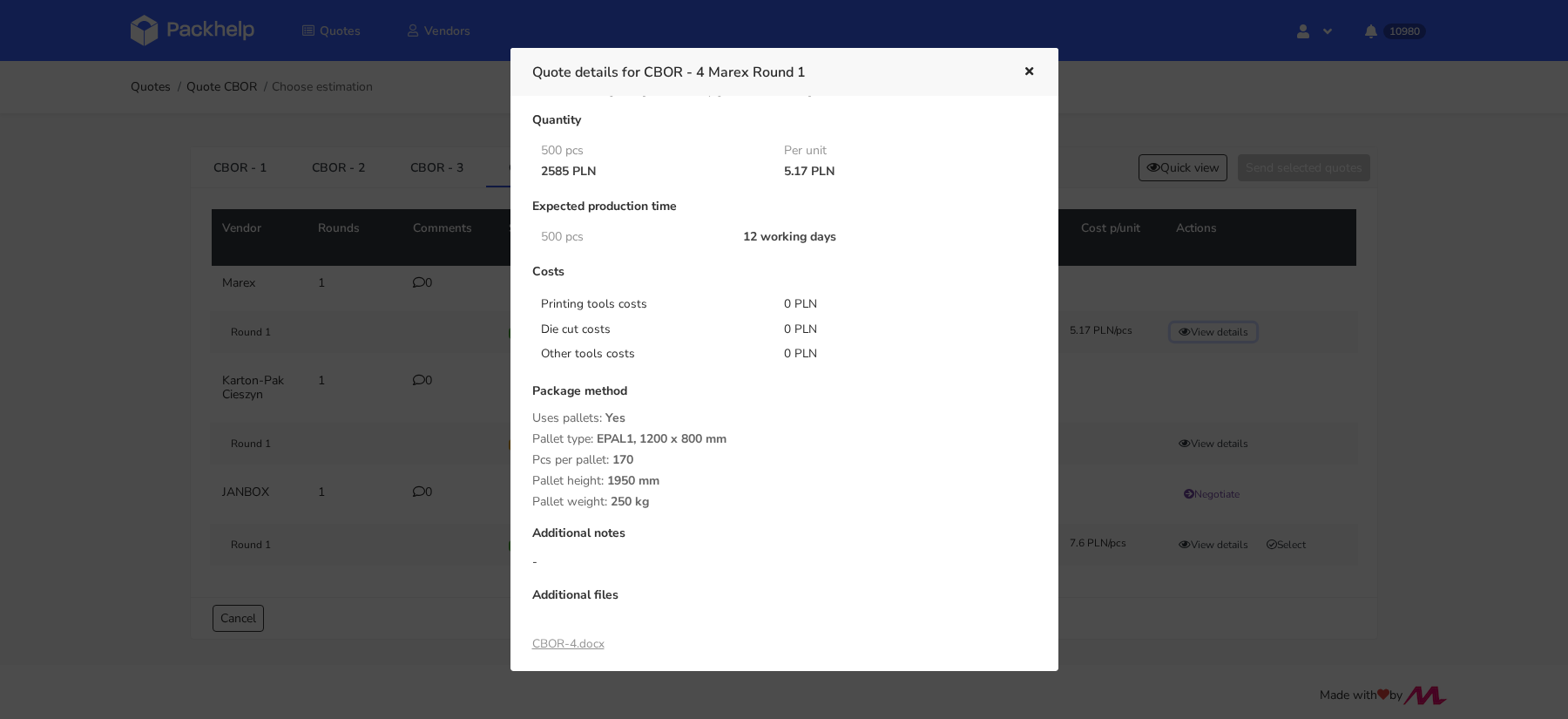
scroll to position [35, 0]
click at [1165, 170] on div at bounding box center [784, 360] width 1568 height 719
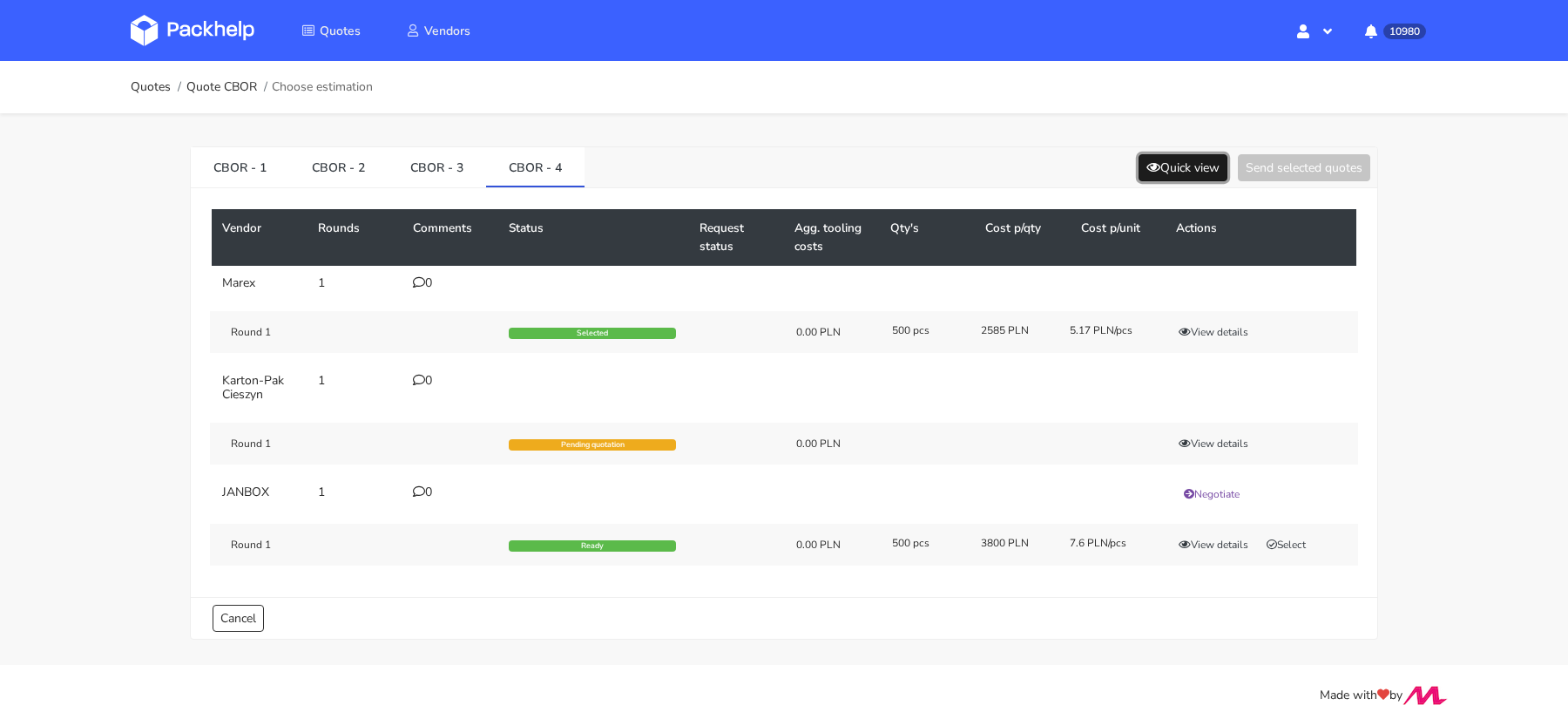
click at [1180, 170] on button "Quick view" at bounding box center [1182, 167] width 89 height 27
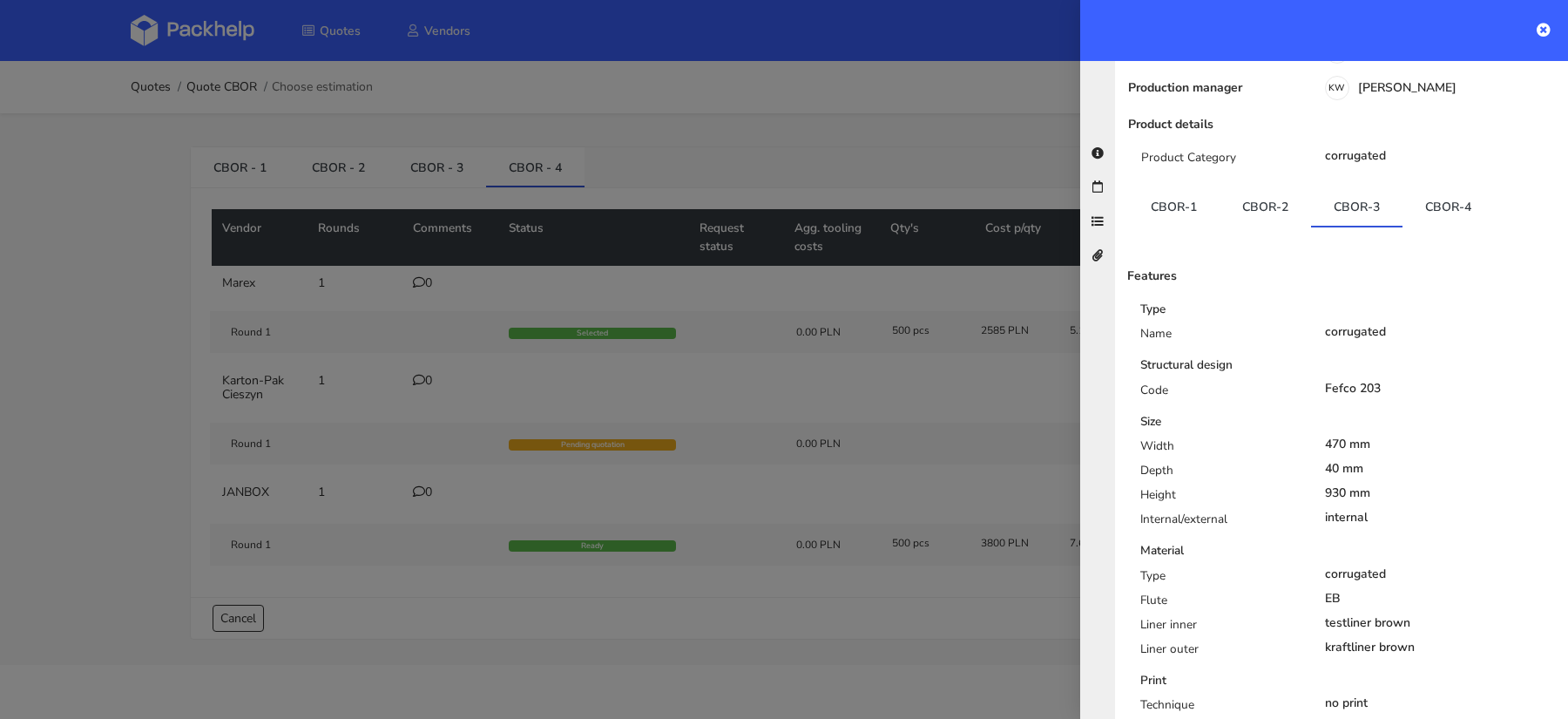
scroll to position [55, 0]
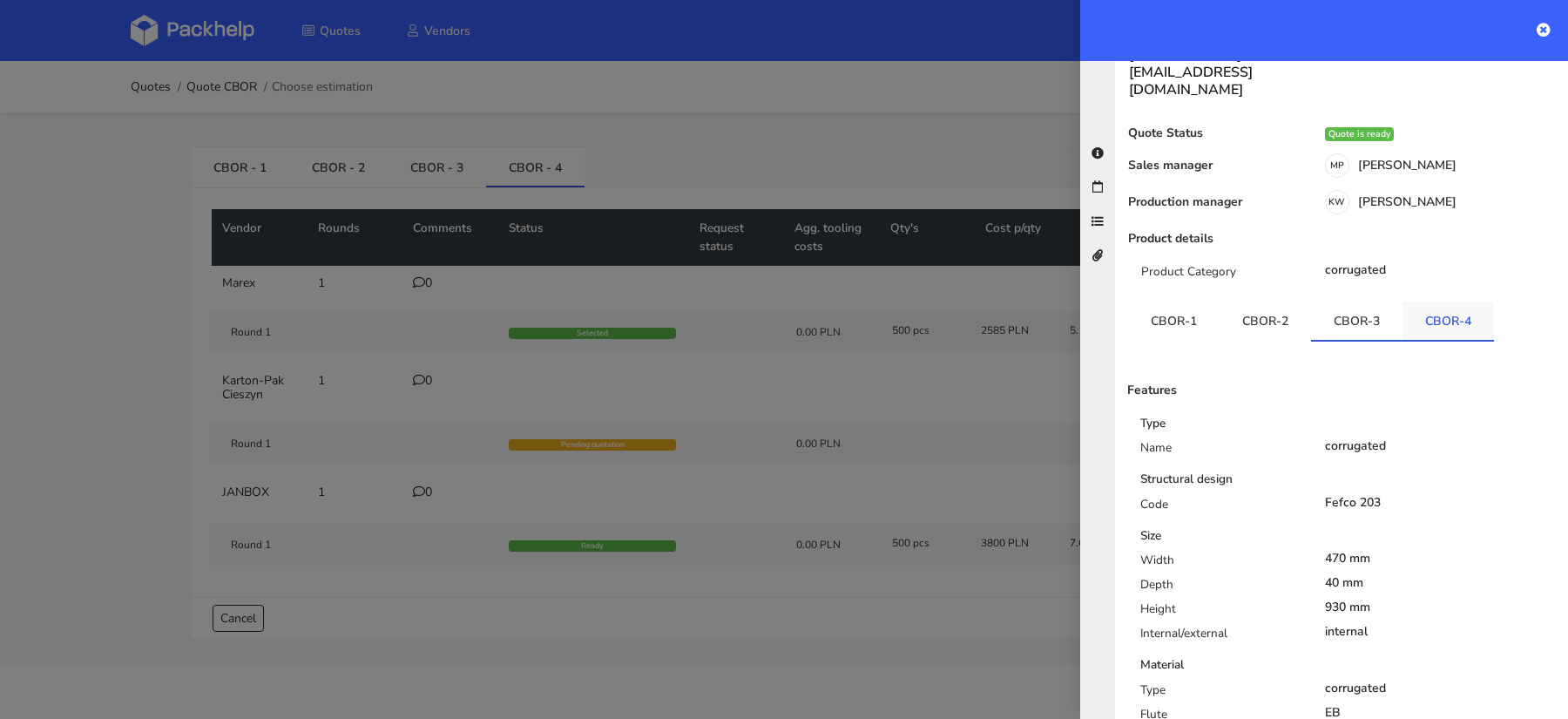
click at [1437, 302] on link "CBOR-4" at bounding box center [1449, 321] width 91 height 39
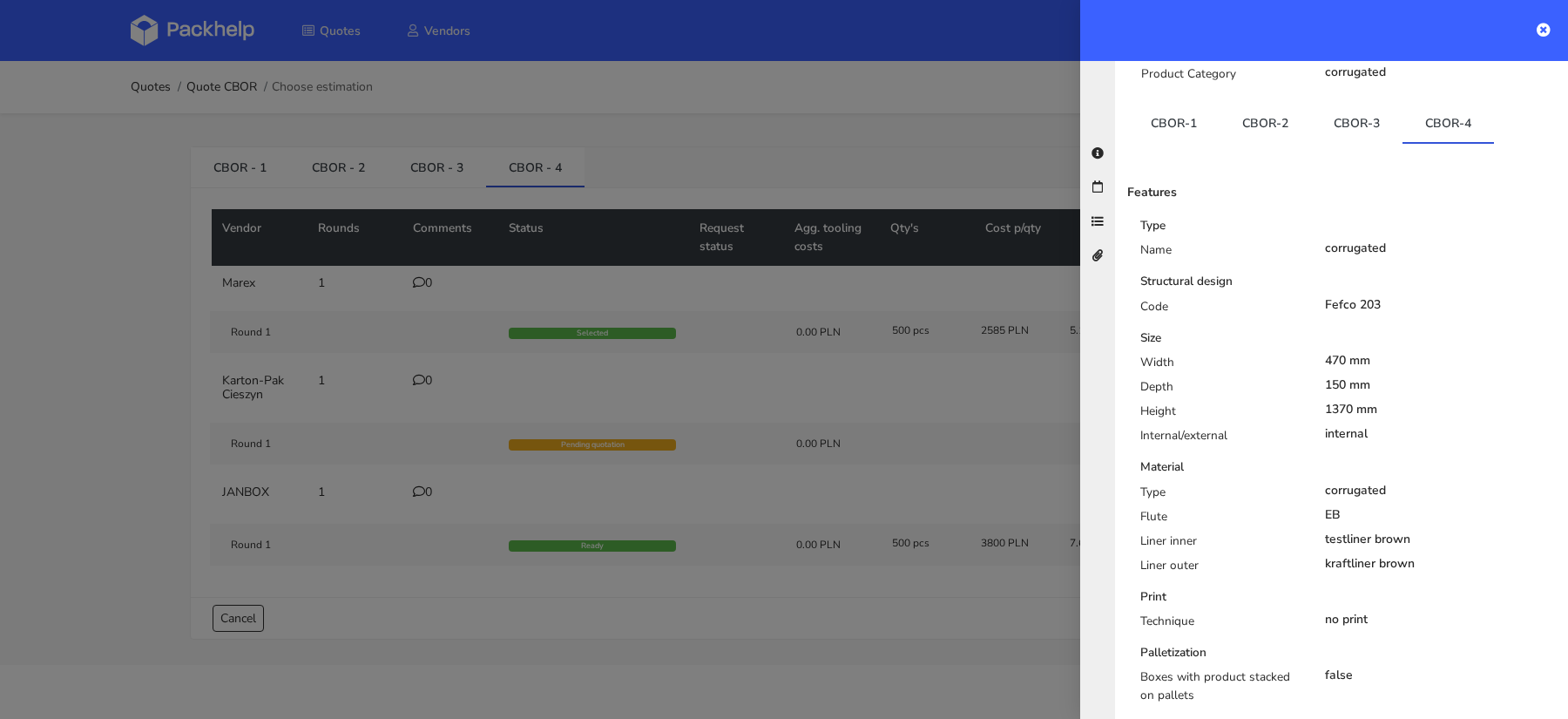
click at [973, 327] on div at bounding box center [784, 360] width 1568 height 719
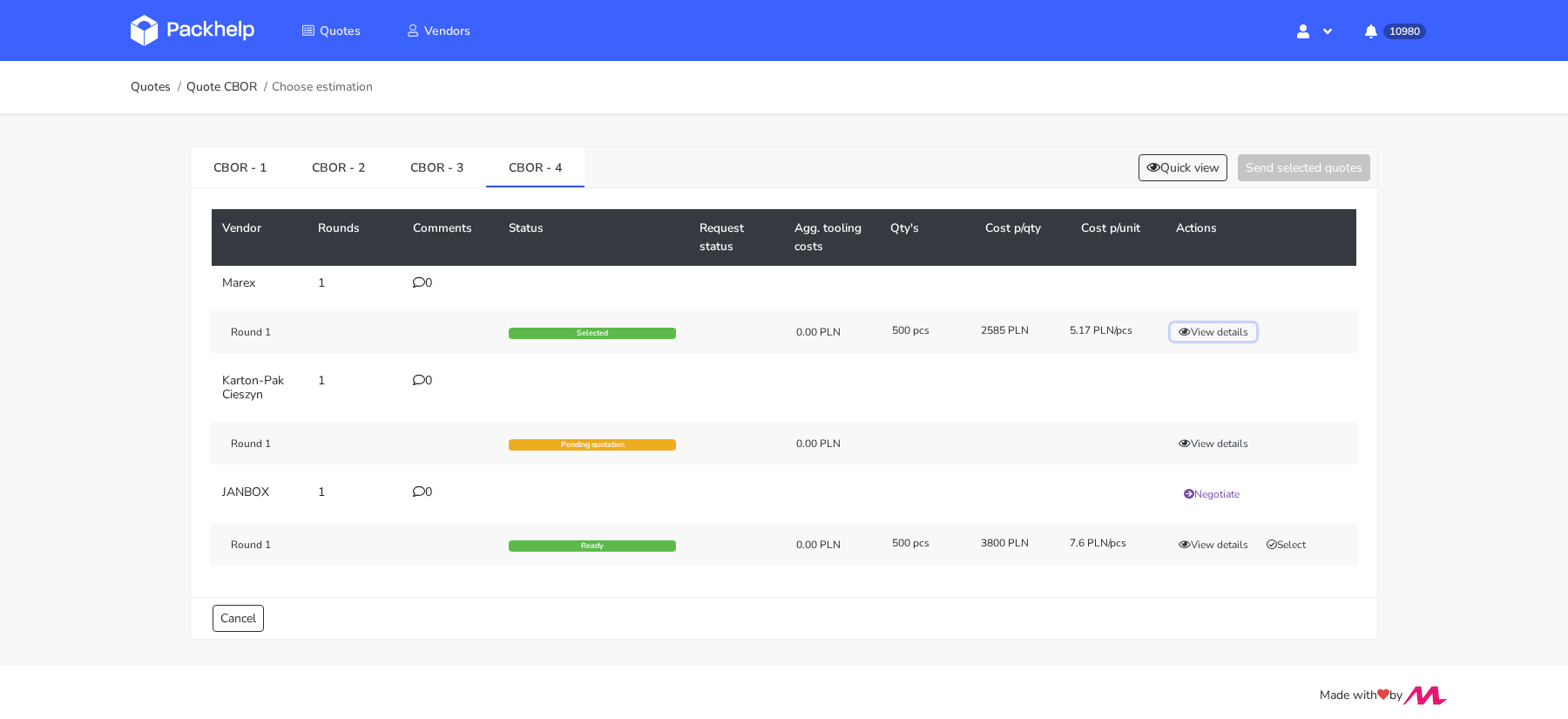
click at [1211, 331] on button "View details" at bounding box center [1213, 332] width 85 height 18
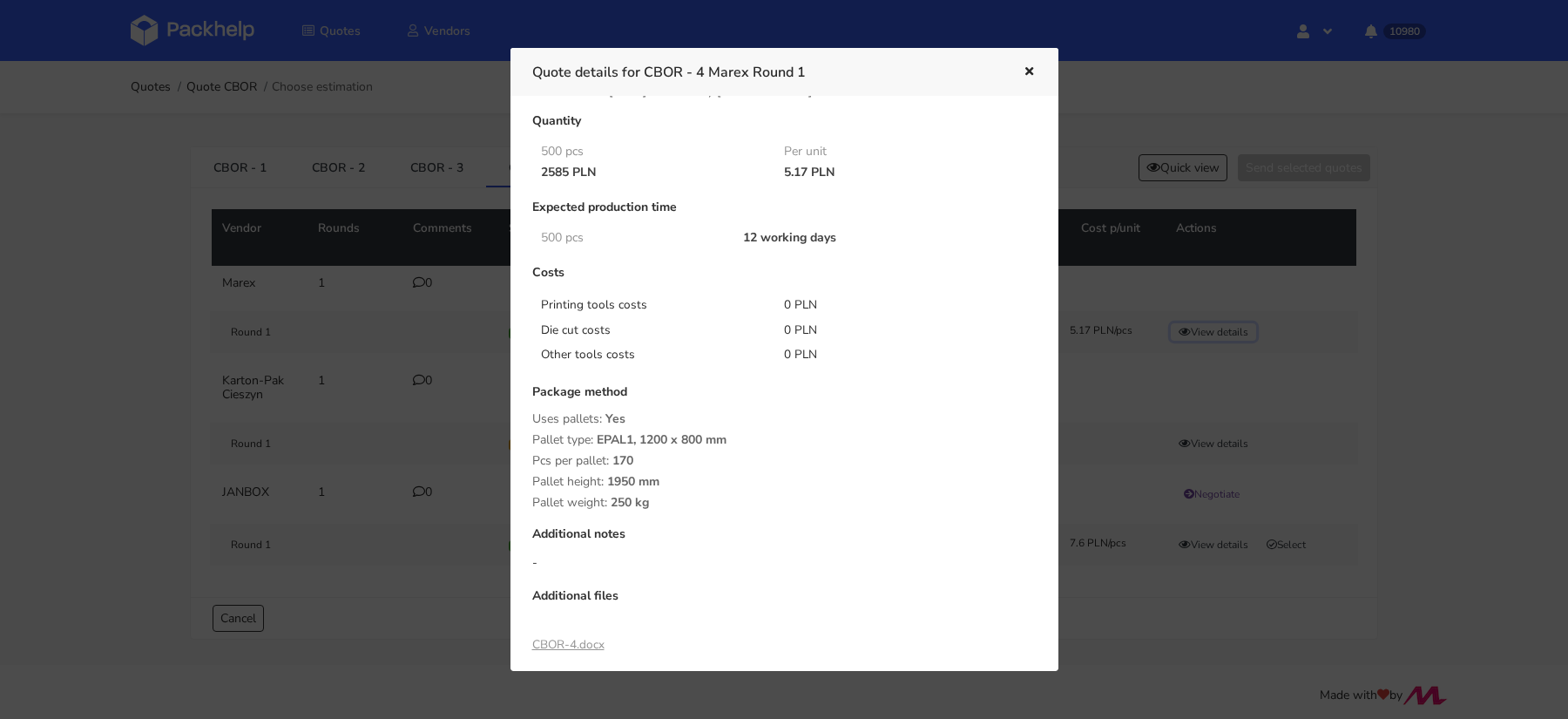
scroll to position [131, 0]
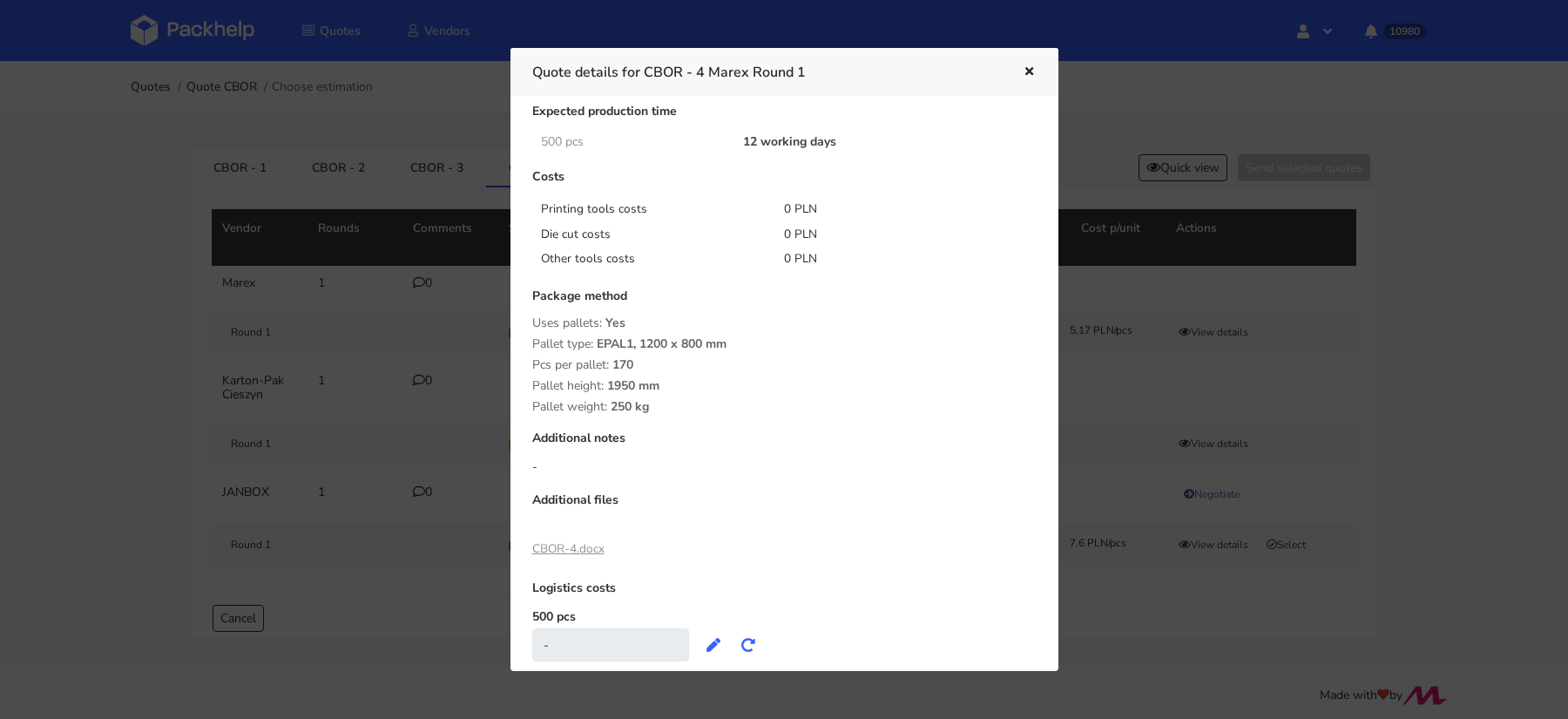
click at [581, 549] on link "CBOR-4.docx" at bounding box center [568, 548] width 72 height 17
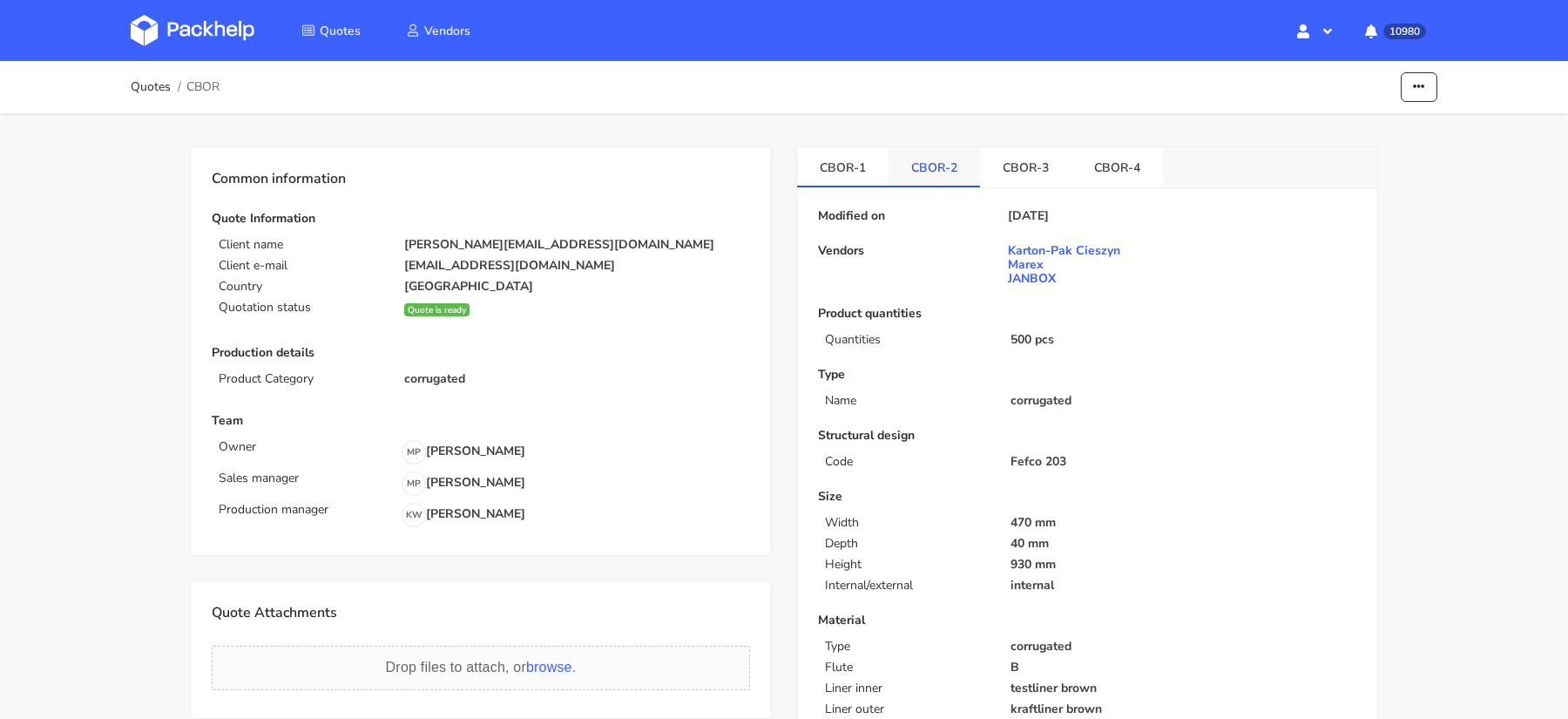
click at [938, 177] on link "CBOR-2" at bounding box center [934, 167] width 91 height 39
click at [1030, 191] on div "Modified on [DATE] Vendors Karton-Pak Cieszyn Marex JANBOX Product quantities Q…" at bounding box center [1087, 565] width 581 height 752
click at [1037, 182] on link "CBOR-3" at bounding box center [1026, 167] width 91 height 39
click at [1101, 174] on link "CBOR-4" at bounding box center [1117, 167] width 91 height 39
click at [1017, 184] on link "CBOR-3" at bounding box center [1026, 167] width 91 height 39
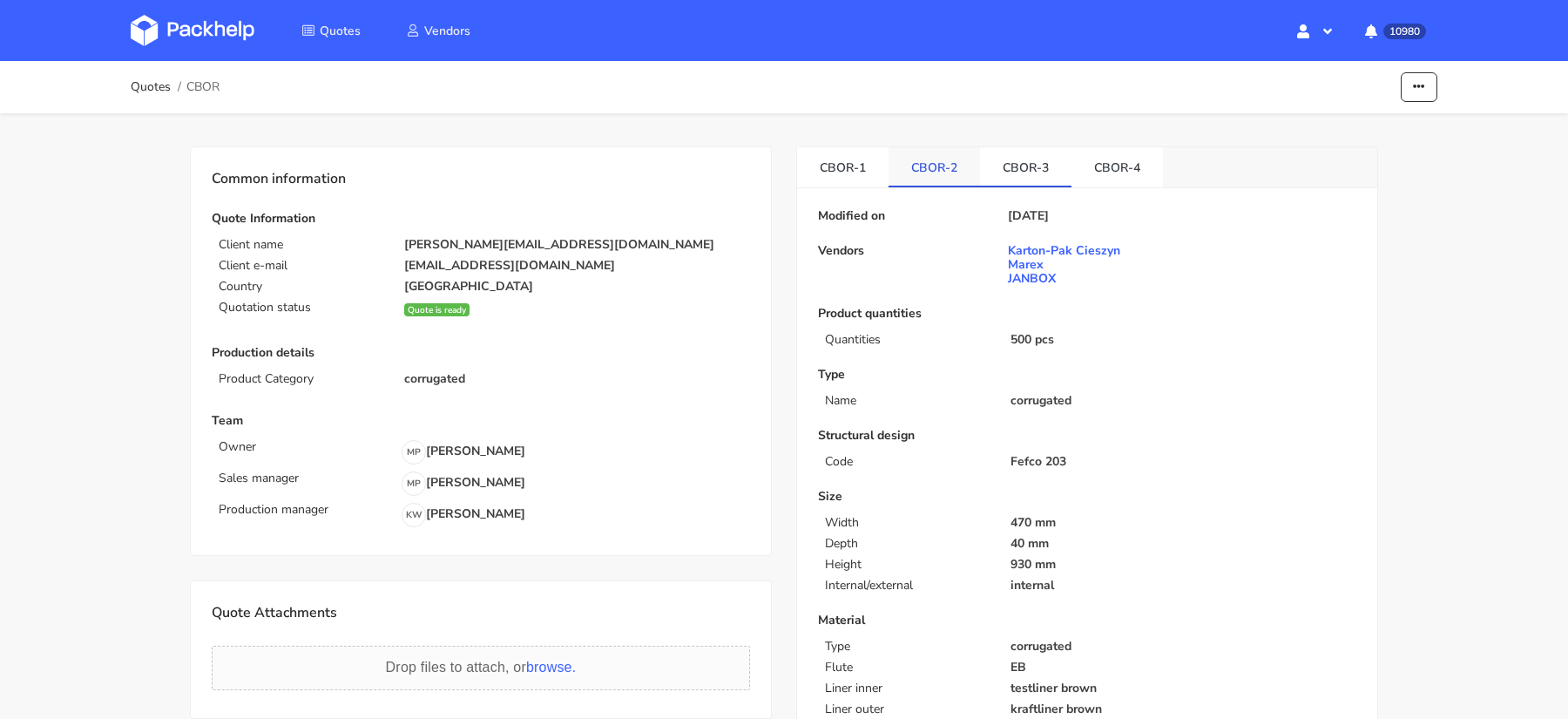
click at [923, 168] on link "CBOR-2" at bounding box center [934, 167] width 91 height 39
click at [844, 166] on link "CBOR-1" at bounding box center [843, 167] width 91 height 39
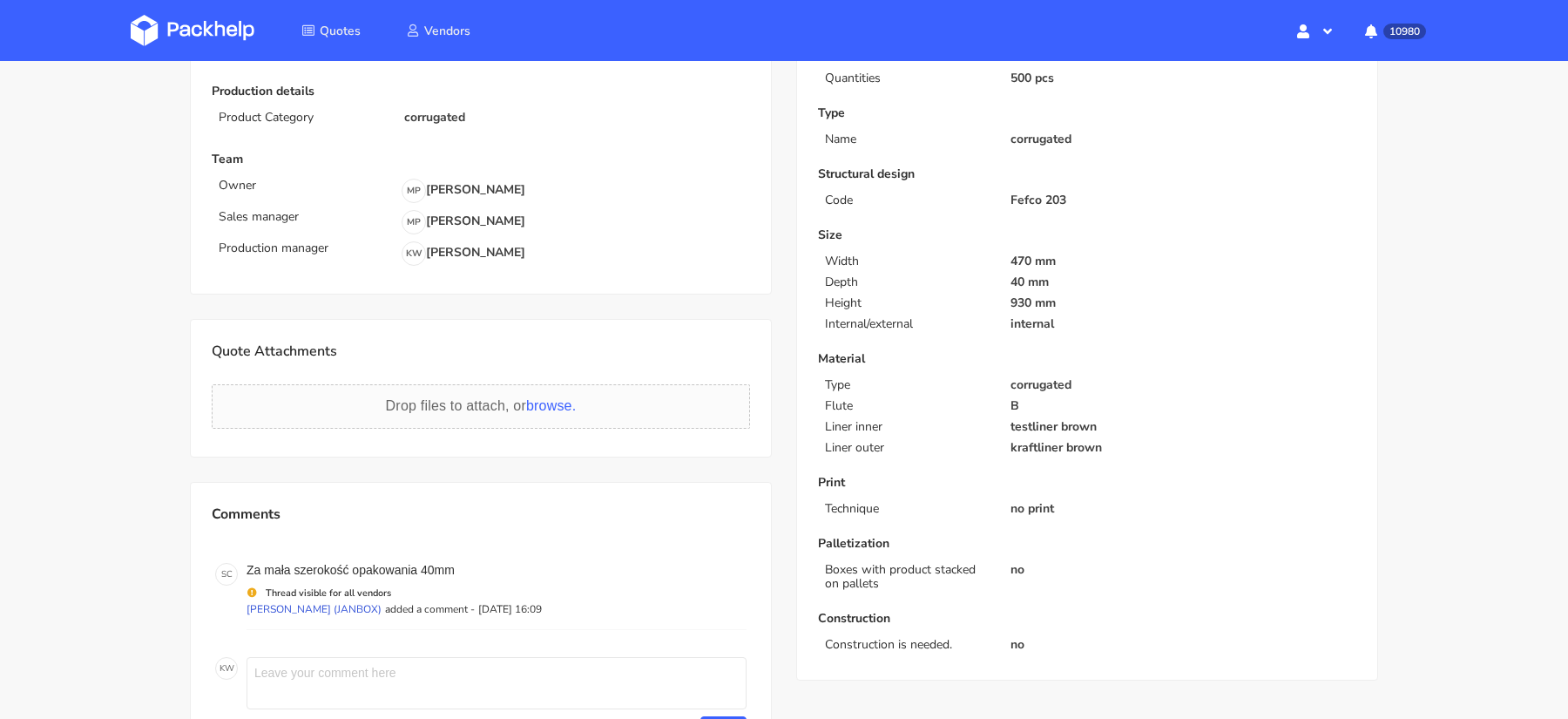
scroll to position [295, 0]
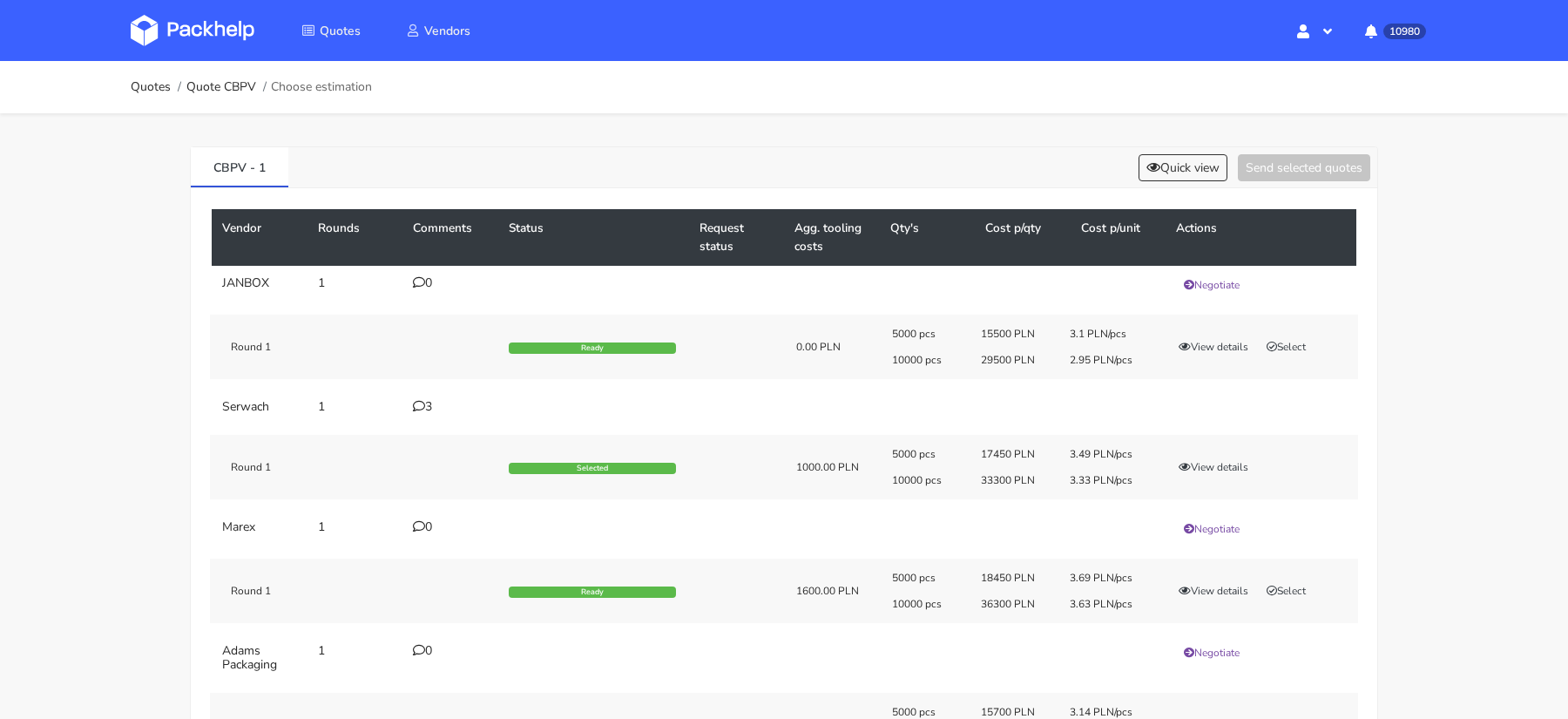
click at [1180, 182] on div "CBPV - 1 Quick view Send selected quotes" at bounding box center [784, 167] width 1187 height 41
click at [1160, 174] on button "Quick view" at bounding box center [1182, 167] width 89 height 27
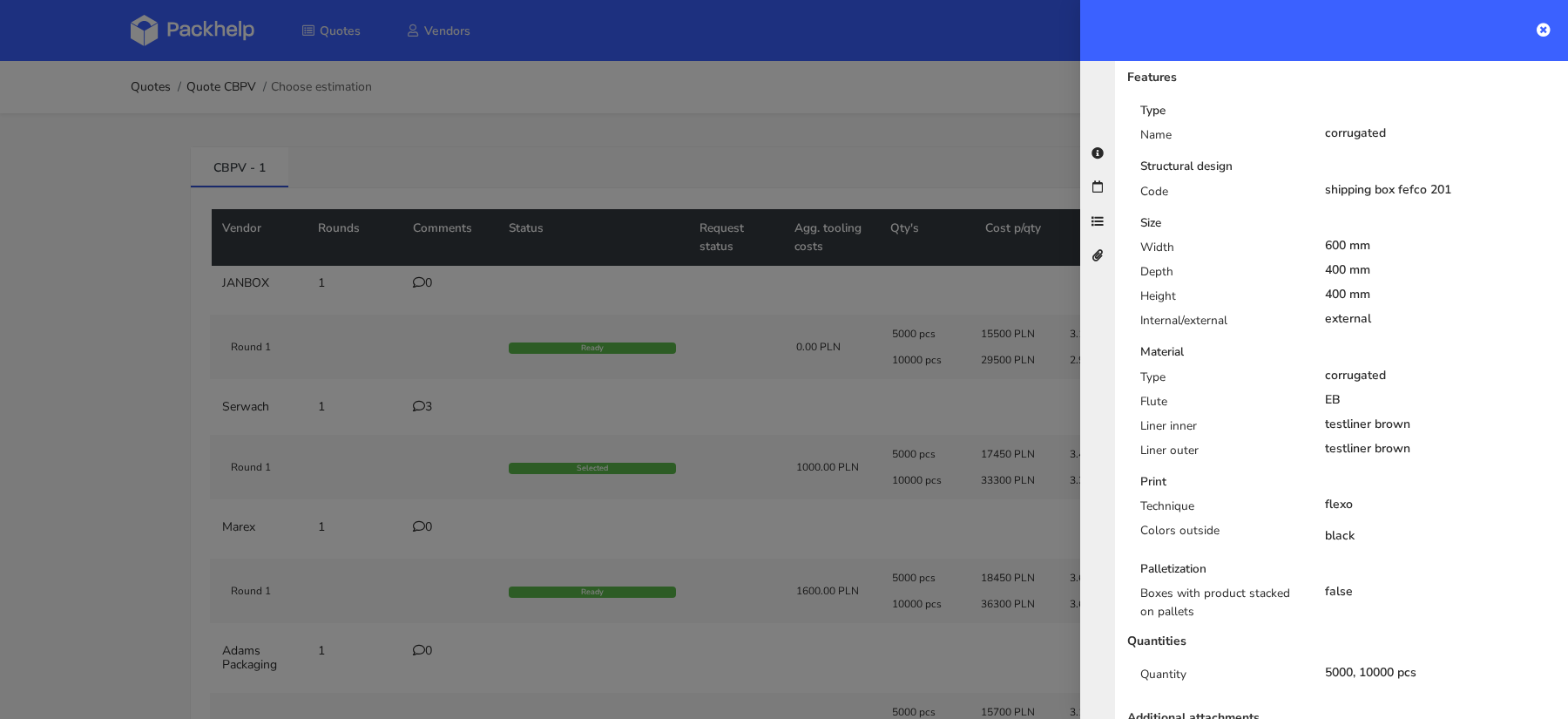
scroll to position [380, 0]
click at [936, 273] on div at bounding box center [784, 360] width 1568 height 719
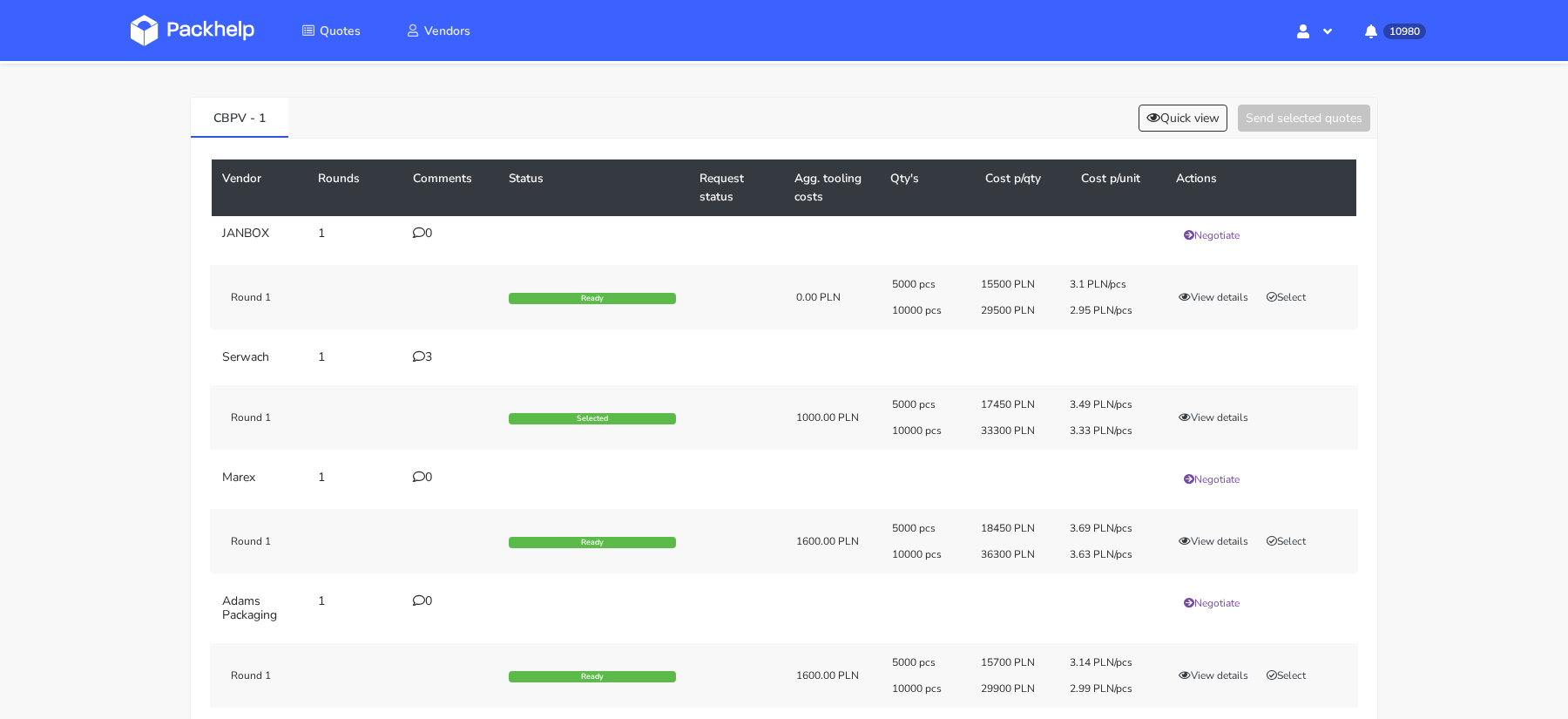
scroll to position [51, 0]
click at [1165, 109] on button "Quick view" at bounding box center [1182, 117] width 89 height 27
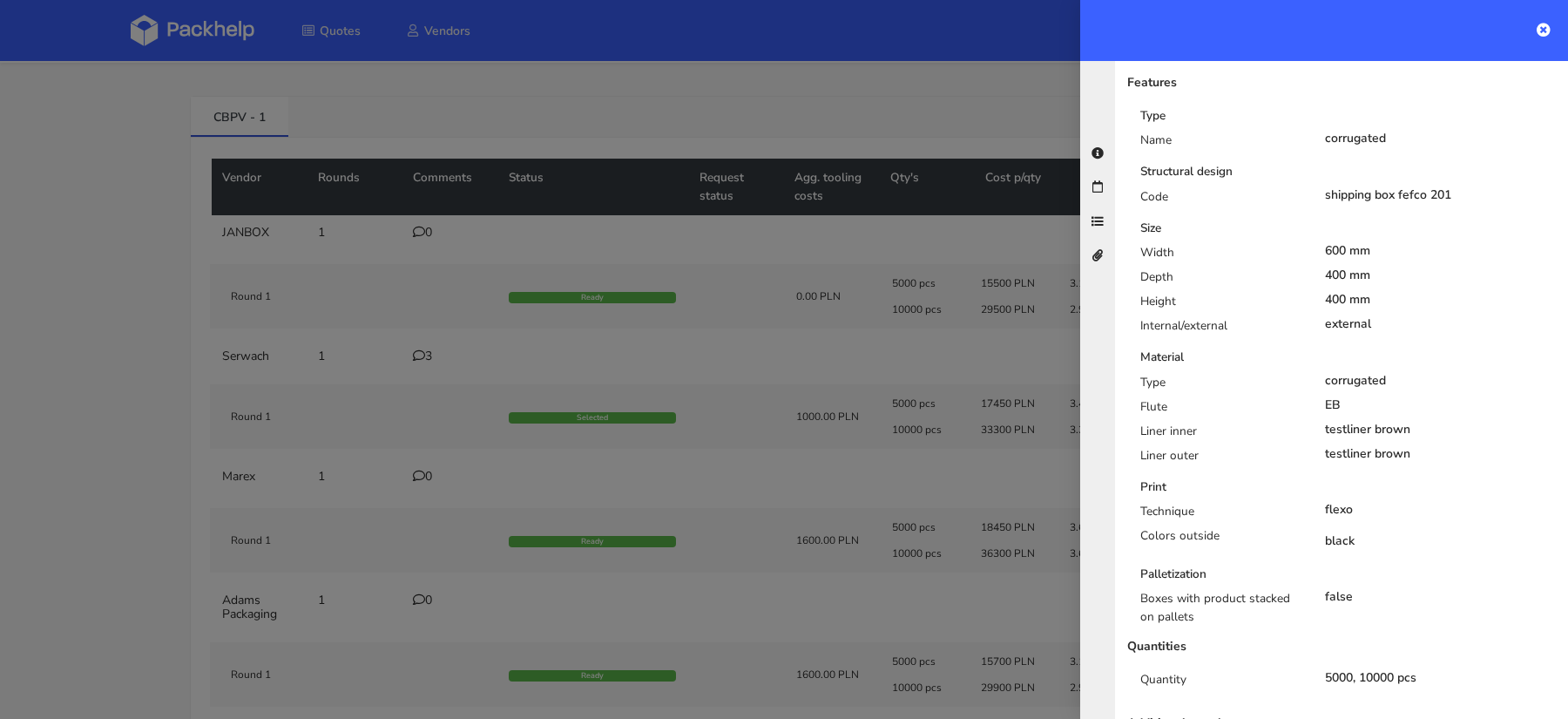
click at [1029, 259] on div at bounding box center [784, 360] width 1568 height 719
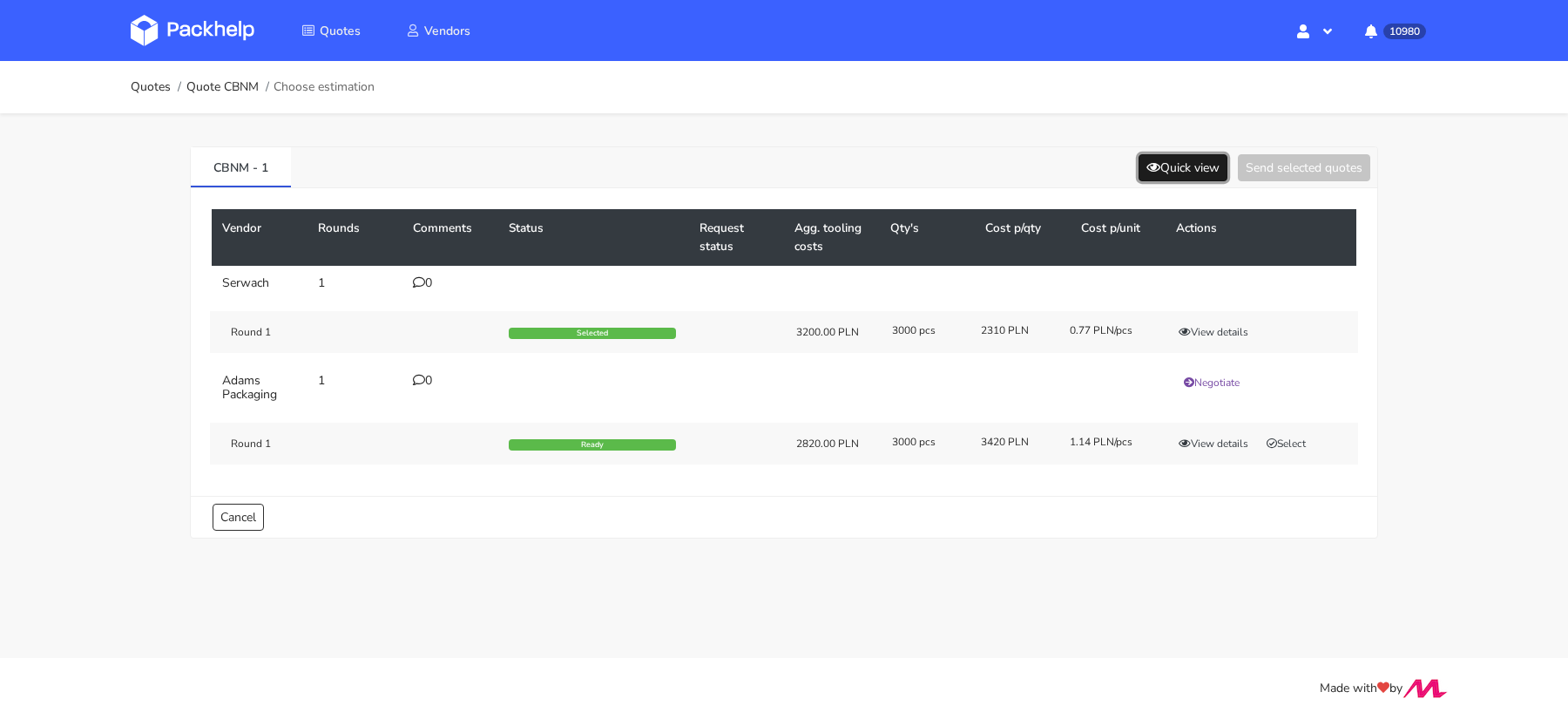
click at [1178, 157] on button "Quick view" at bounding box center [1182, 167] width 89 height 27
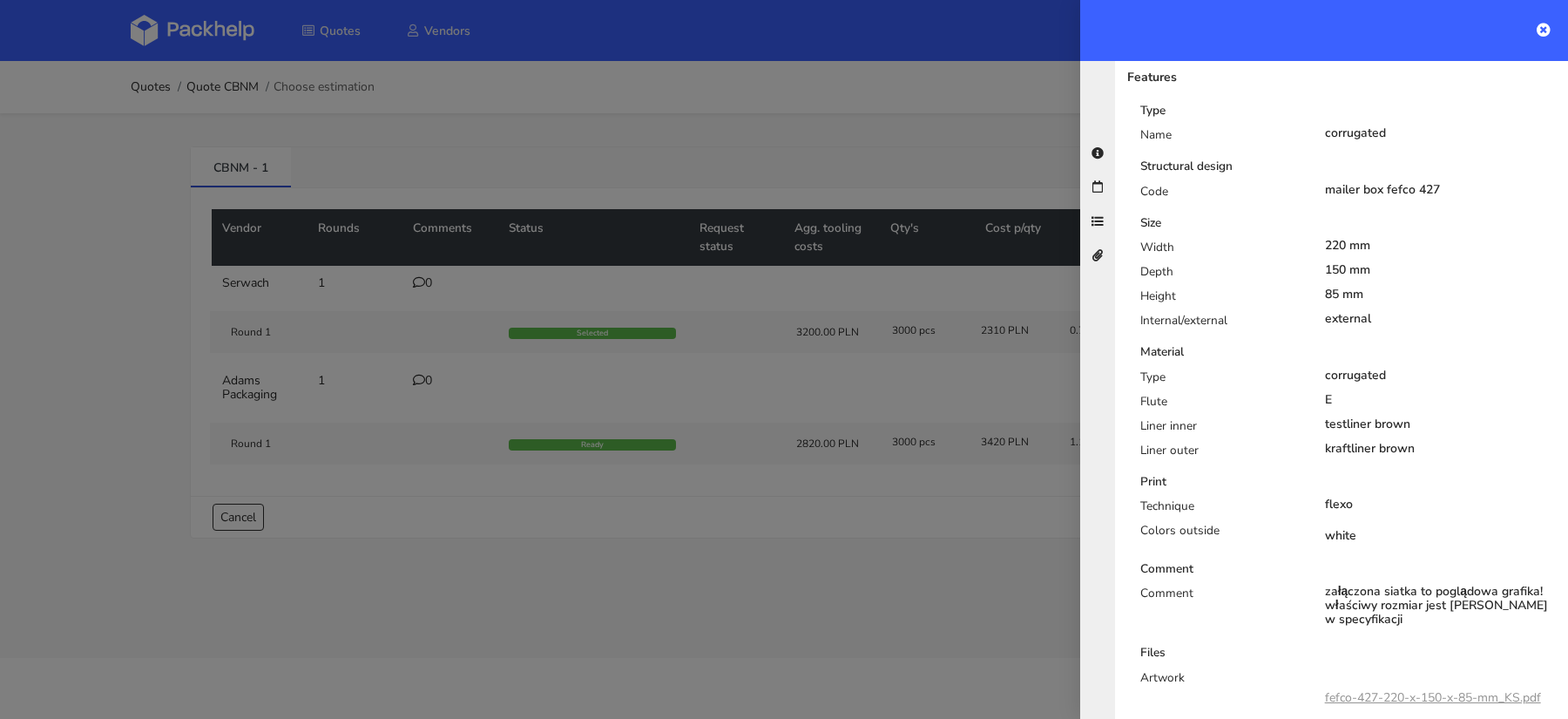
scroll to position [447, 0]
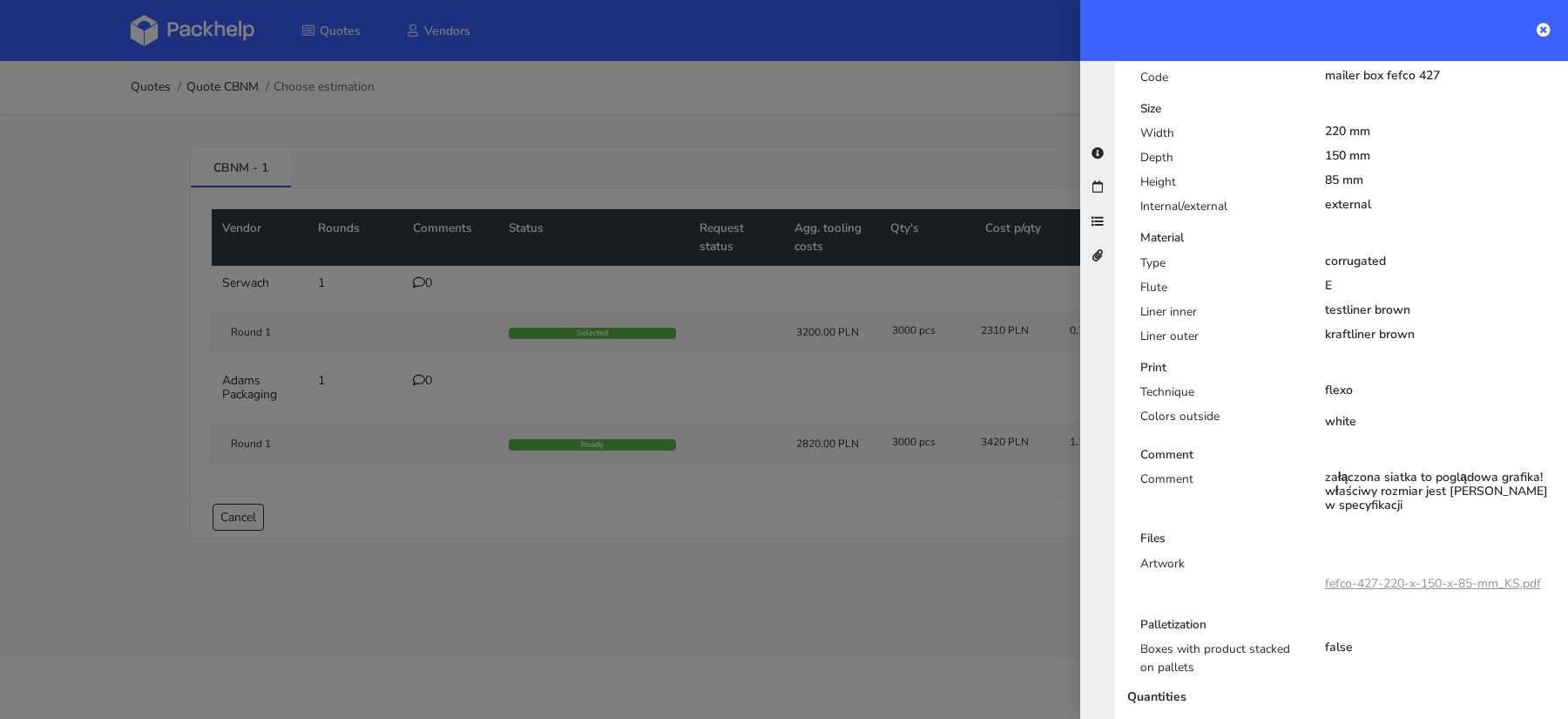
click at [881, 576] on div at bounding box center [784, 360] width 1568 height 719
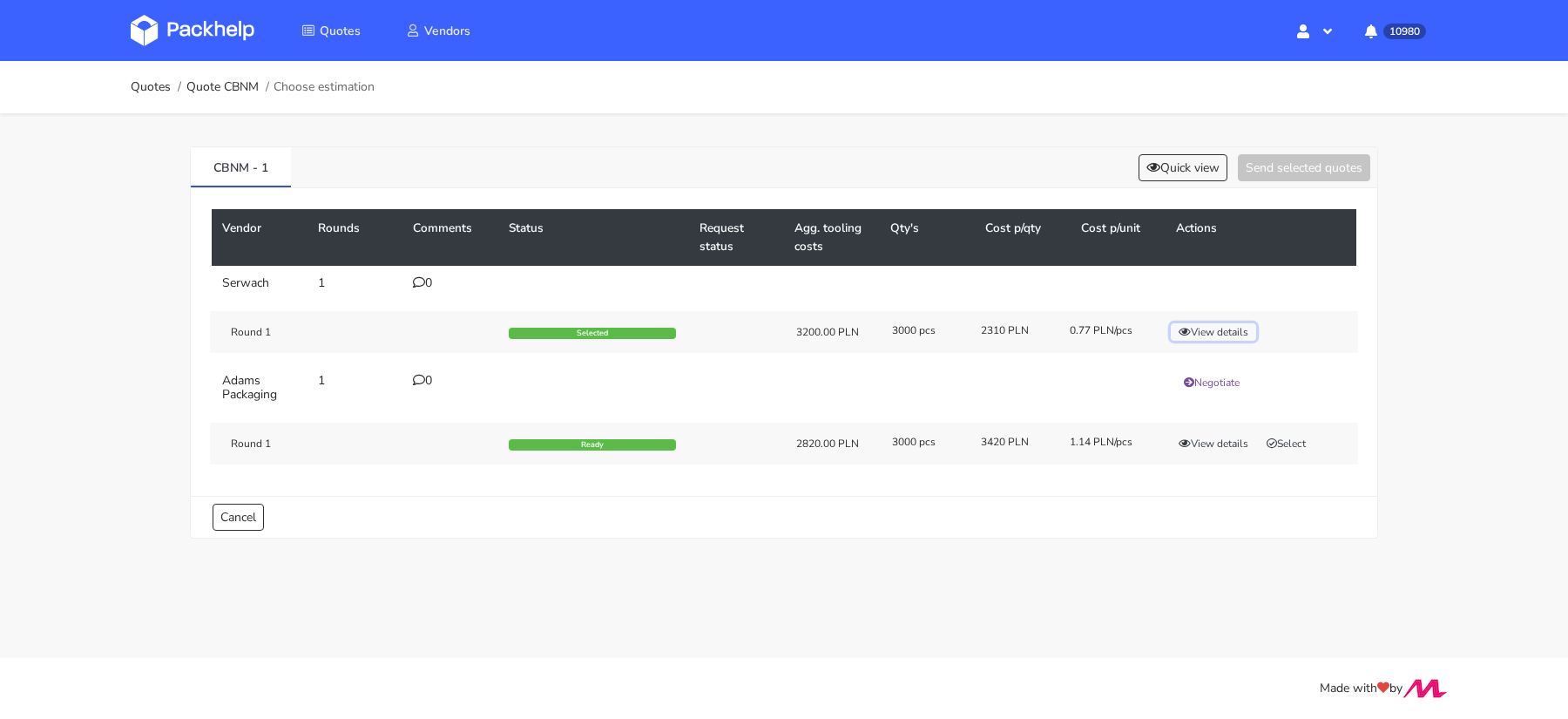
click at [1196, 329] on button "View details" at bounding box center [1213, 332] width 85 height 18
